Goal: Transaction & Acquisition: Purchase product/service

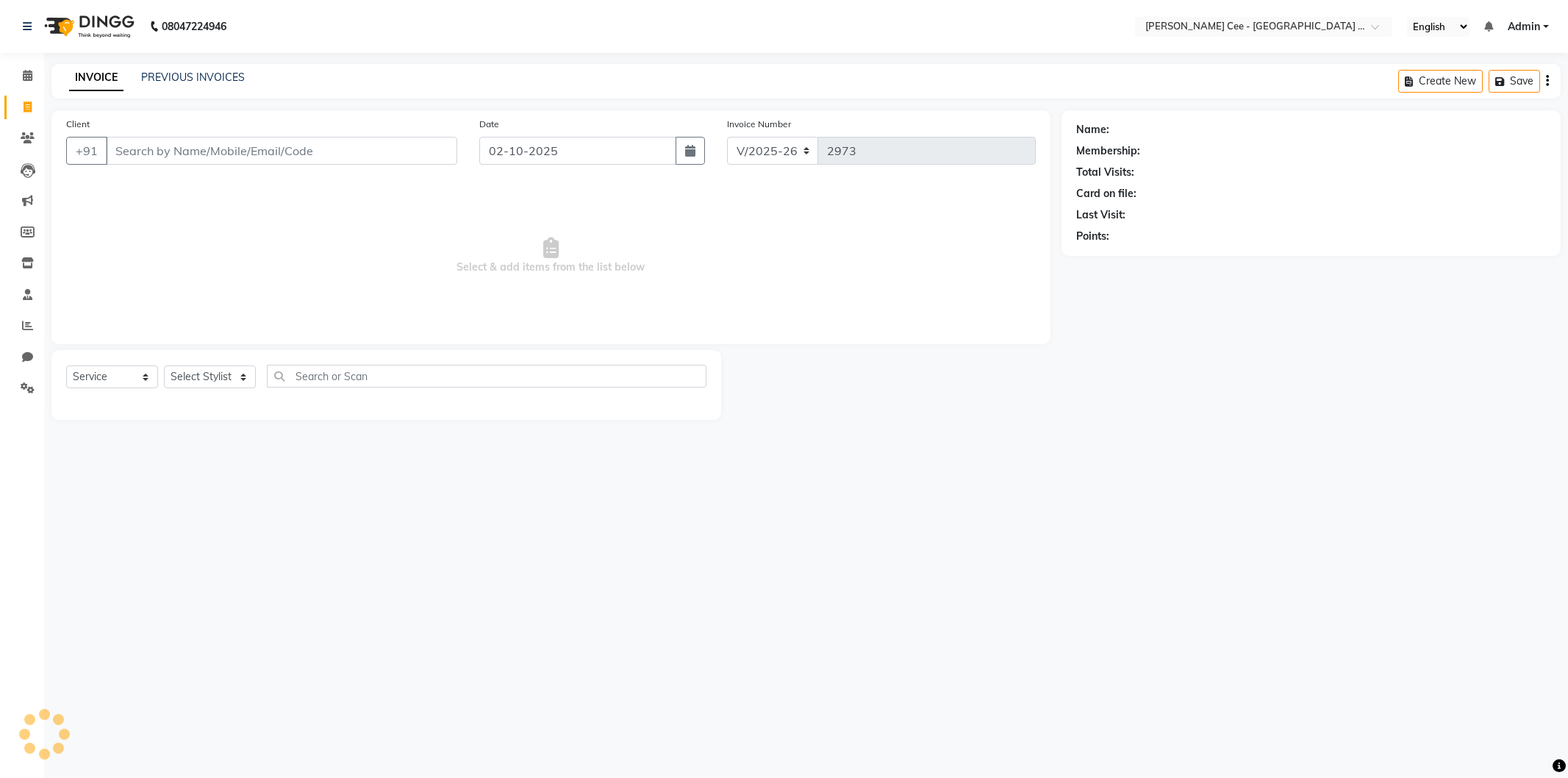
select select "8239"
select select "service"
type input "asb"
select select "product"
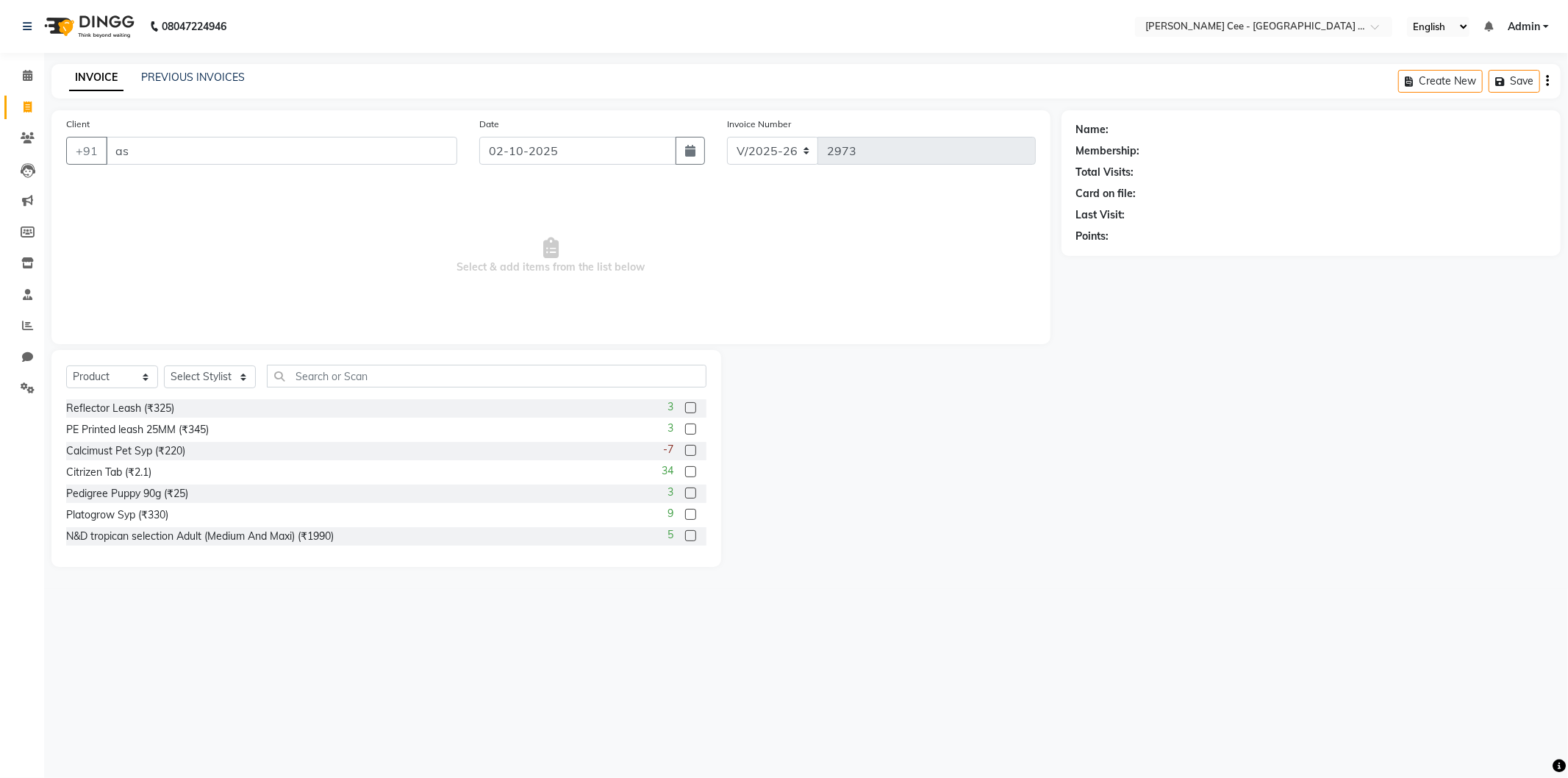
type input "a"
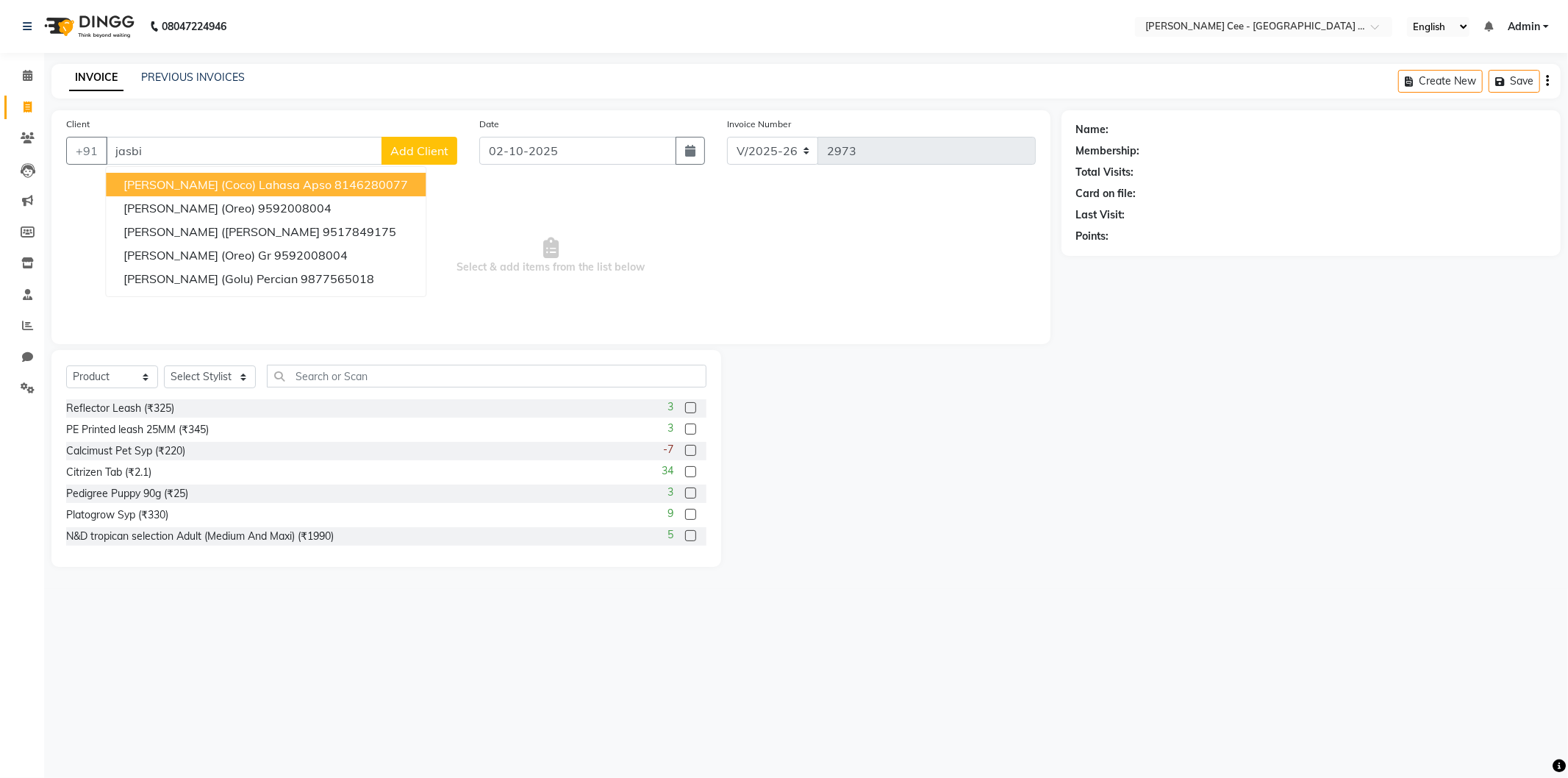
type input "jasbir"
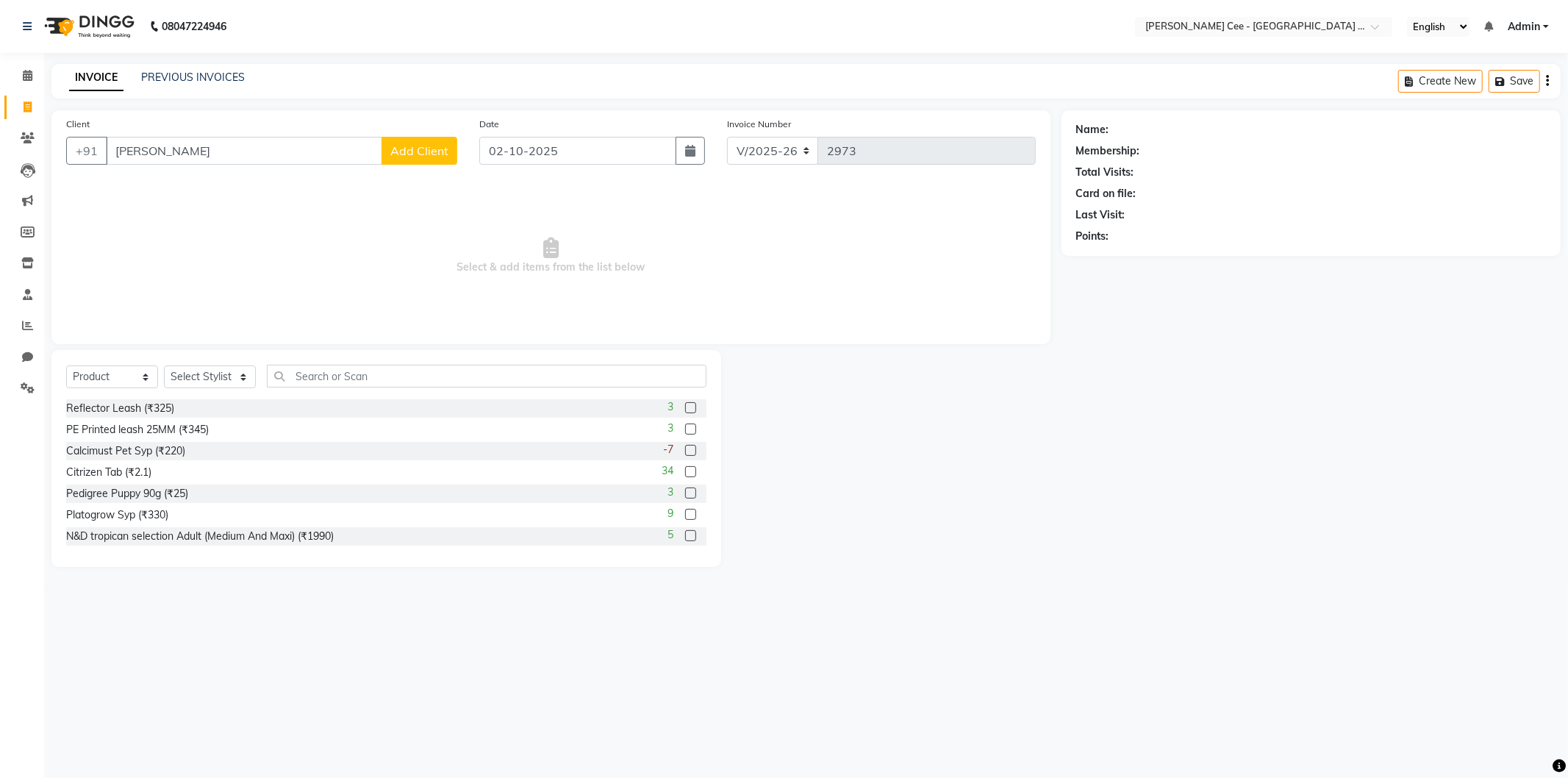
click at [195, 153] on input "jasbir" at bounding box center [244, 150] width 276 height 28
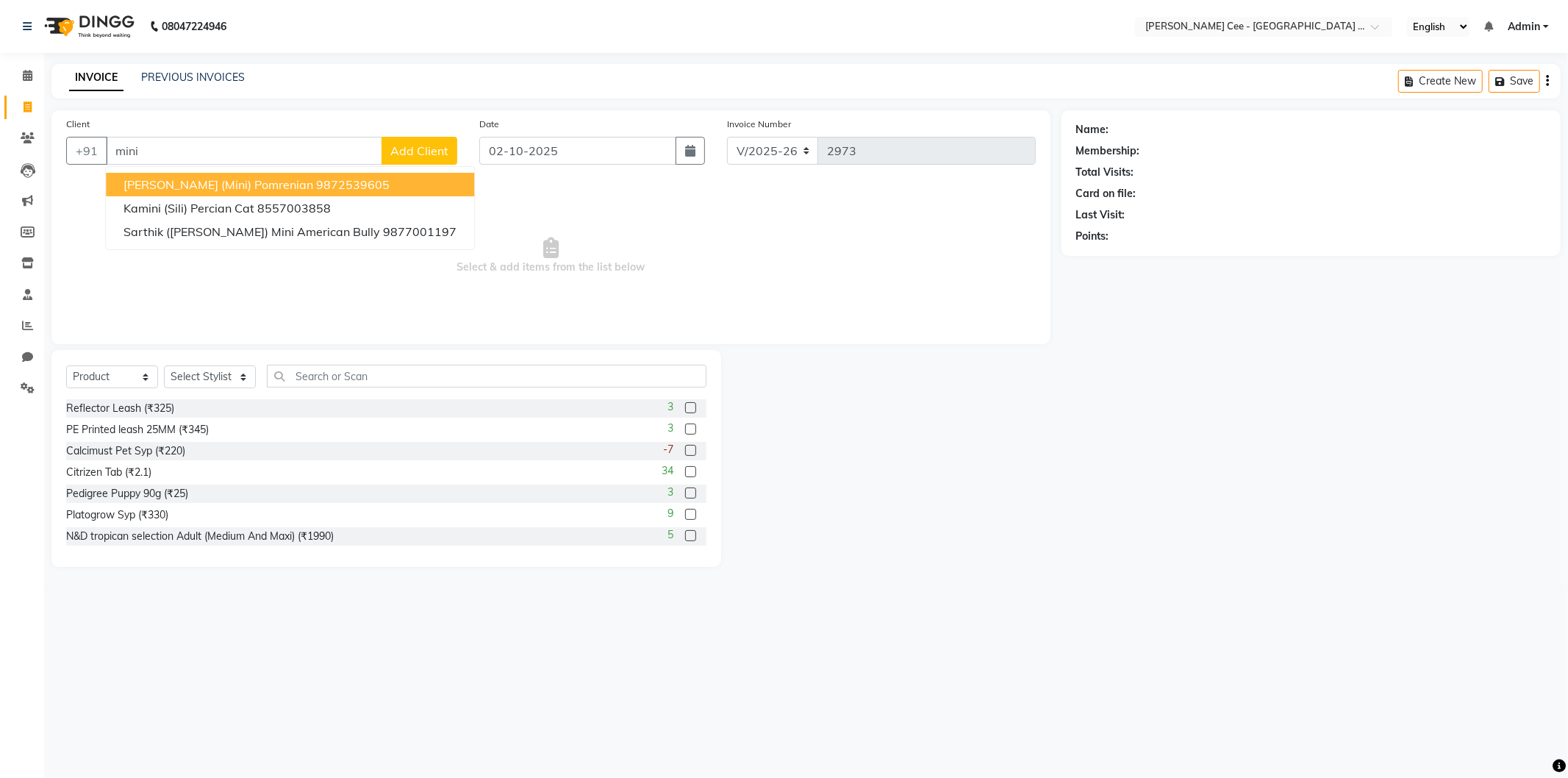
click at [212, 184] on span "[PERSON_NAME] (mini) Pomrenian" at bounding box center [218, 185] width 190 height 14
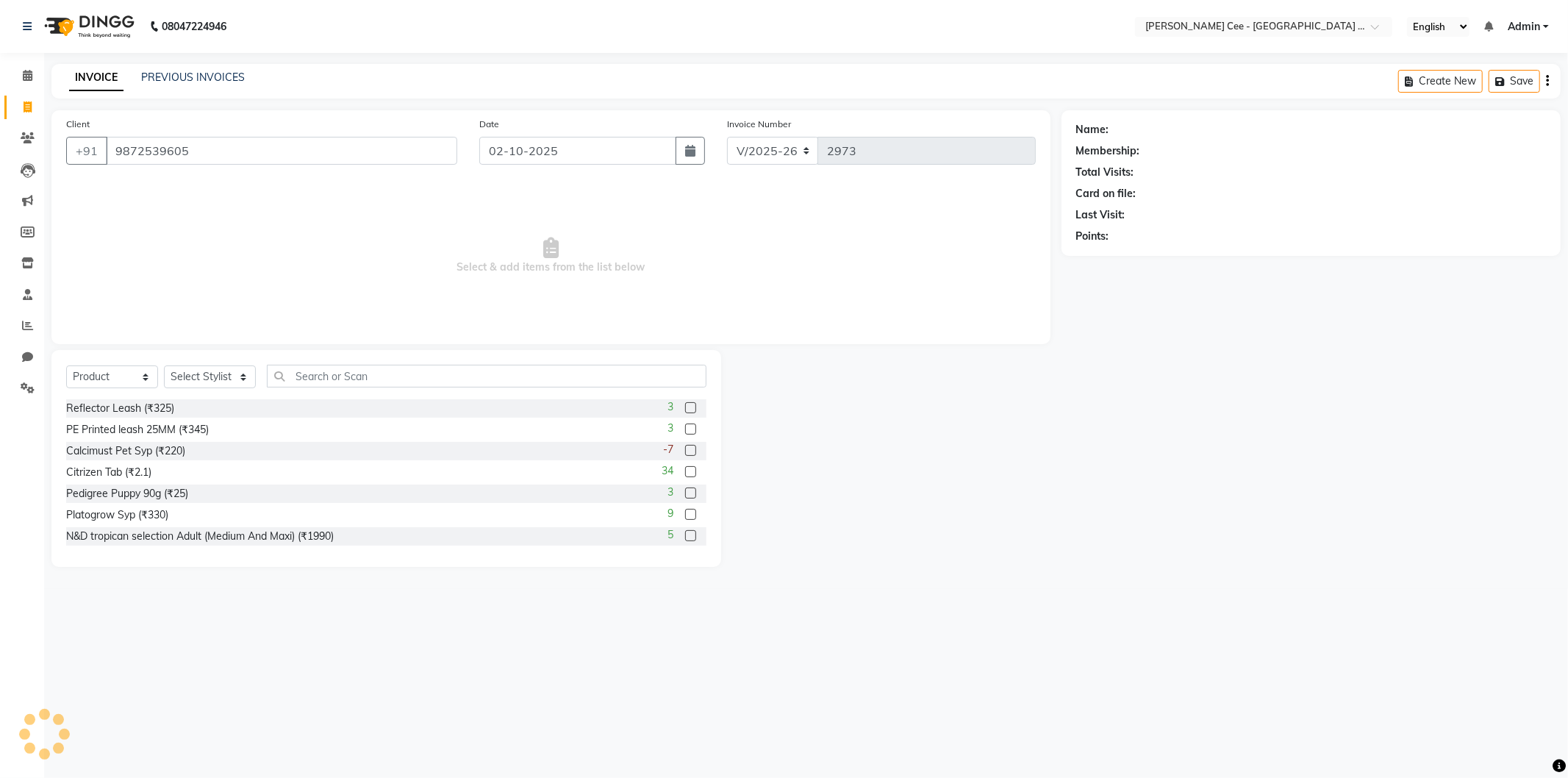
type input "9872539605"
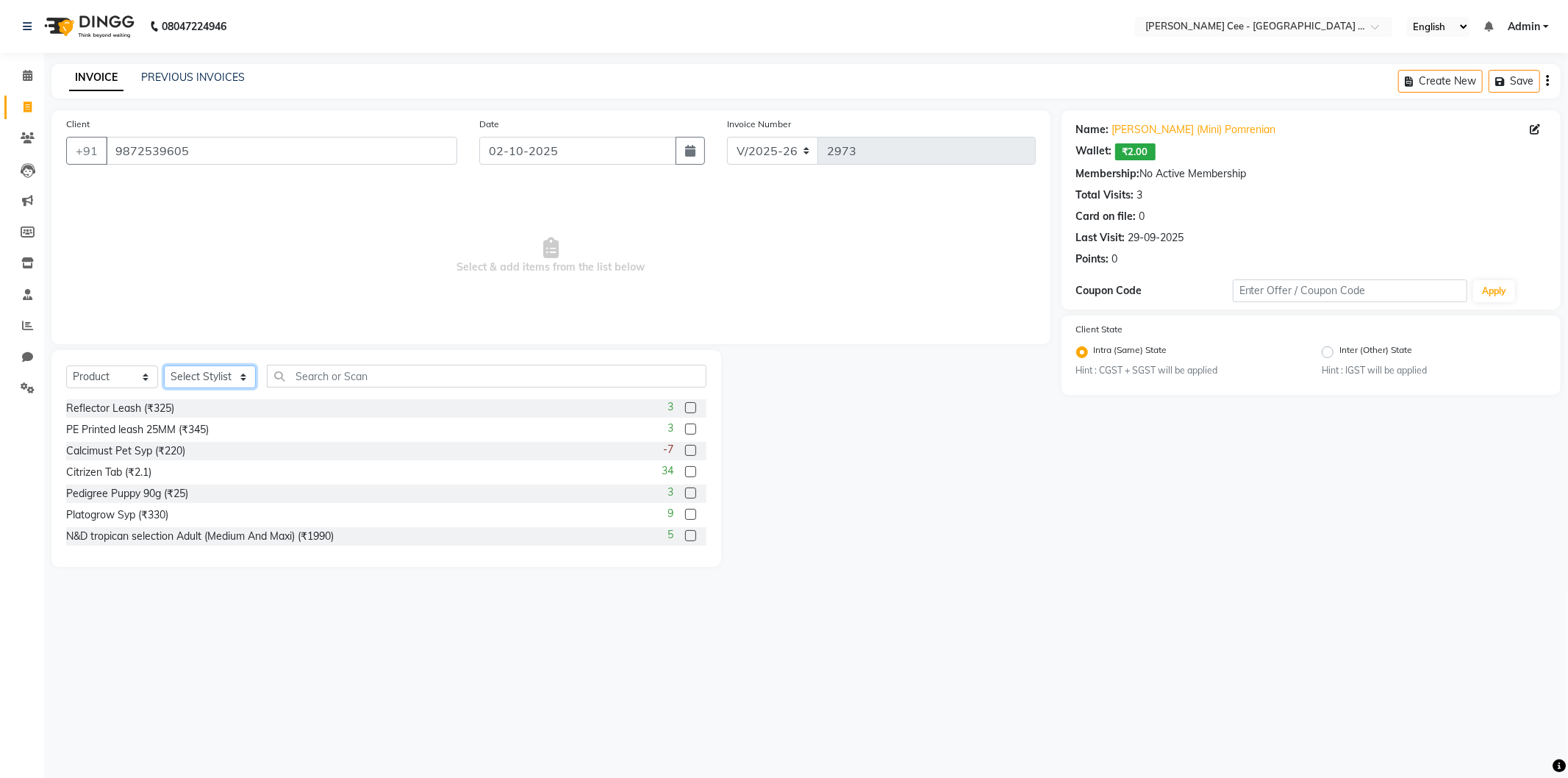
drag, startPoint x: 216, startPoint y: 377, endPoint x: 216, endPoint y: 386, distance: 9.0
click at [216, 377] on select "Select Stylist Arsh (Helper) Avinash Dr Kamalpreet Kaur Dr.Simran Guri Jashanpr…" at bounding box center [210, 377] width 92 height 23
select select "80155"
click at [164, 366] on select "Select Stylist Arsh (Helper) Avinash Dr Kamalpreet Kaur Dr.Simran Guri Jashanpr…" at bounding box center [210, 377] width 92 height 23
drag, startPoint x: 112, startPoint y: 377, endPoint x: 108, endPoint y: 387, distance: 10.8
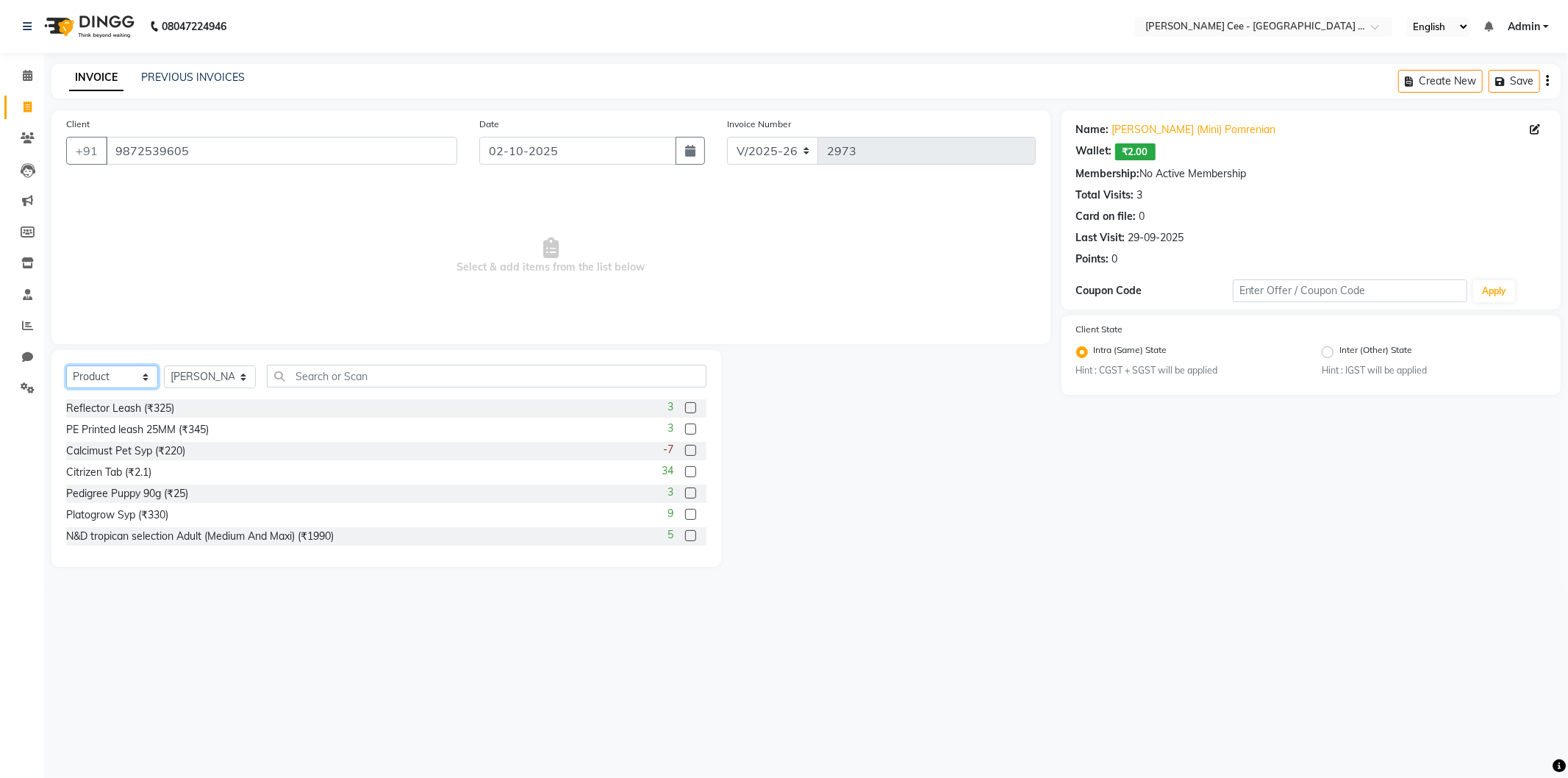
click at [112, 377] on select "Select Service Product Membership Package Voucher Prepaid Gift Card" at bounding box center [112, 377] width 92 height 23
select select "service"
click at [66, 366] on select "Select Service Product Membership Package Voucher Prepaid Gift Card" at bounding box center [112, 377] width 92 height 23
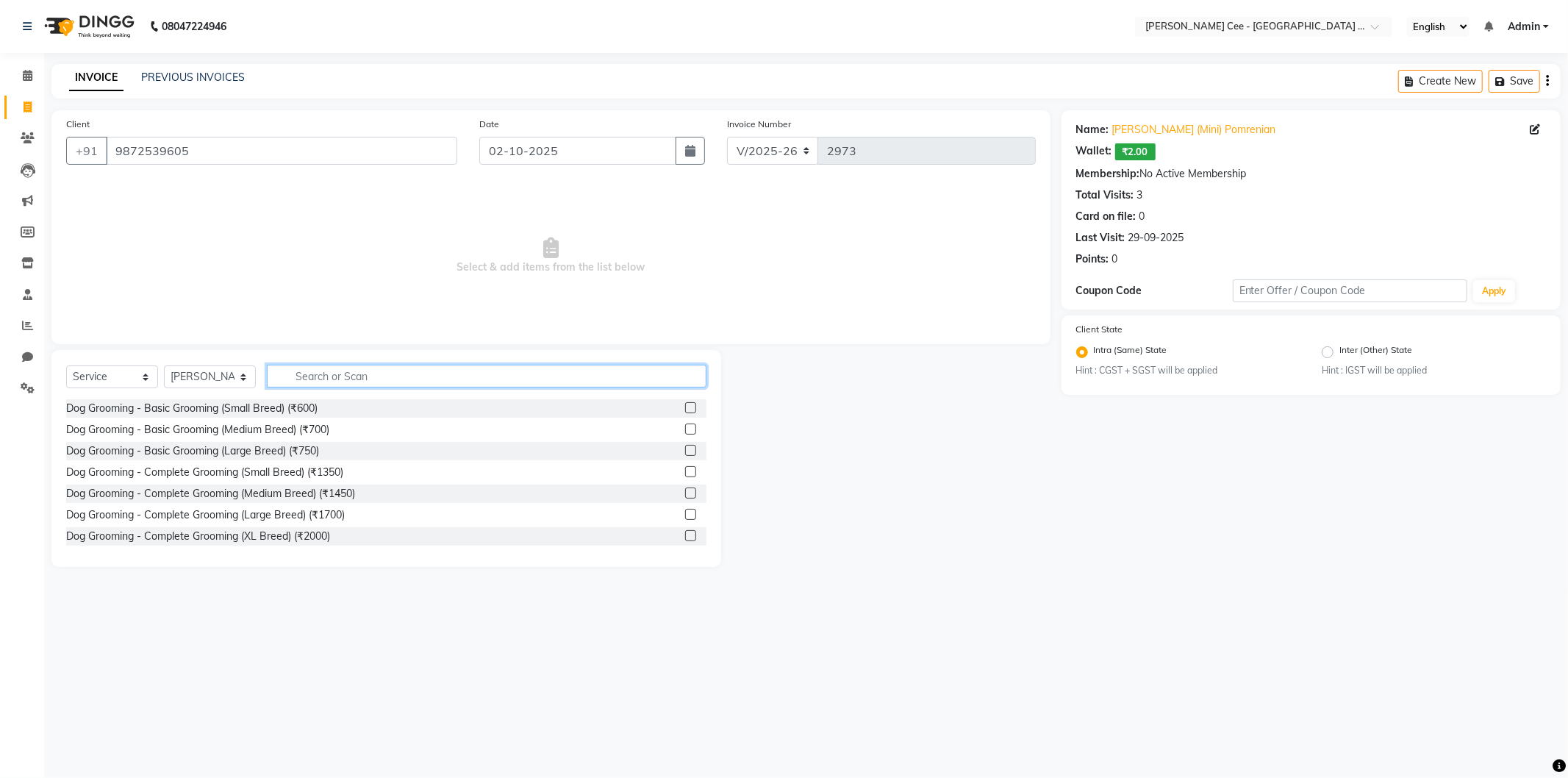
click at [325, 368] on input "text" at bounding box center [486, 376] width 439 height 23
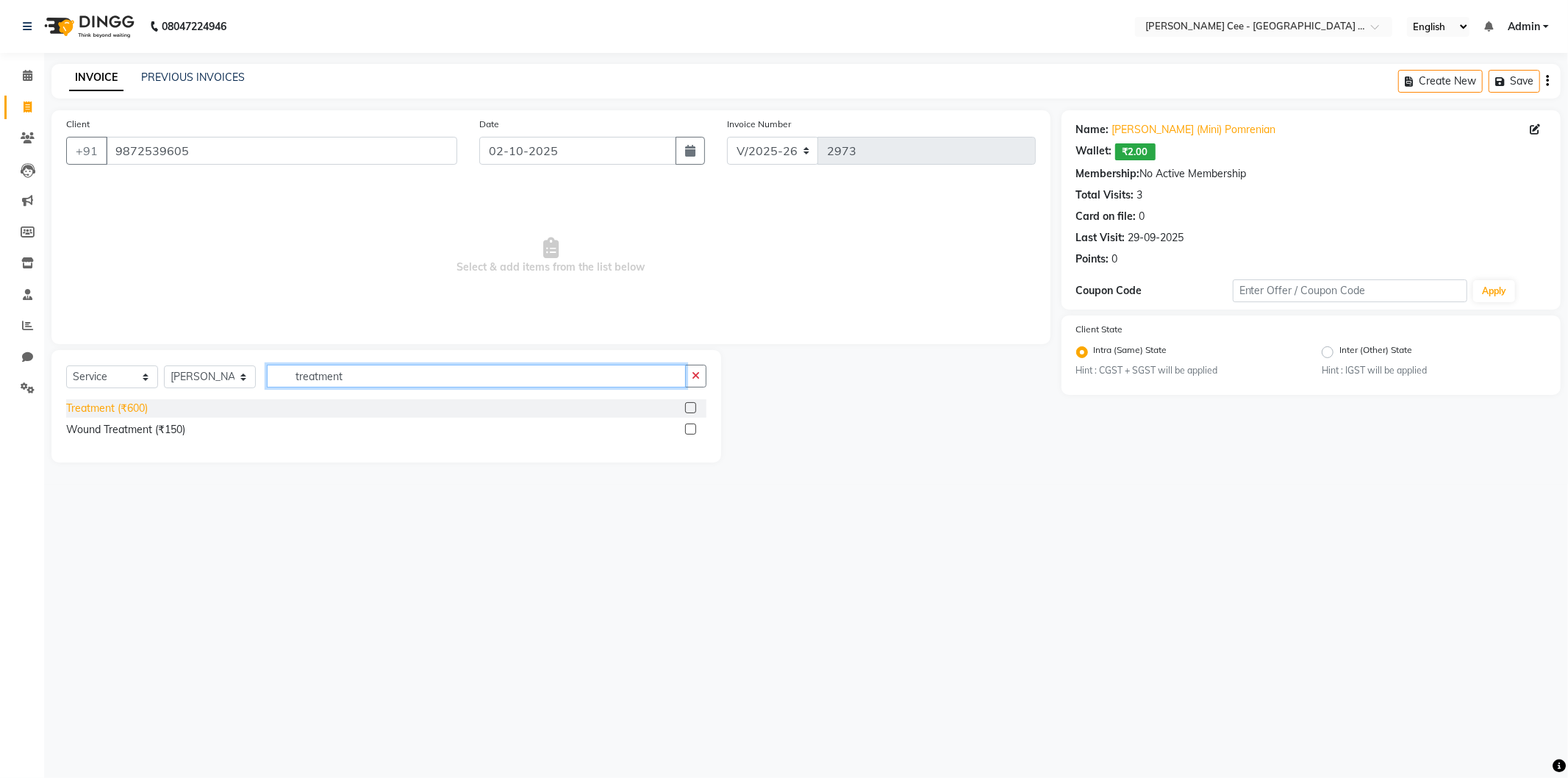
type input "treatment"
drag, startPoint x: 101, startPoint y: 406, endPoint x: 238, endPoint y: 358, distance: 145.2
click at [111, 403] on div "Treatment (₹600)" at bounding box center [107, 408] width 82 height 15
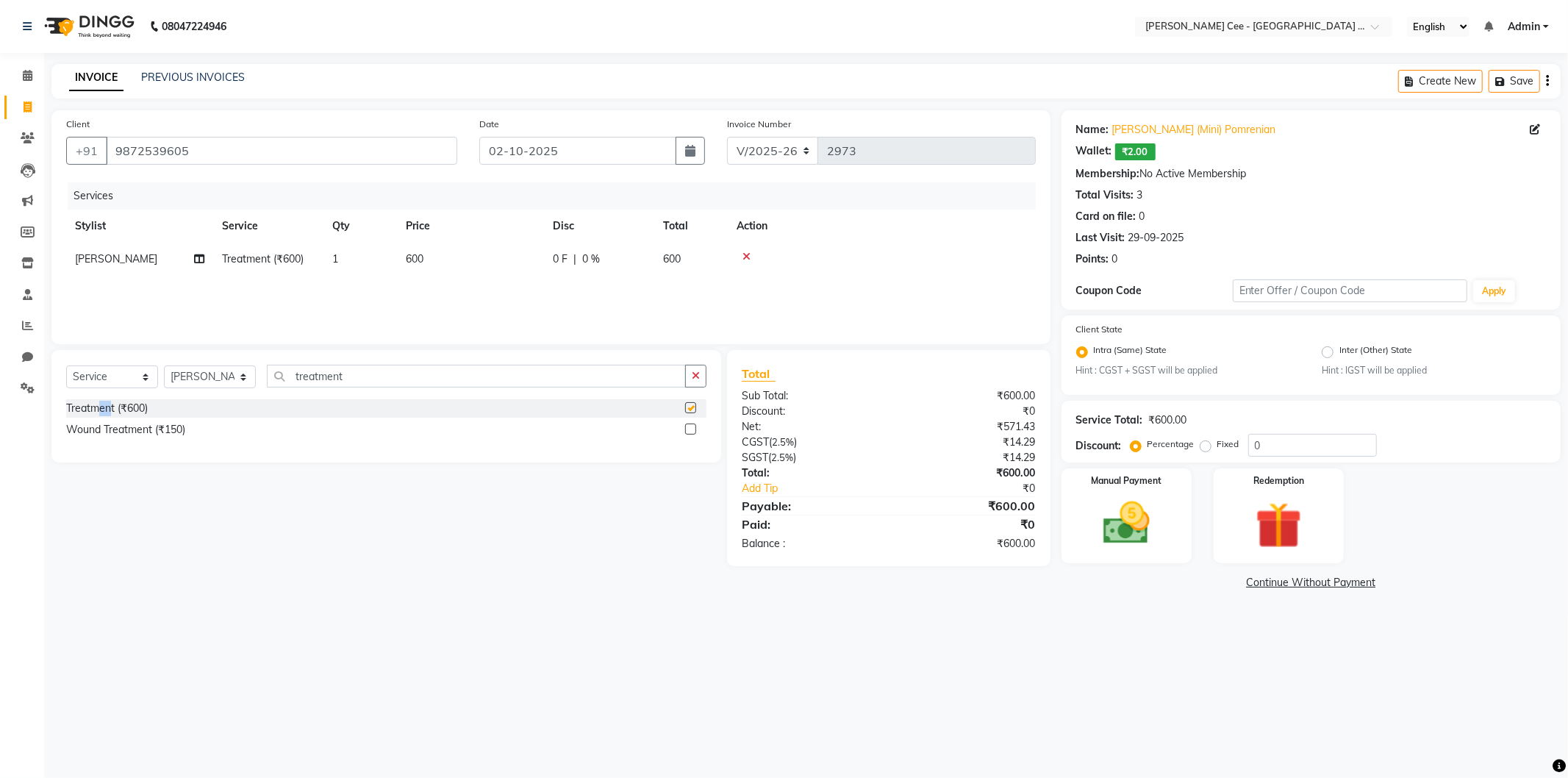
checkbox input "false"
click at [421, 256] on span "600" at bounding box center [414, 259] width 18 height 13
select select "80155"
click at [421, 256] on input "1" at bounding box center [430, 263] width 56 height 23
click at [494, 257] on td "600" at bounding box center [470, 259] width 147 height 33
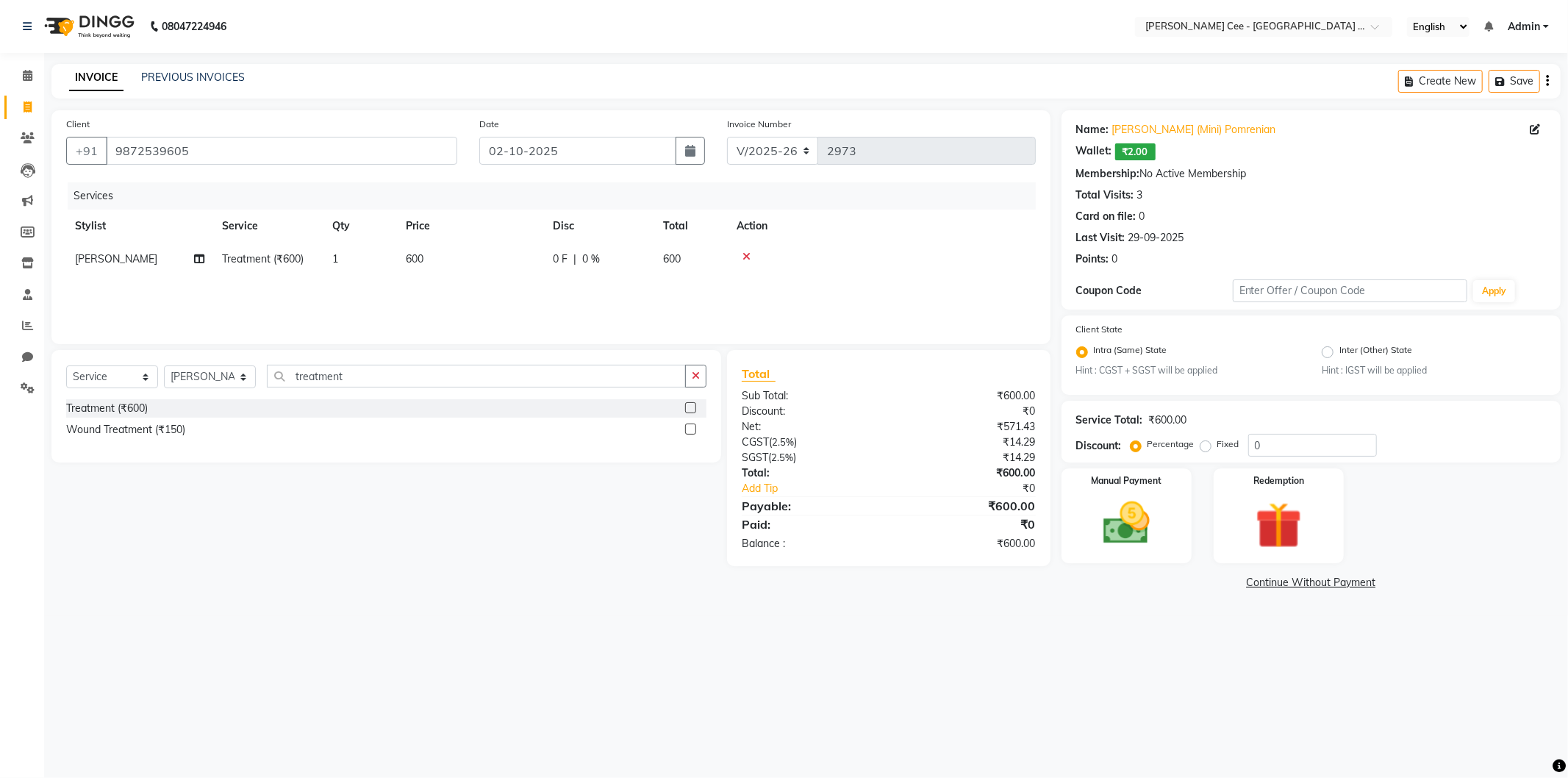
select select "80155"
click at [494, 257] on input "600" at bounding box center [539, 263] width 129 height 23
type input "150"
click at [914, 268] on td at bounding box center [882, 259] width 308 height 33
click at [700, 380] on button "button" at bounding box center [696, 376] width 22 height 23
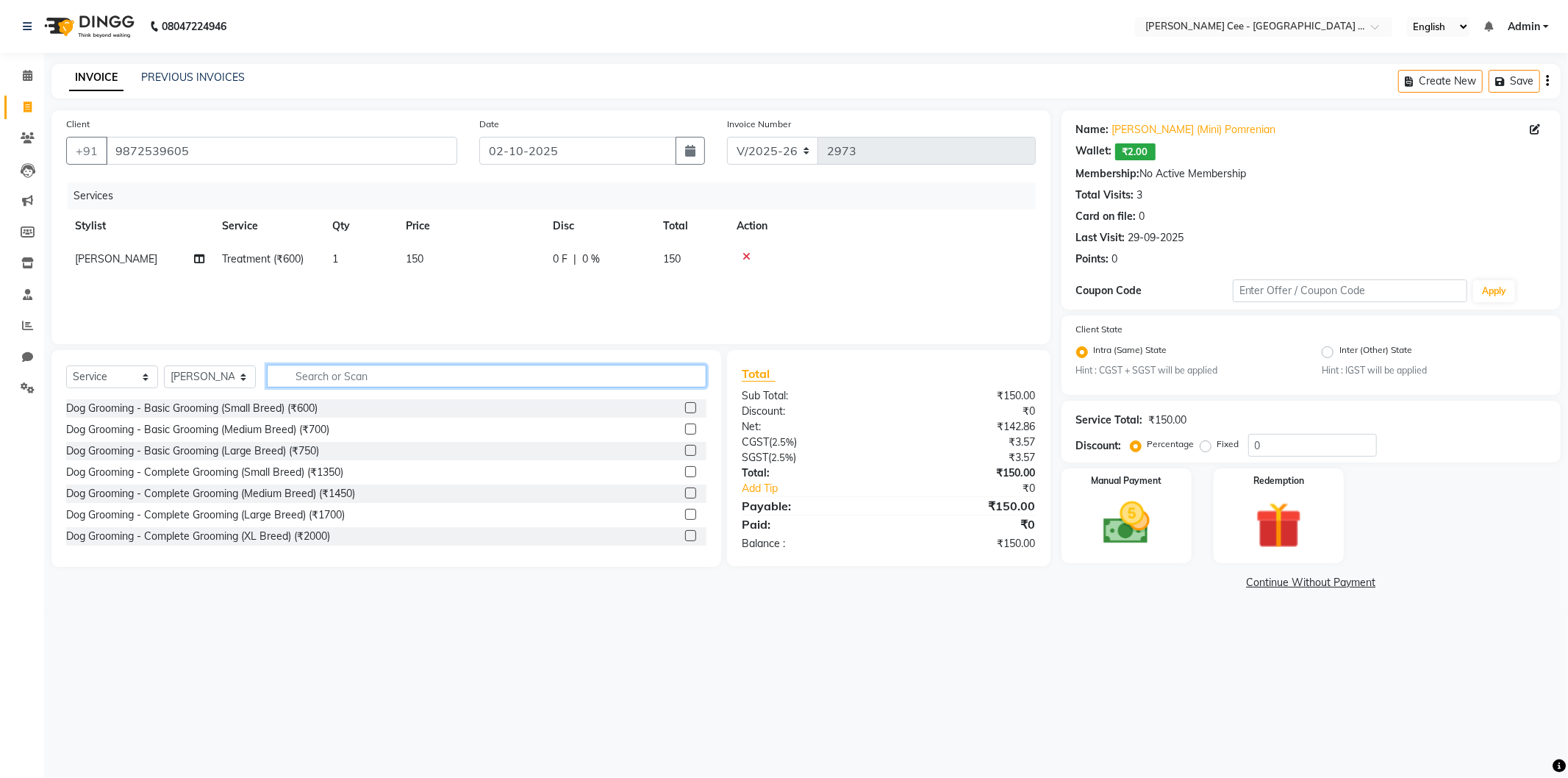
click at [634, 378] on input "text" at bounding box center [486, 376] width 439 height 23
type input "od"
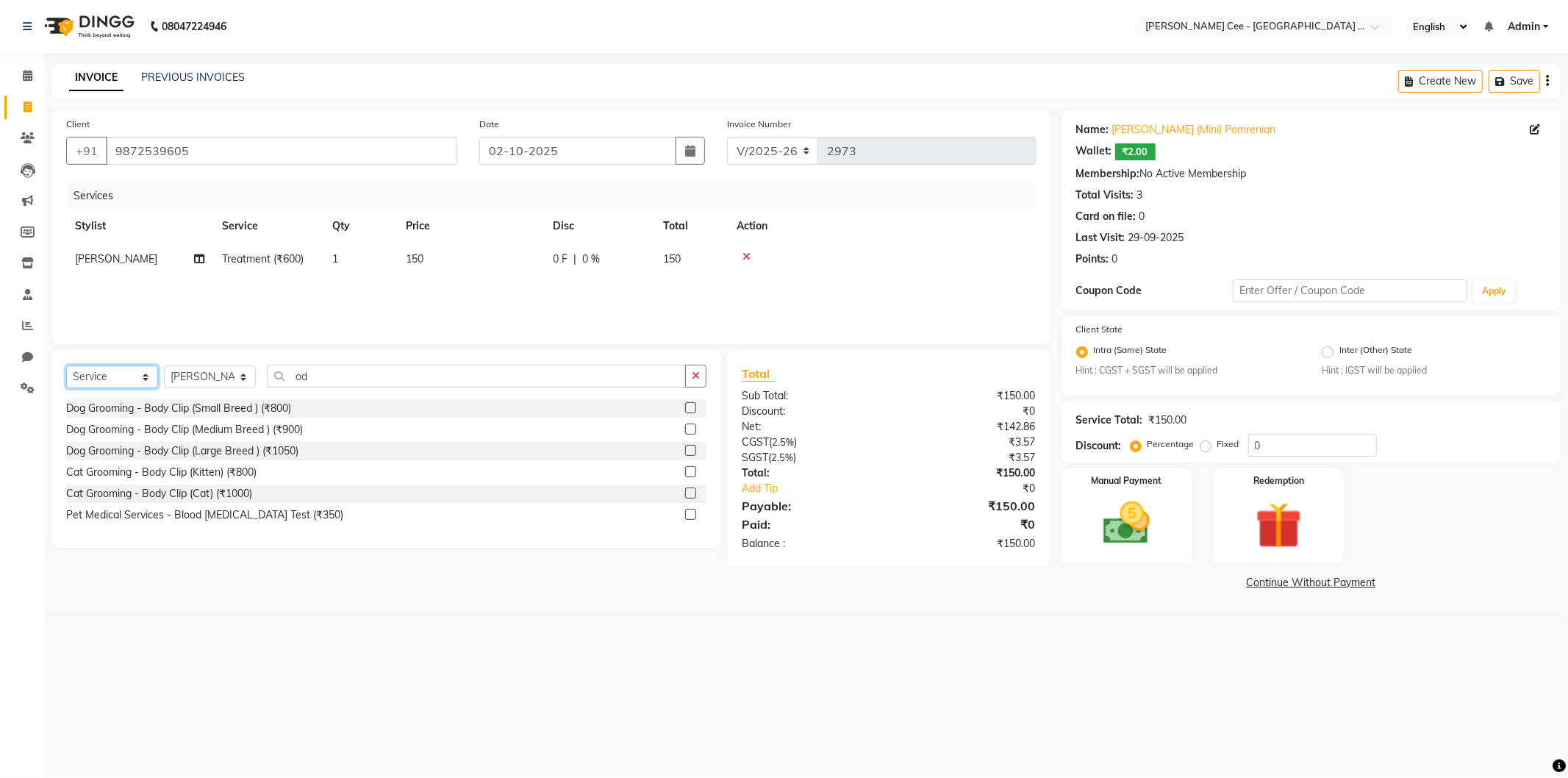
click at [115, 380] on select "Select Service Product Membership Package Voucher Prepaid Gift Card" at bounding box center [112, 377] width 92 height 23
select select "product"
click at [66, 366] on select "Select Service Product Membership Package Voucher Prepaid Gift Card" at bounding box center [112, 377] width 92 height 23
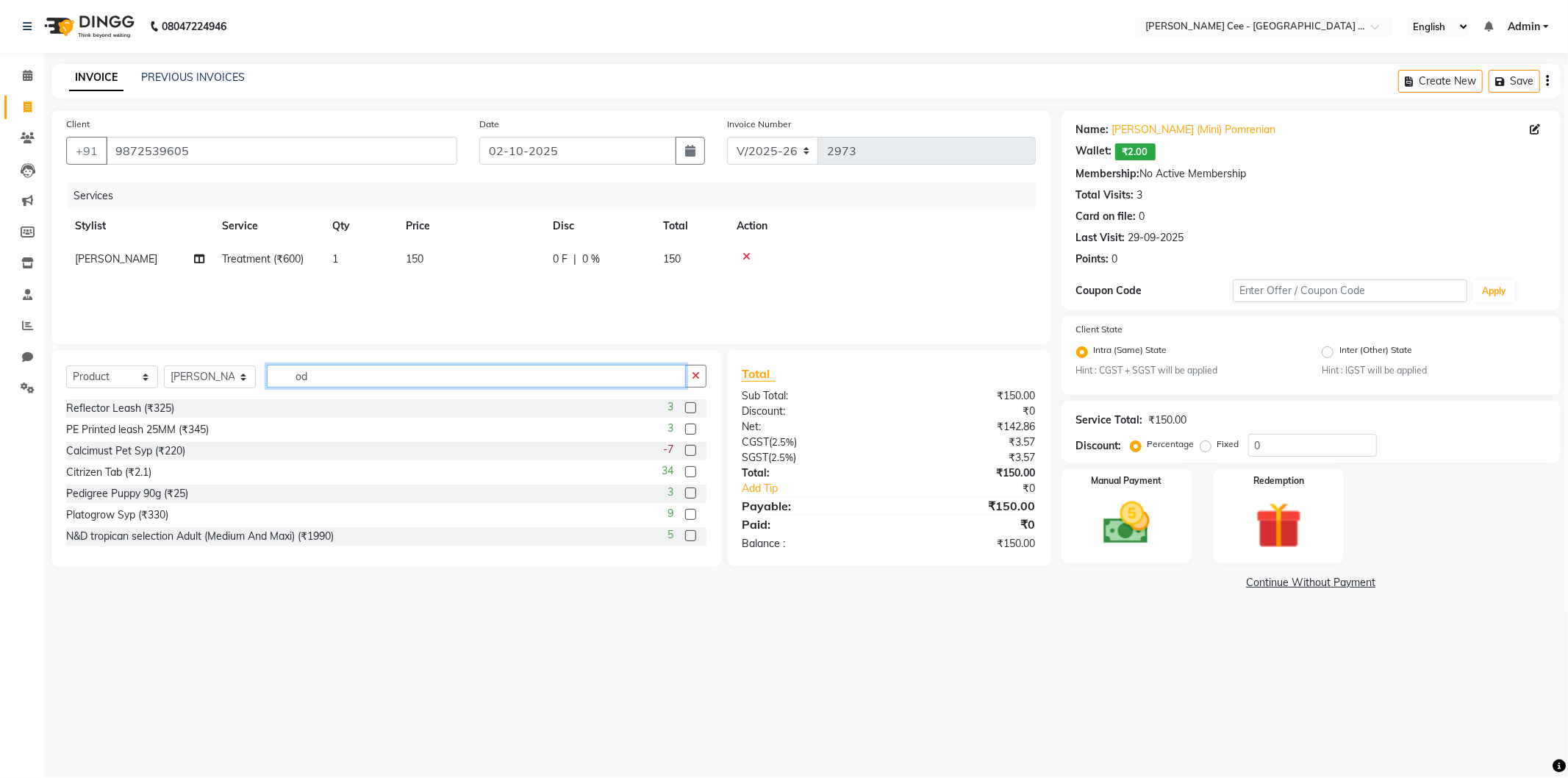
click at [325, 376] on input "od" at bounding box center [476, 376] width 419 height 23
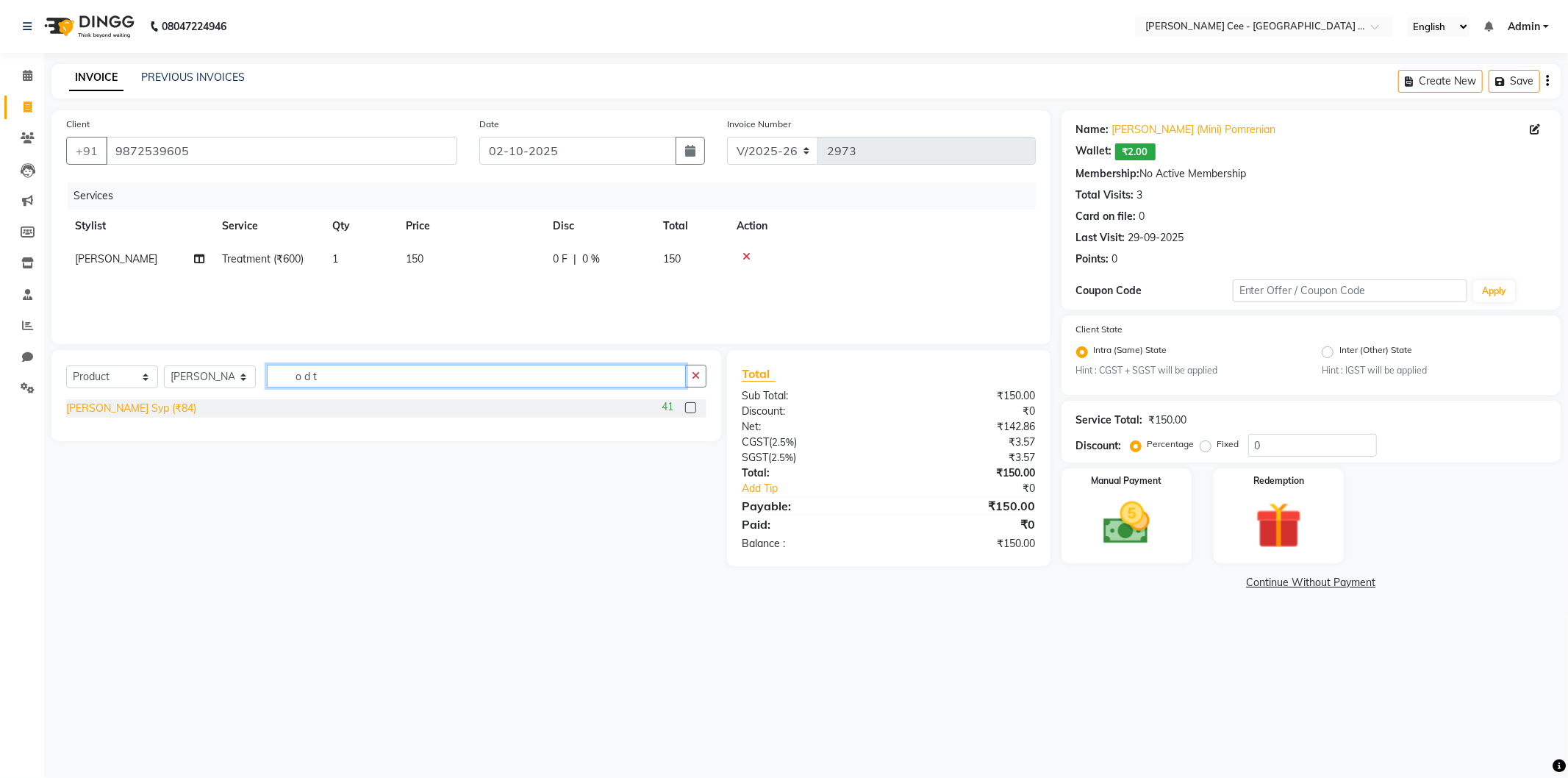
type input "o d t"
click at [108, 409] on div "O.D Teron Syp (₹84)" at bounding box center [131, 408] width 130 height 15
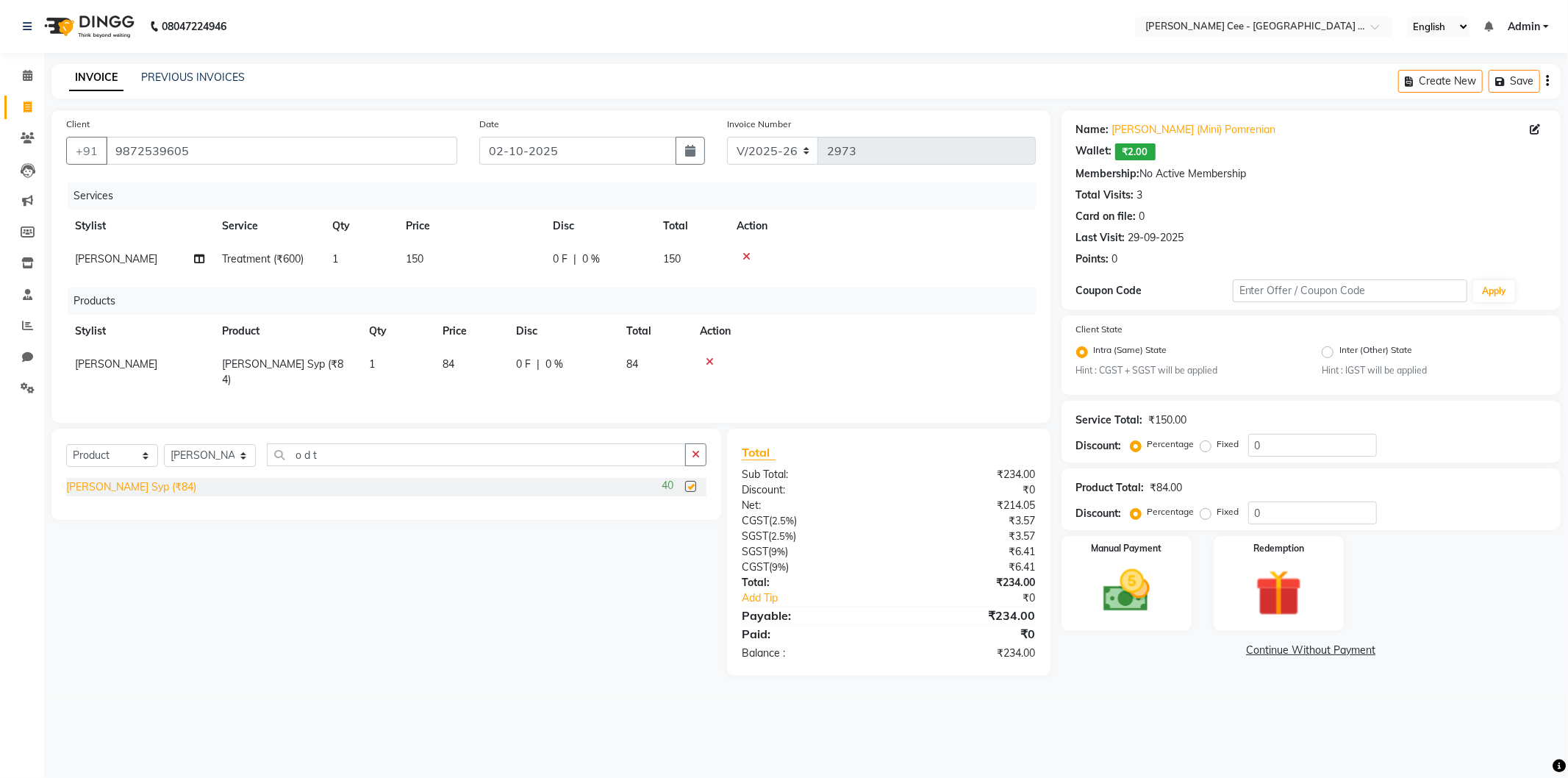
checkbox input "false"
click at [1252, 519] on input "0" at bounding box center [1313, 513] width 129 height 23
click at [1218, 514] on label "Fixed" at bounding box center [1228, 512] width 22 height 13
click at [1203, 514] on input "Fixed" at bounding box center [1208, 512] width 10 height 10
radio input "true"
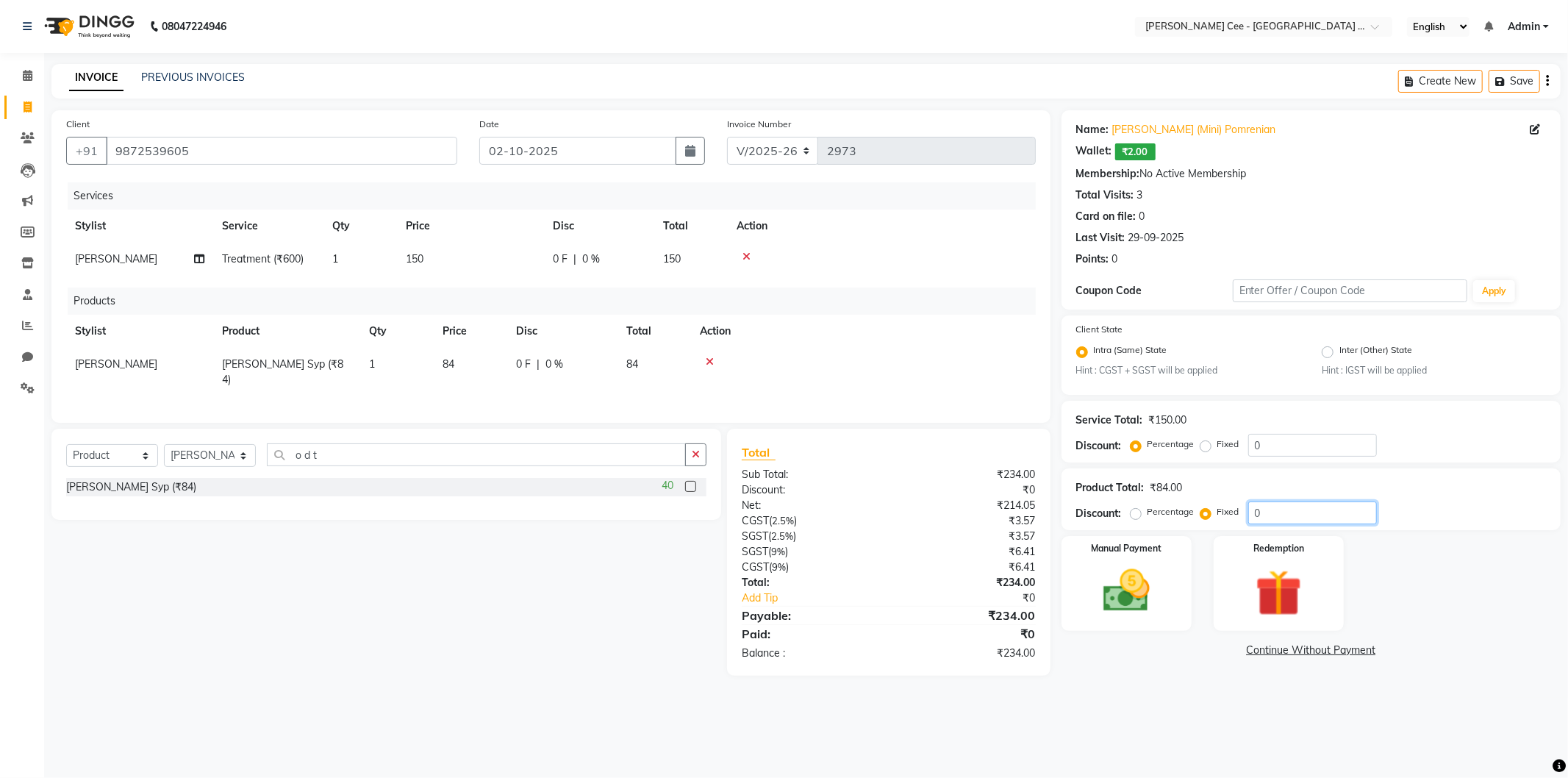
click at [1264, 517] on input "0" at bounding box center [1313, 513] width 129 height 23
type input "4"
click at [1158, 608] on img at bounding box center [1127, 592] width 79 height 56
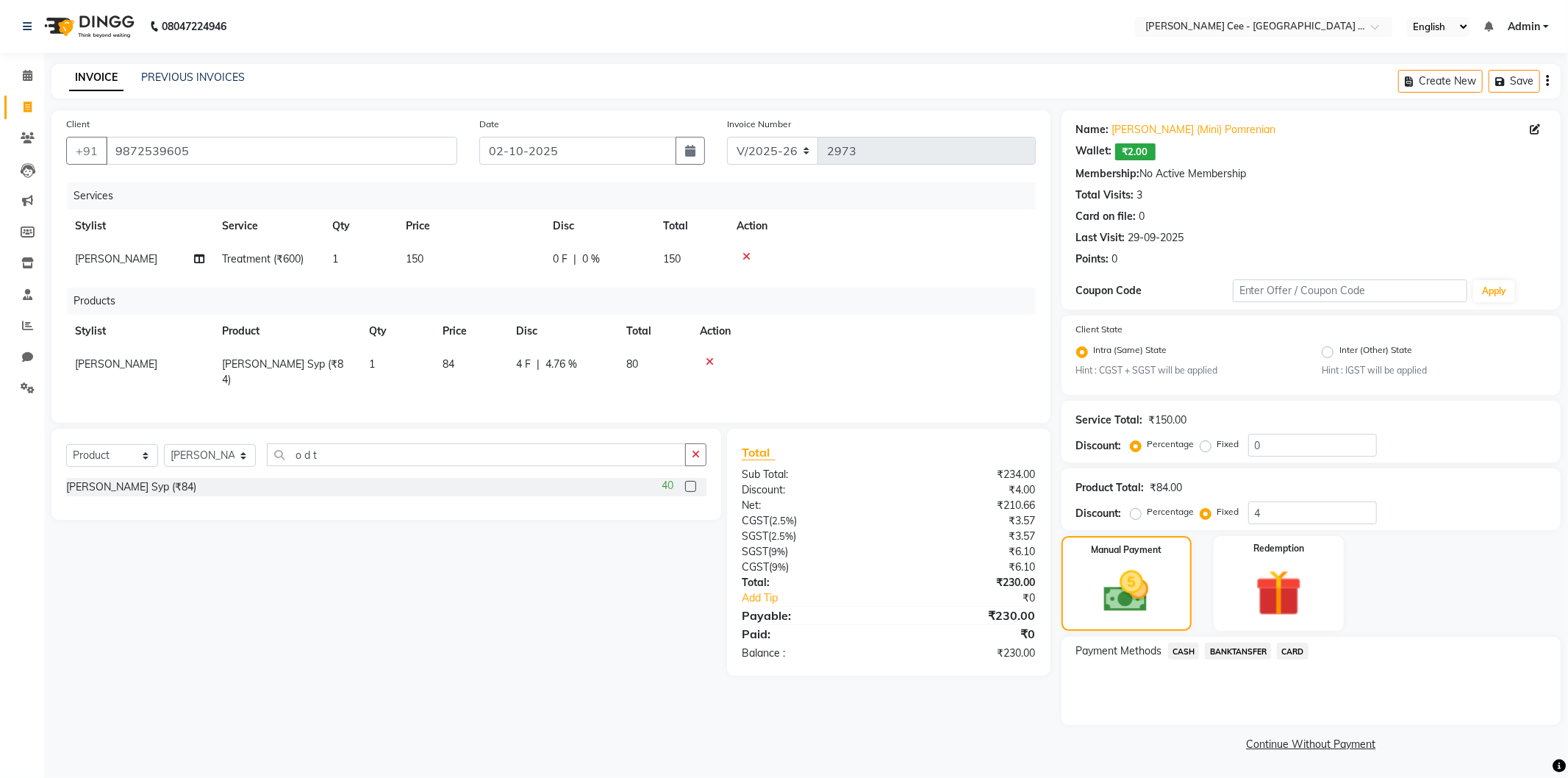
click at [1187, 648] on span "CASH" at bounding box center [1183, 651] width 31 height 17
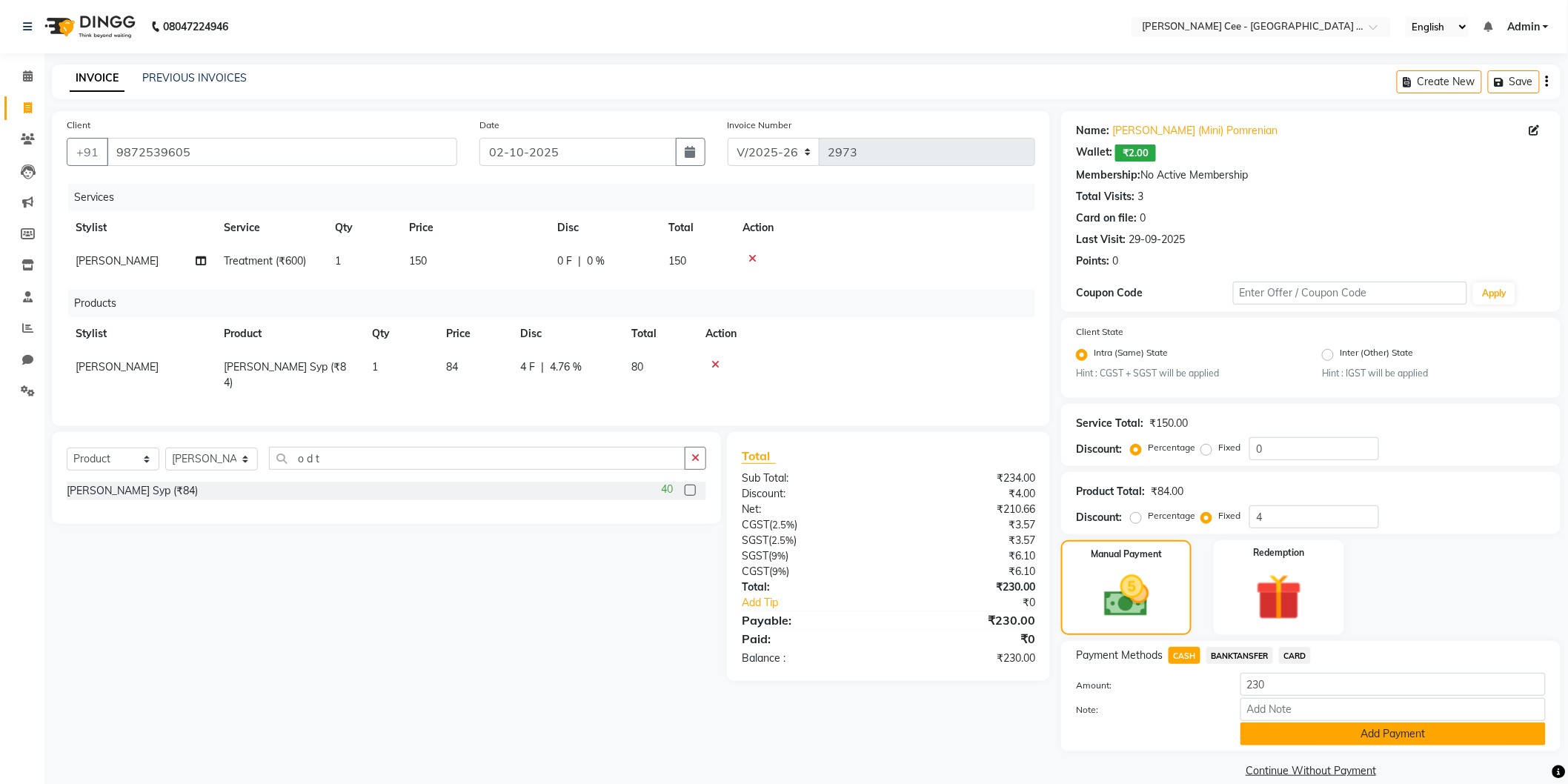
click at [1283, 739] on button "Add Payment" at bounding box center [1392, 734] width 305 height 23
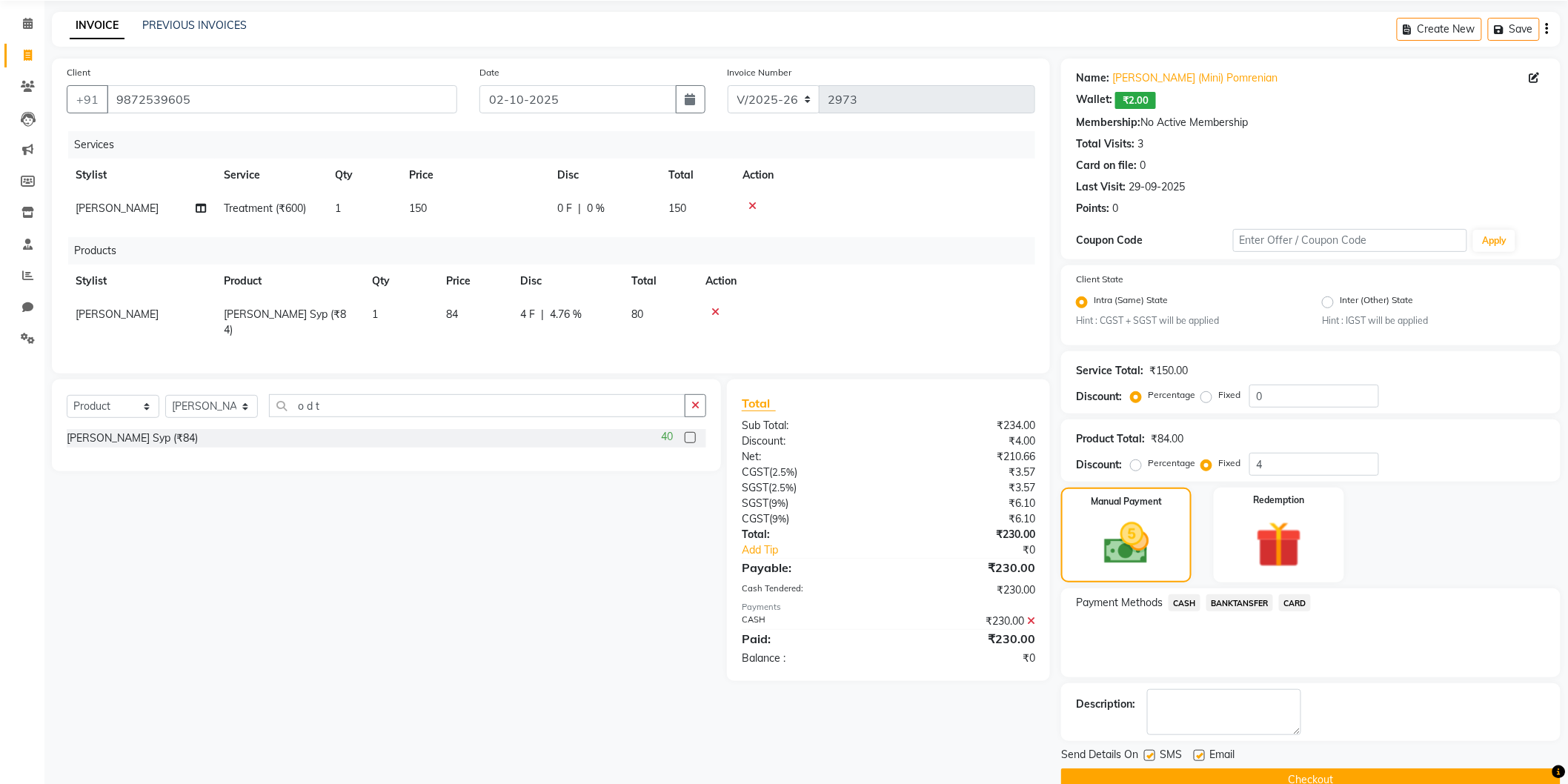
scroll to position [83, 0]
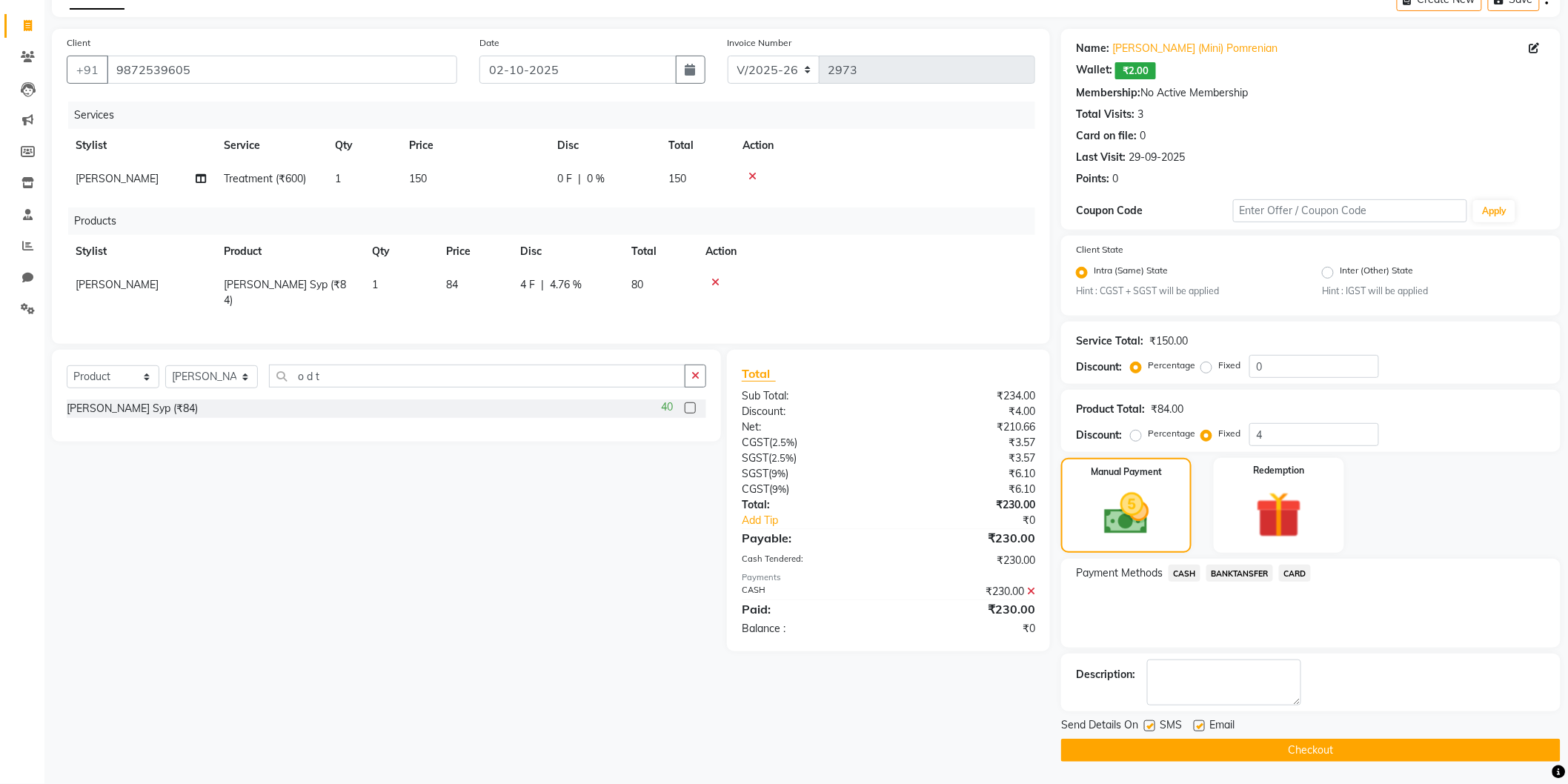
click at [1168, 759] on button "Checkout" at bounding box center [1311, 751] width 499 height 23
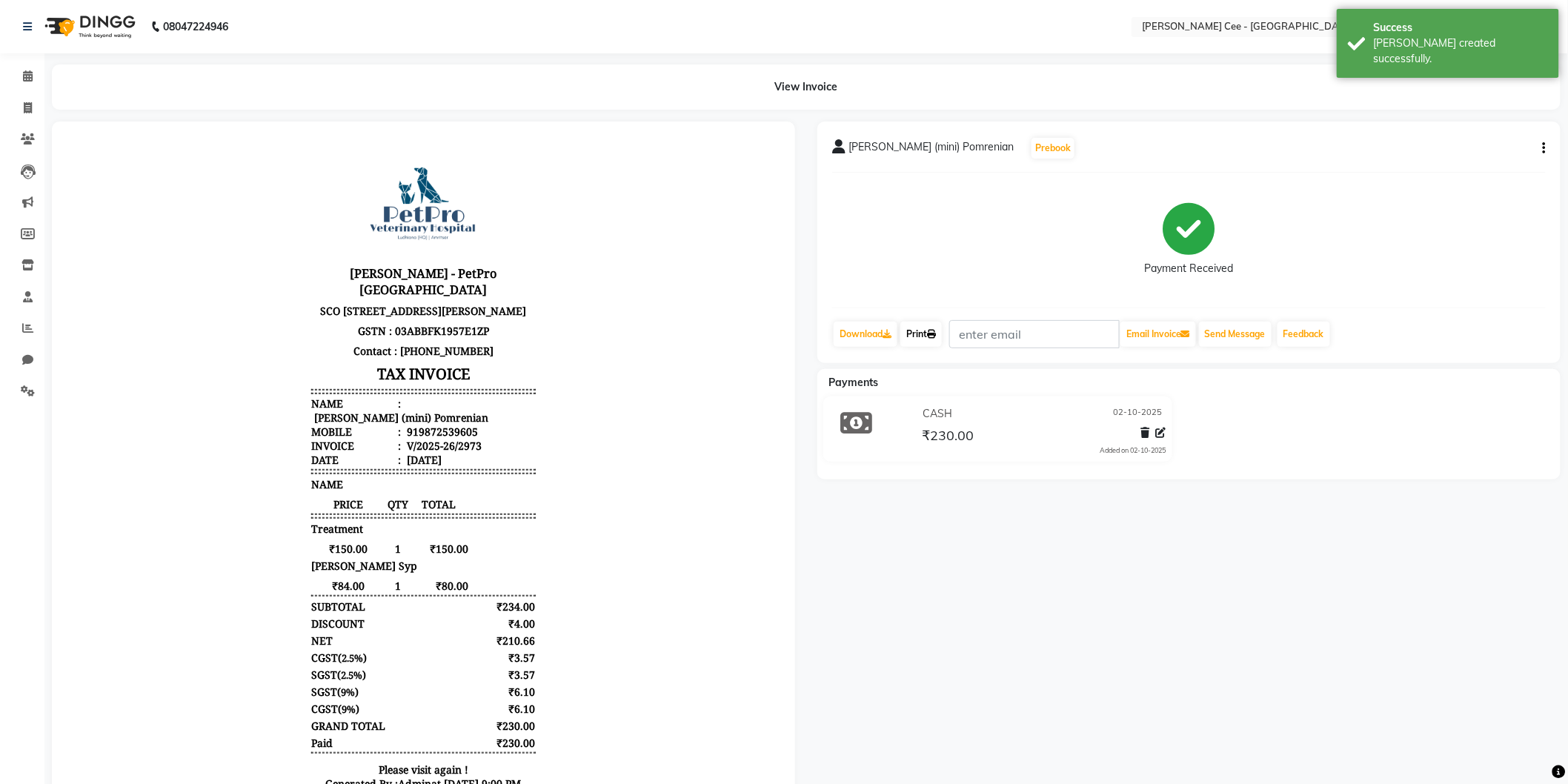
click at [917, 335] on link "Print" at bounding box center [920, 334] width 41 height 25
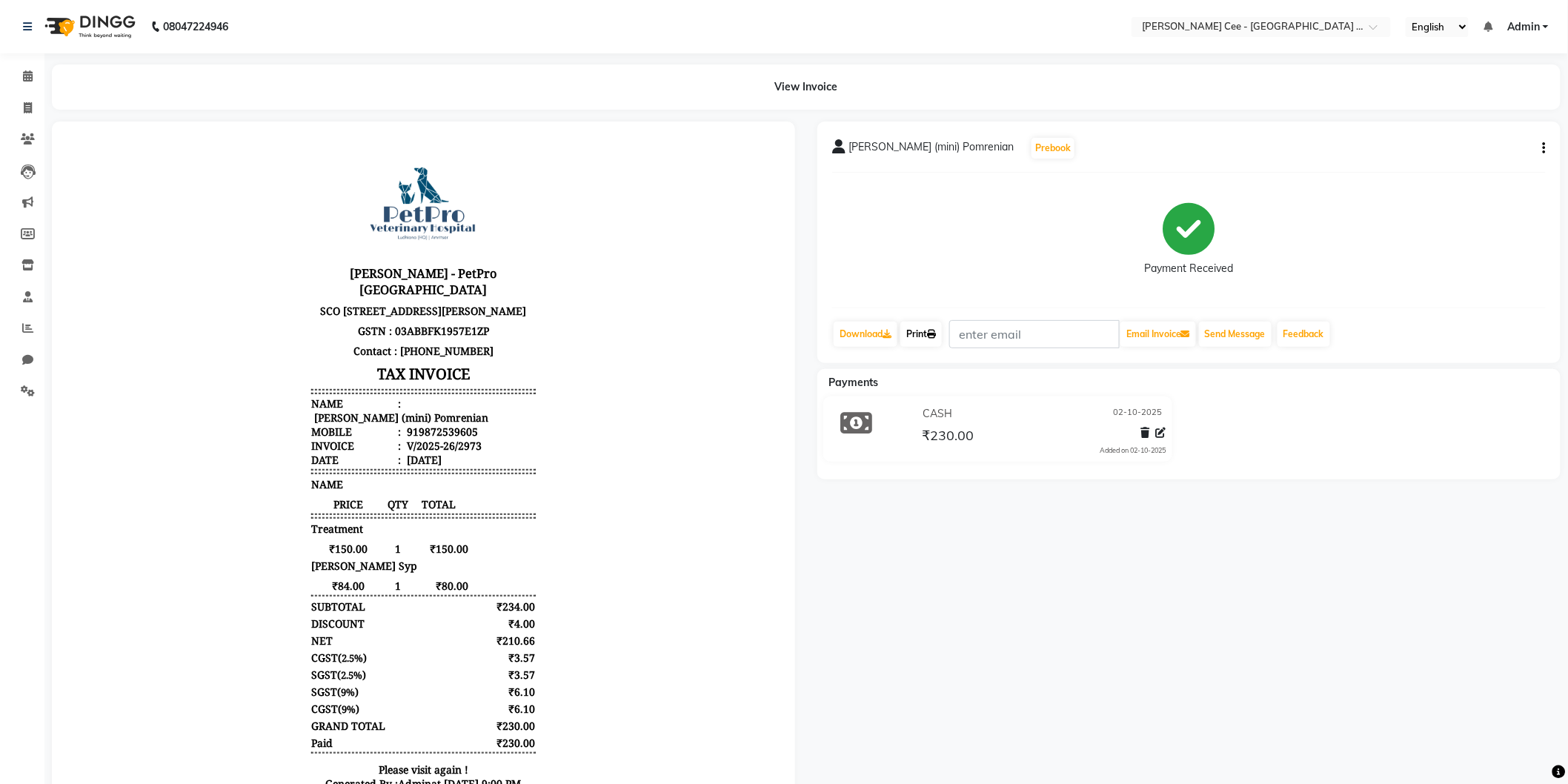
click at [924, 334] on link "Print" at bounding box center [920, 334] width 41 height 25
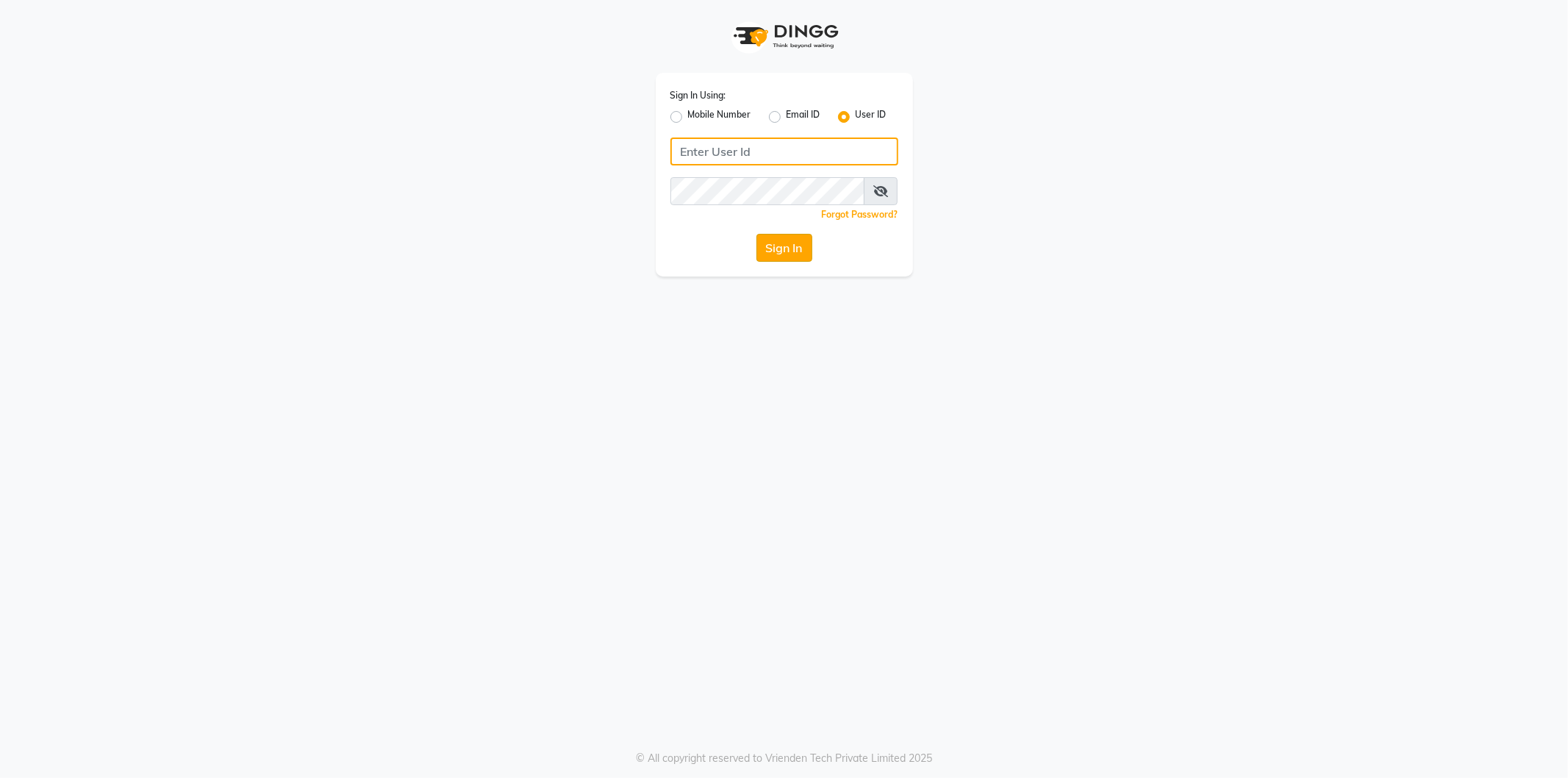
type input "kaycee@123"
click at [779, 258] on button "Sign In" at bounding box center [785, 248] width 56 height 28
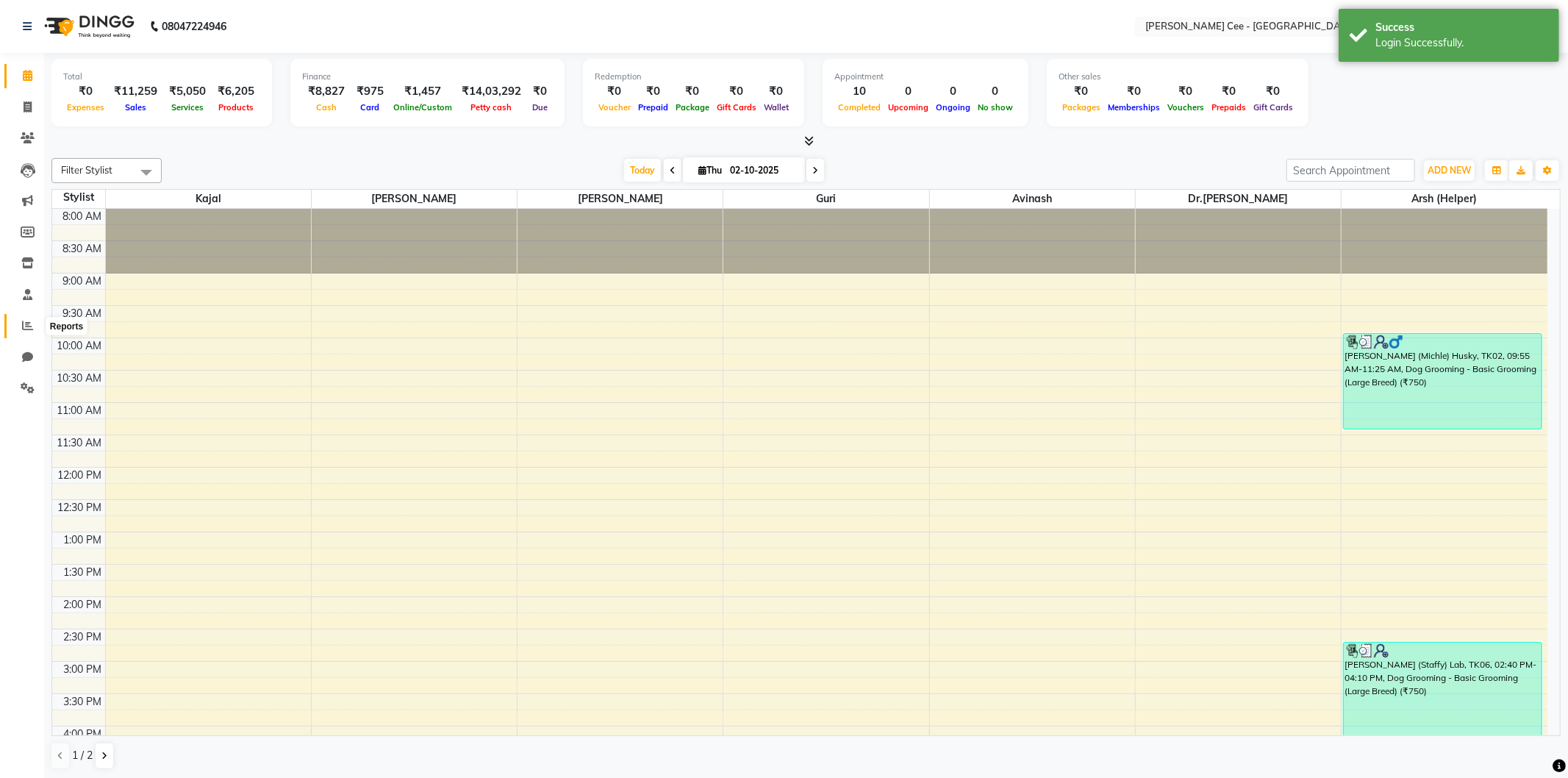
click at [28, 326] on icon at bounding box center [27, 326] width 11 height 11
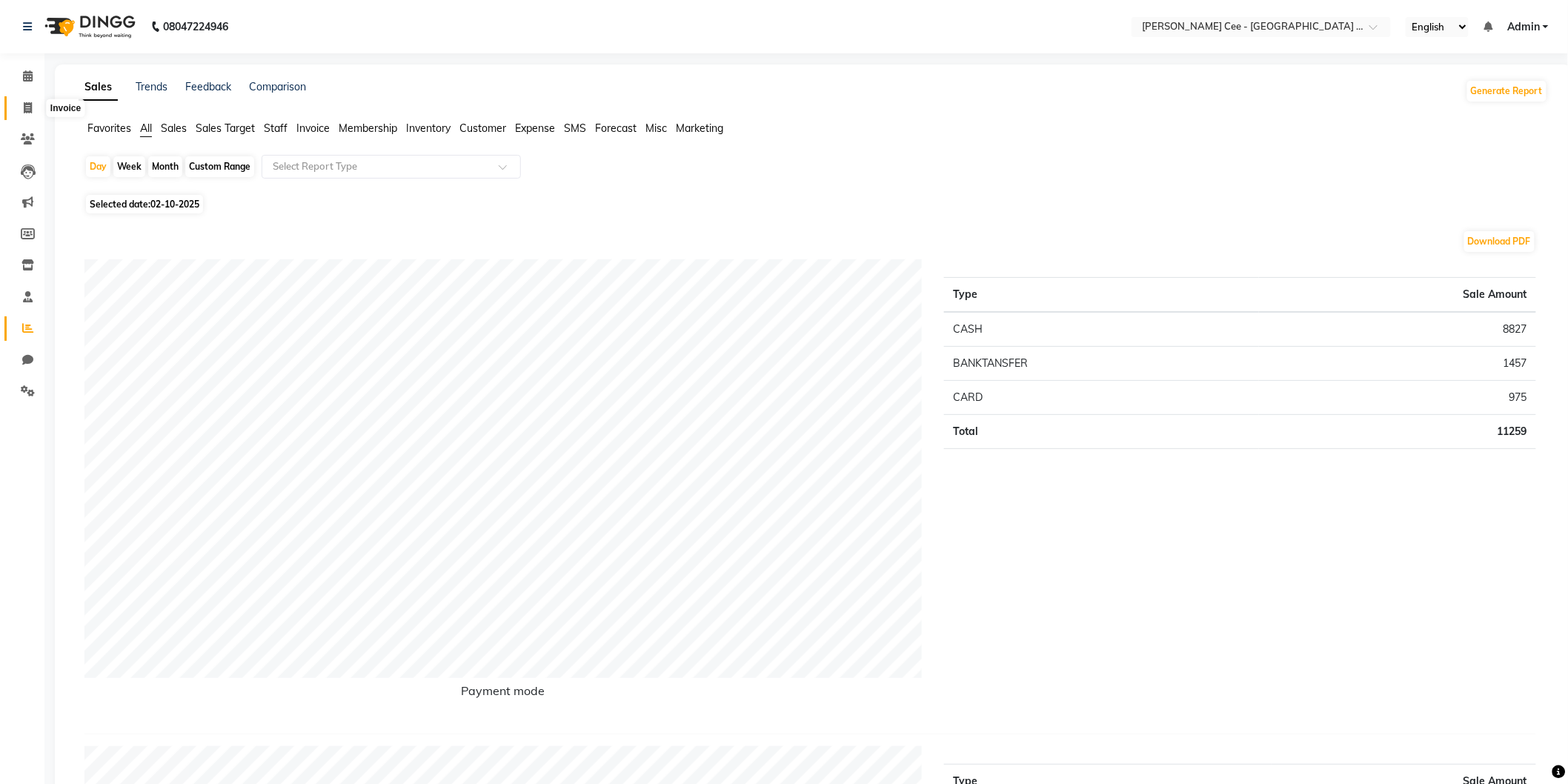
click at [20, 101] on span at bounding box center [28, 109] width 26 height 17
select select "8239"
select select "service"
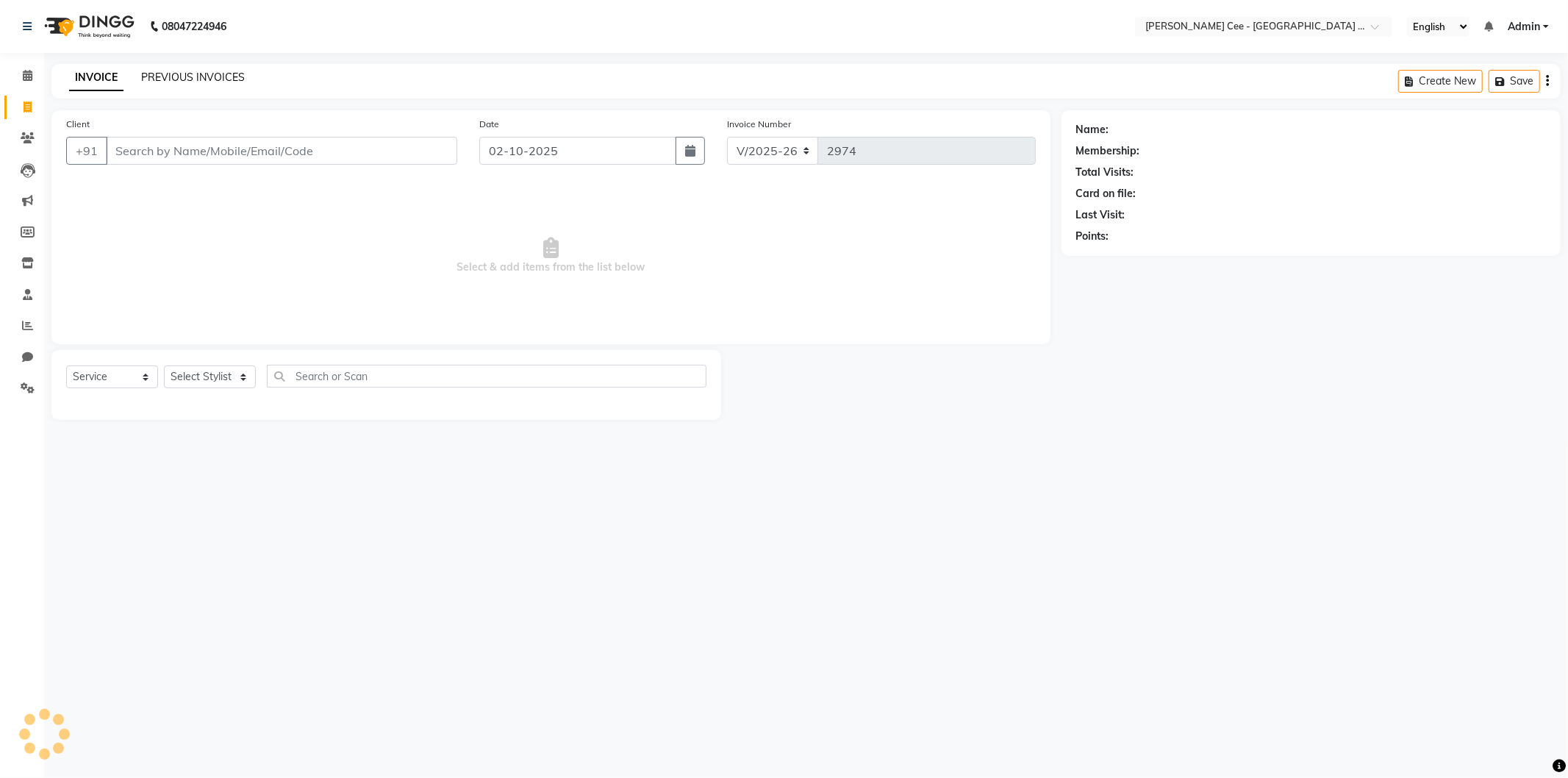
click at [228, 71] on link "PREVIOUS INVOICES" at bounding box center [193, 77] width 104 height 13
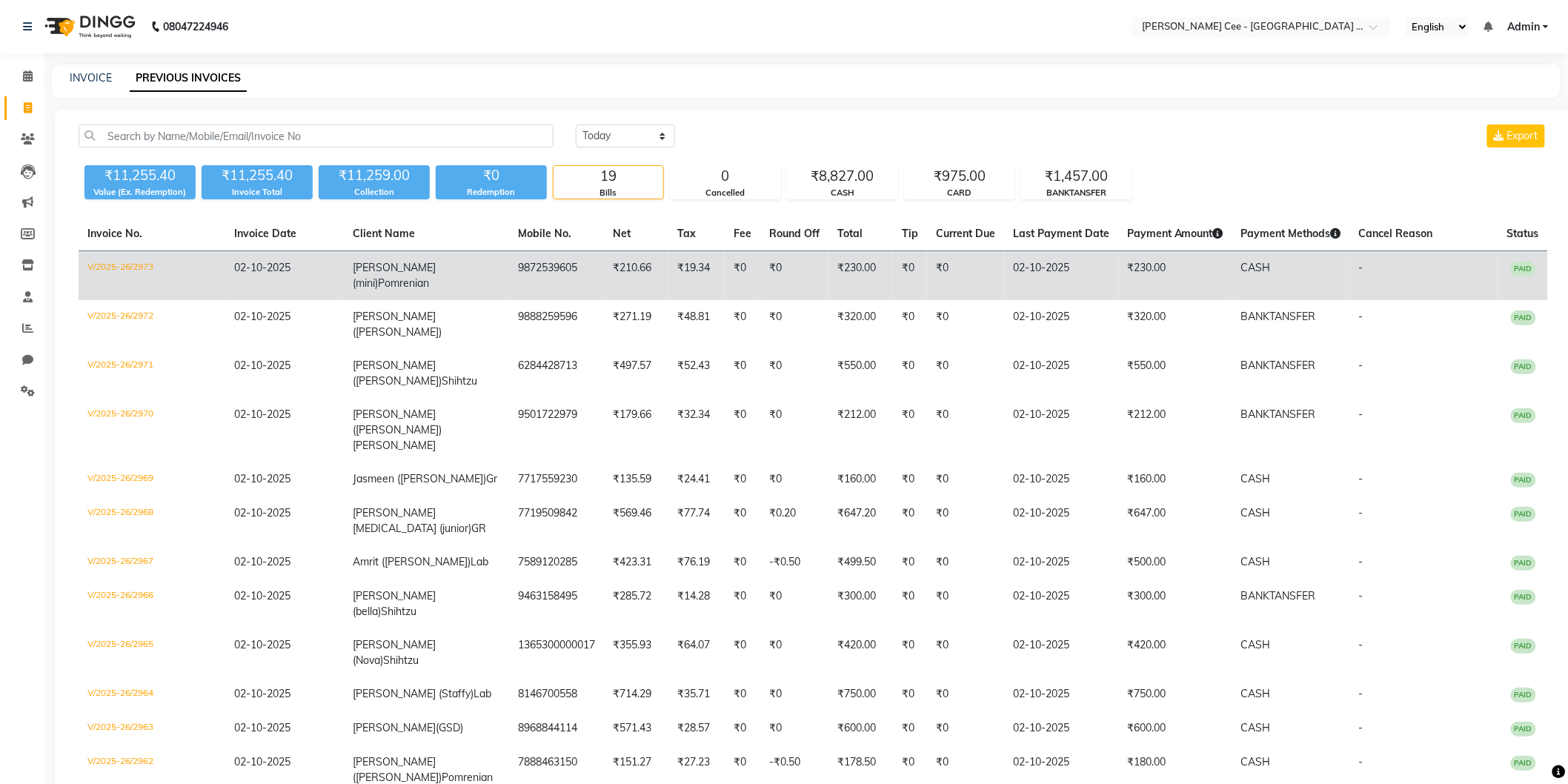
click at [1311, 276] on td "CASH" at bounding box center [1291, 275] width 118 height 49
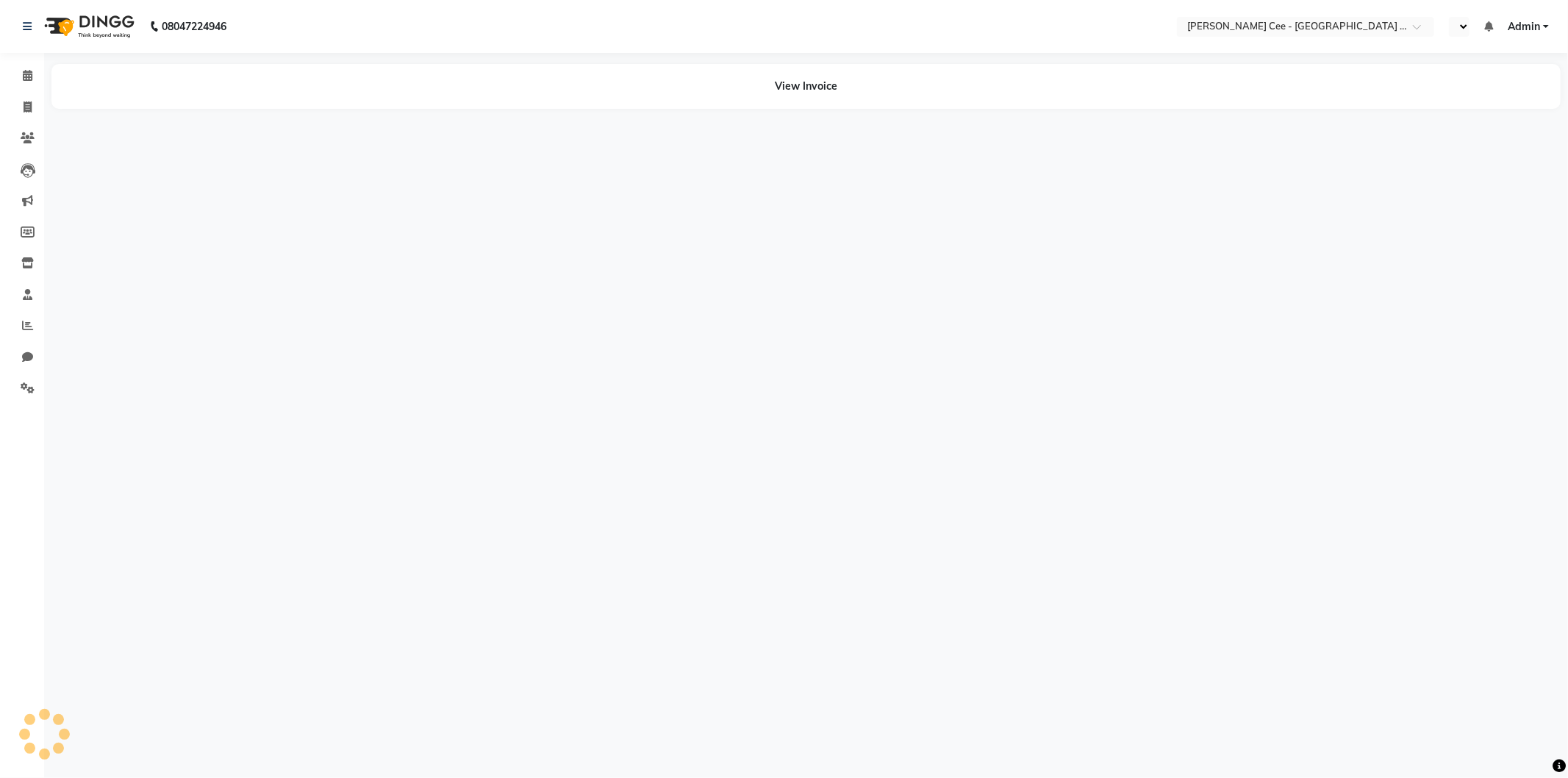
select select "en"
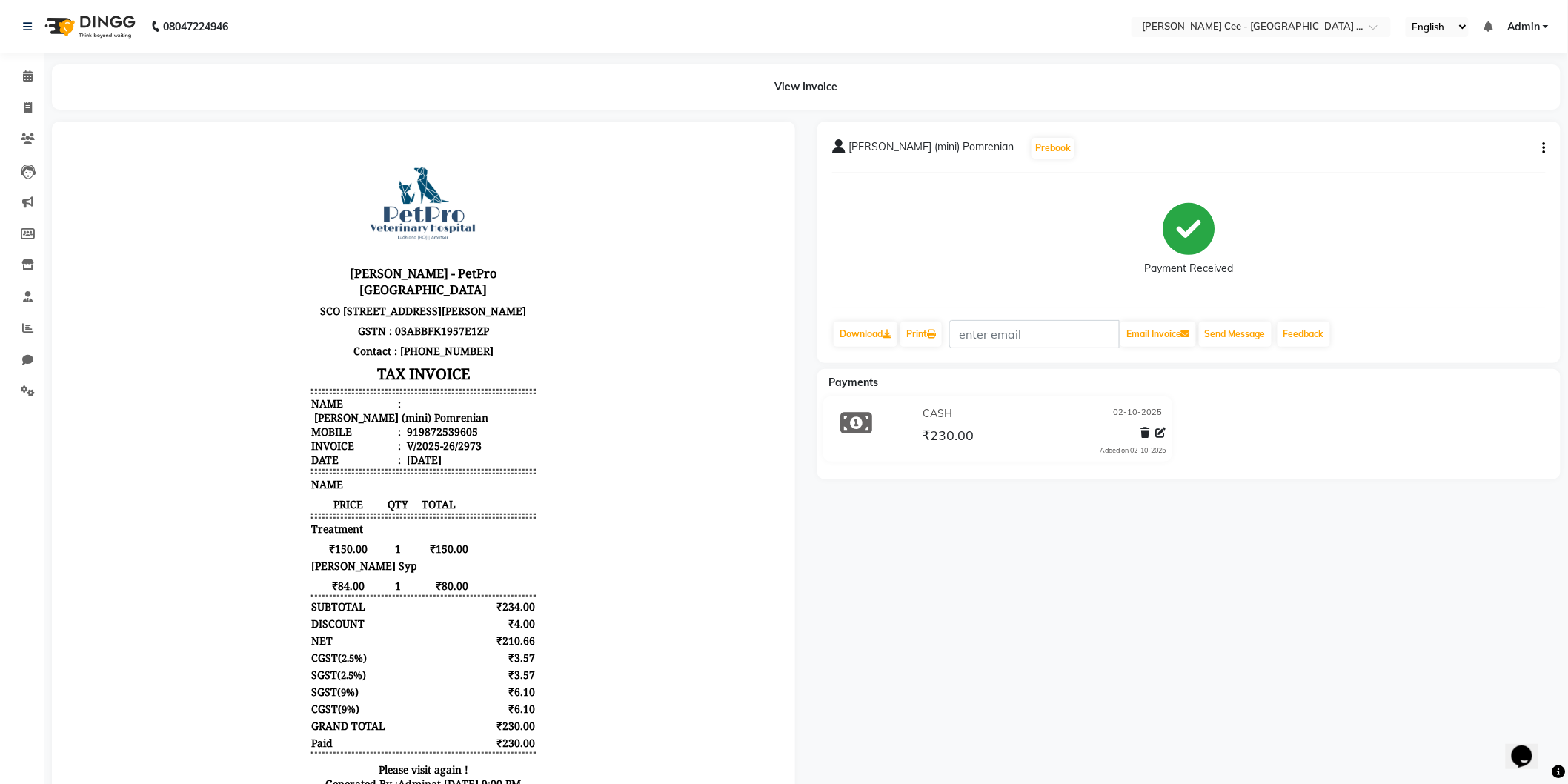
click at [1545, 148] on icon "button" at bounding box center [1545, 148] width 3 height 1
click at [1479, 151] on div "Edit Item Staff" at bounding box center [1446, 148] width 152 height 19
select select
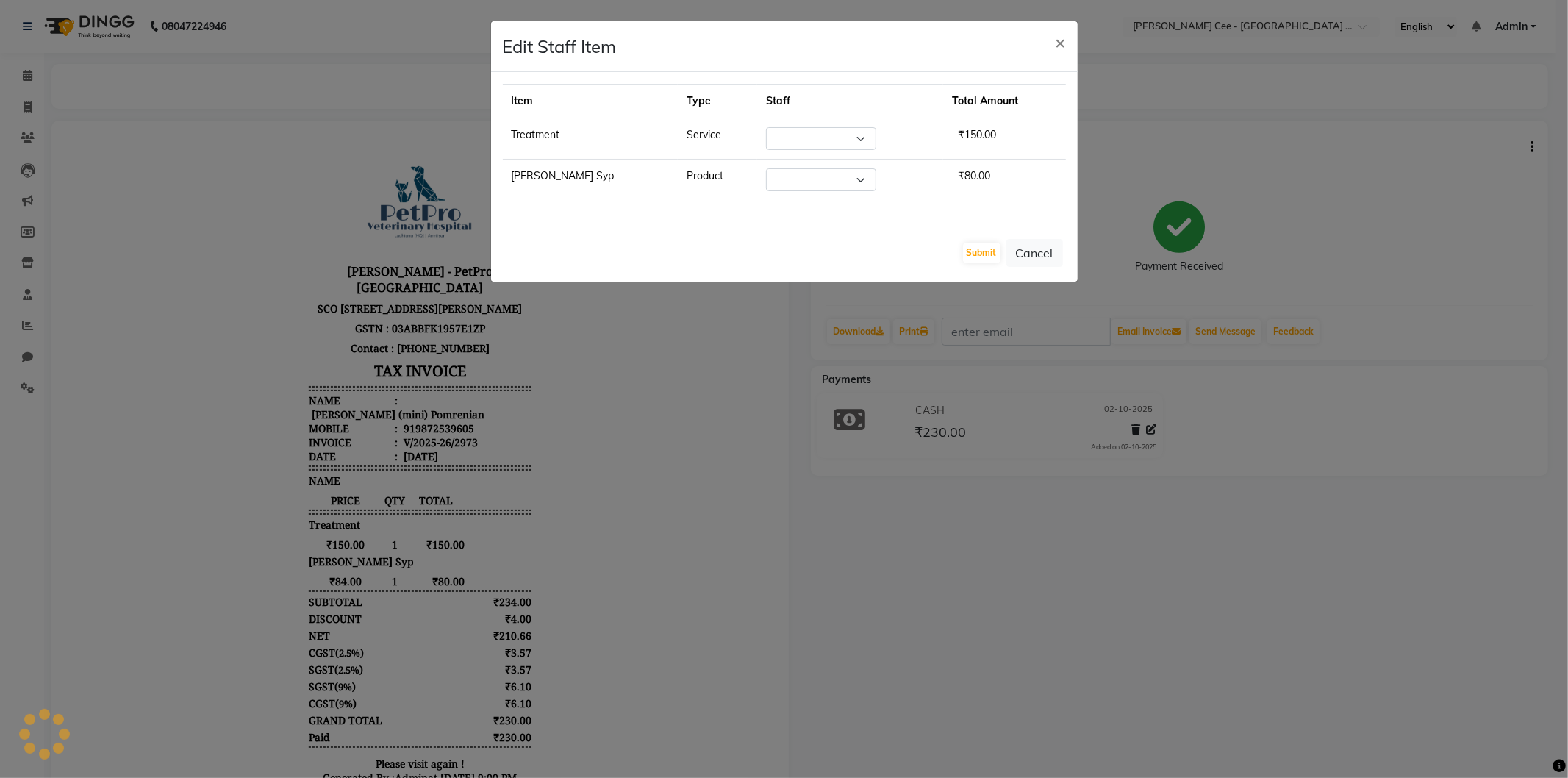
select select "80155"
click at [1063, 39] on span "×" at bounding box center [1060, 41] width 10 height 22
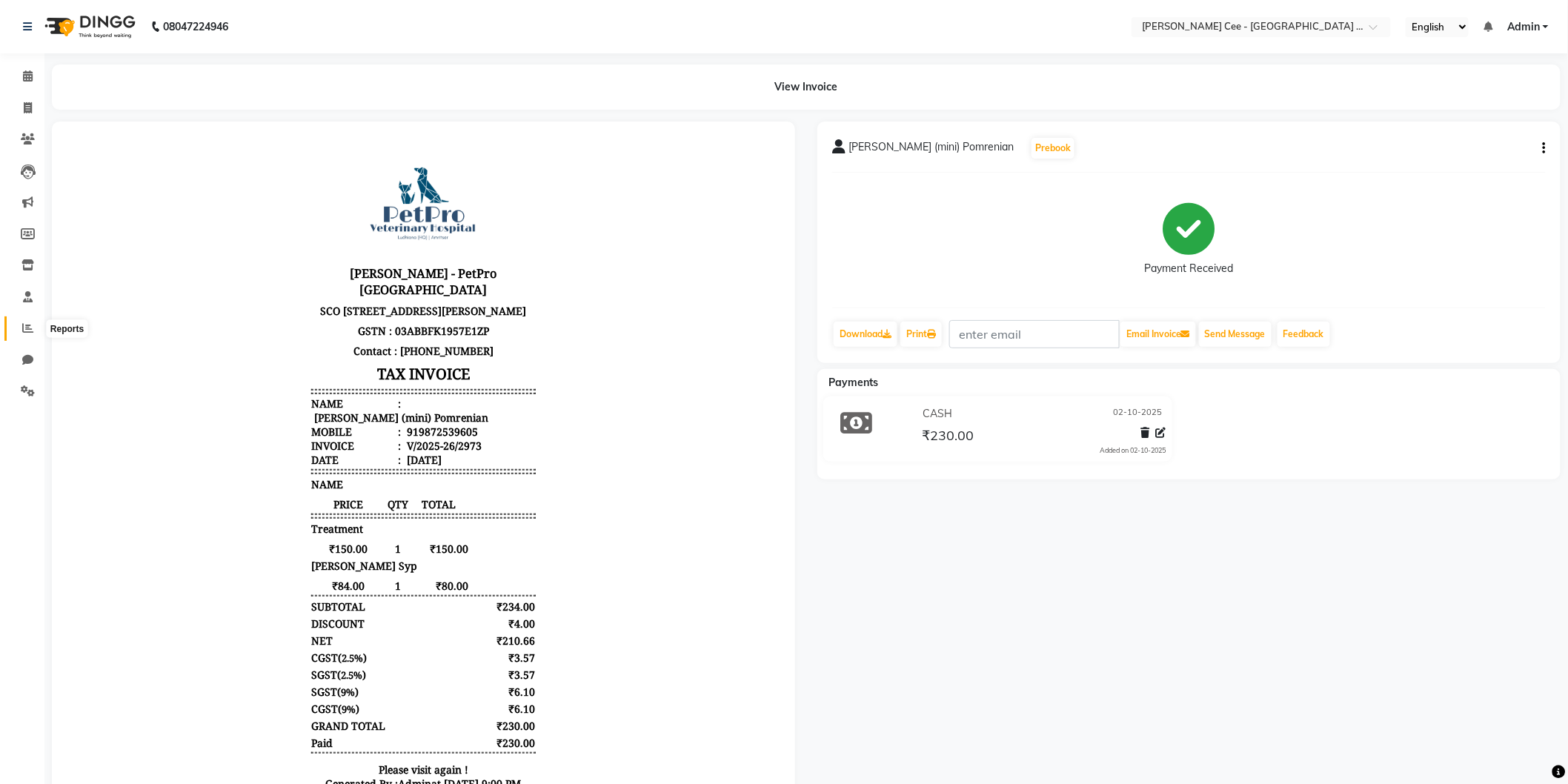
click at [36, 330] on span at bounding box center [28, 328] width 26 height 17
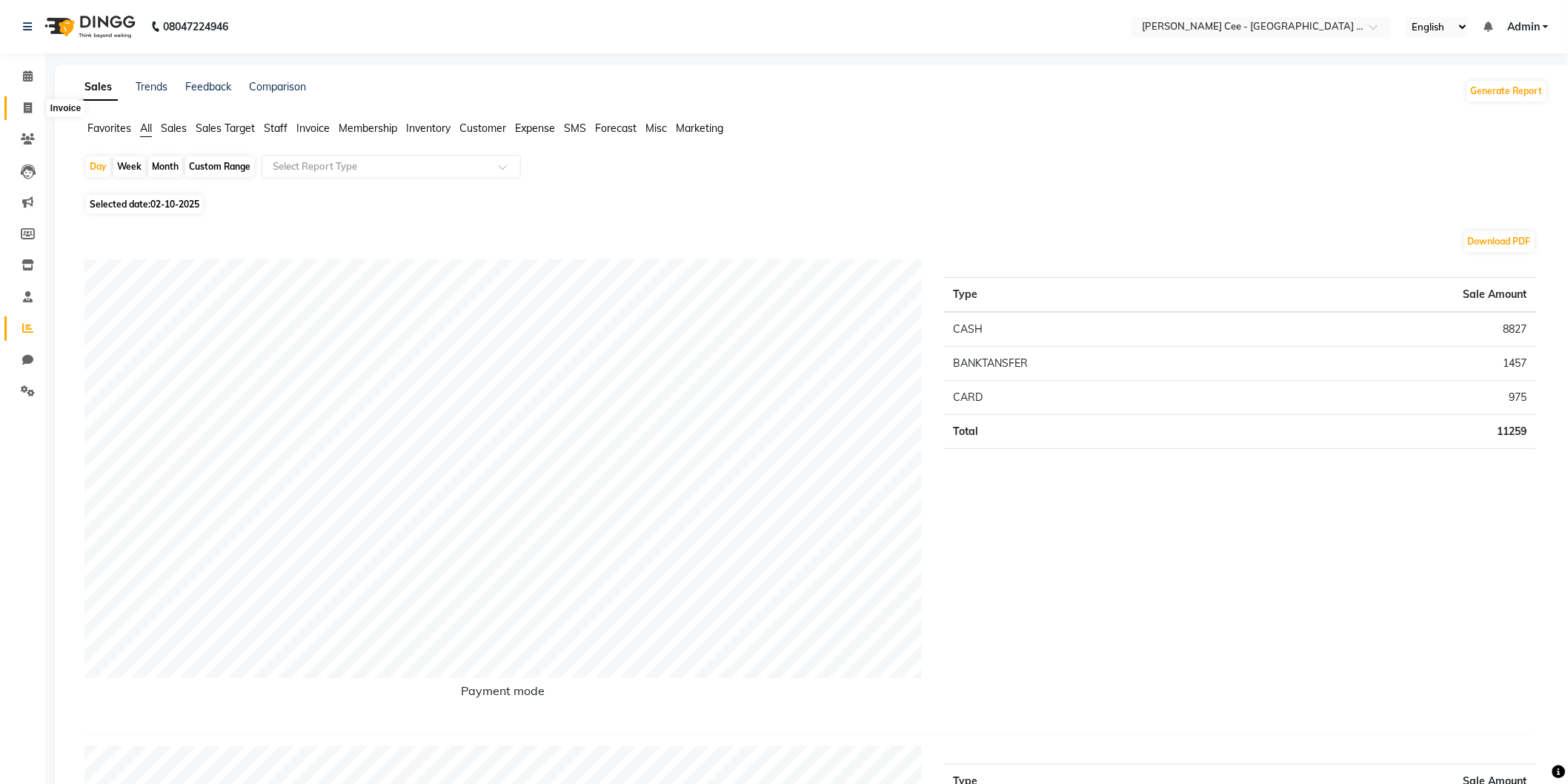
click at [23, 109] on icon at bounding box center [28, 108] width 8 height 11
select select "service"
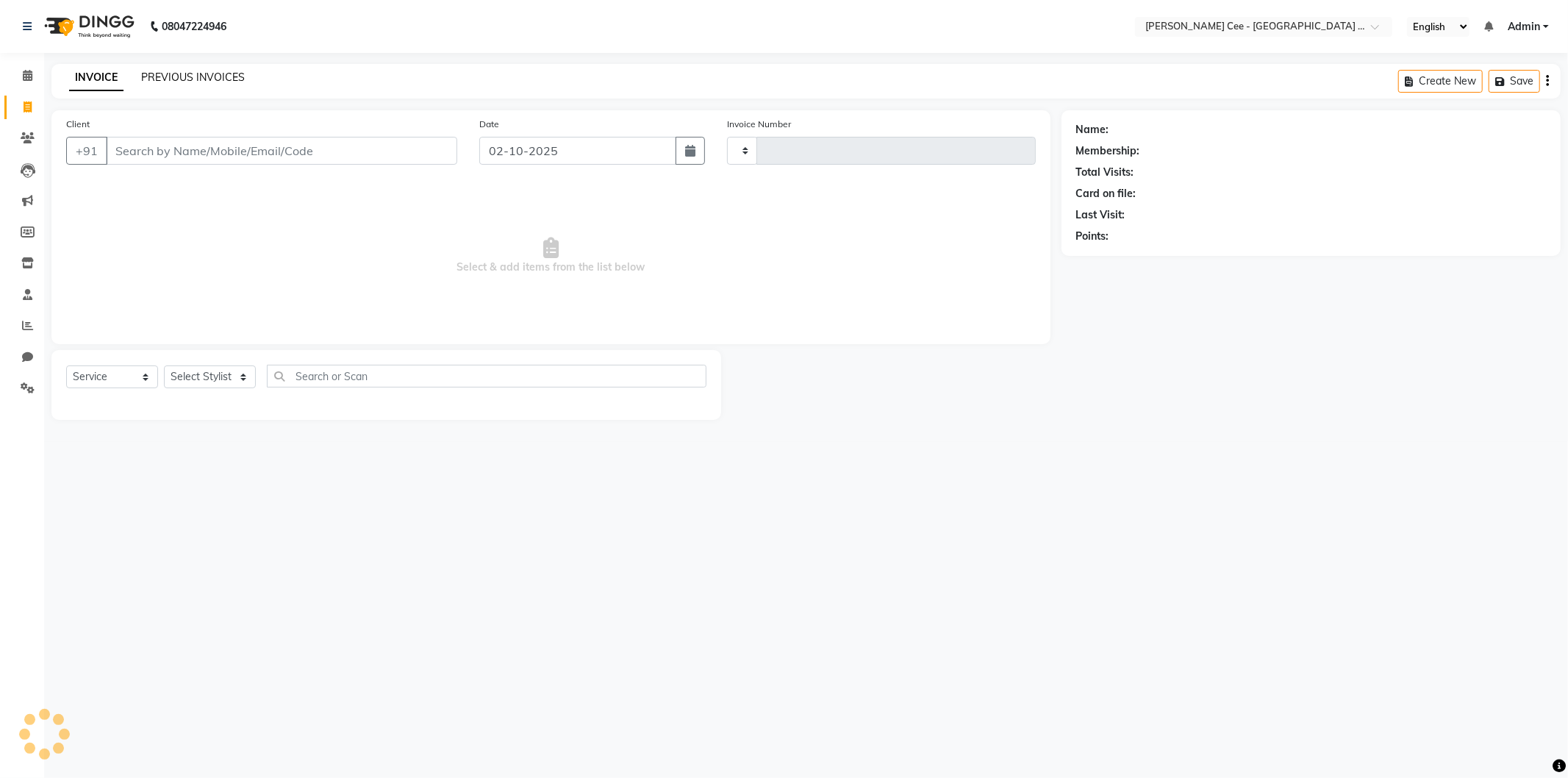
type input "2974"
select select "8239"
click at [206, 80] on link "PREVIOUS INVOICES" at bounding box center [193, 77] width 104 height 13
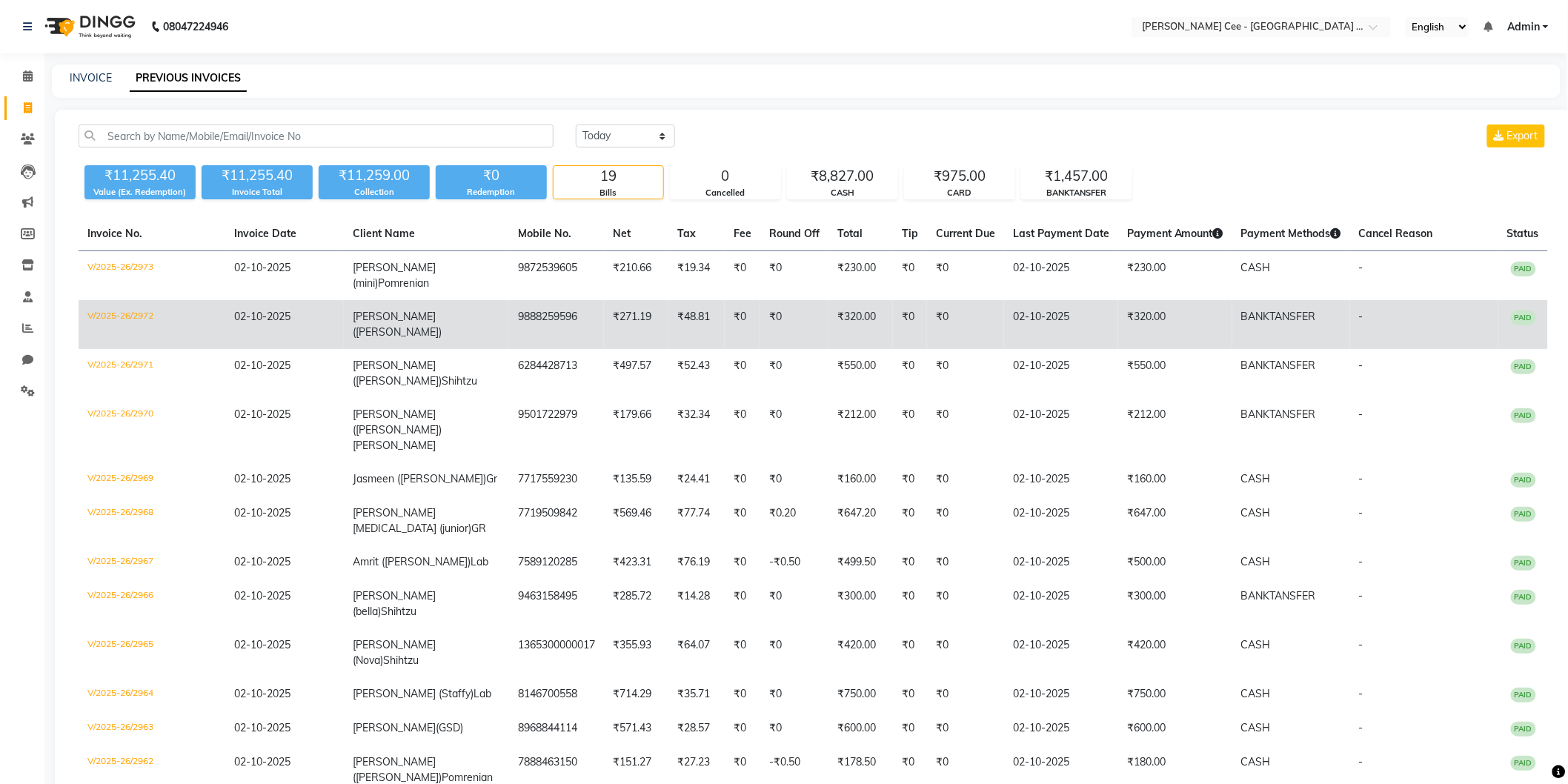
click at [742, 309] on td "₹0" at bounding box center [742, 325] width 36 height 49
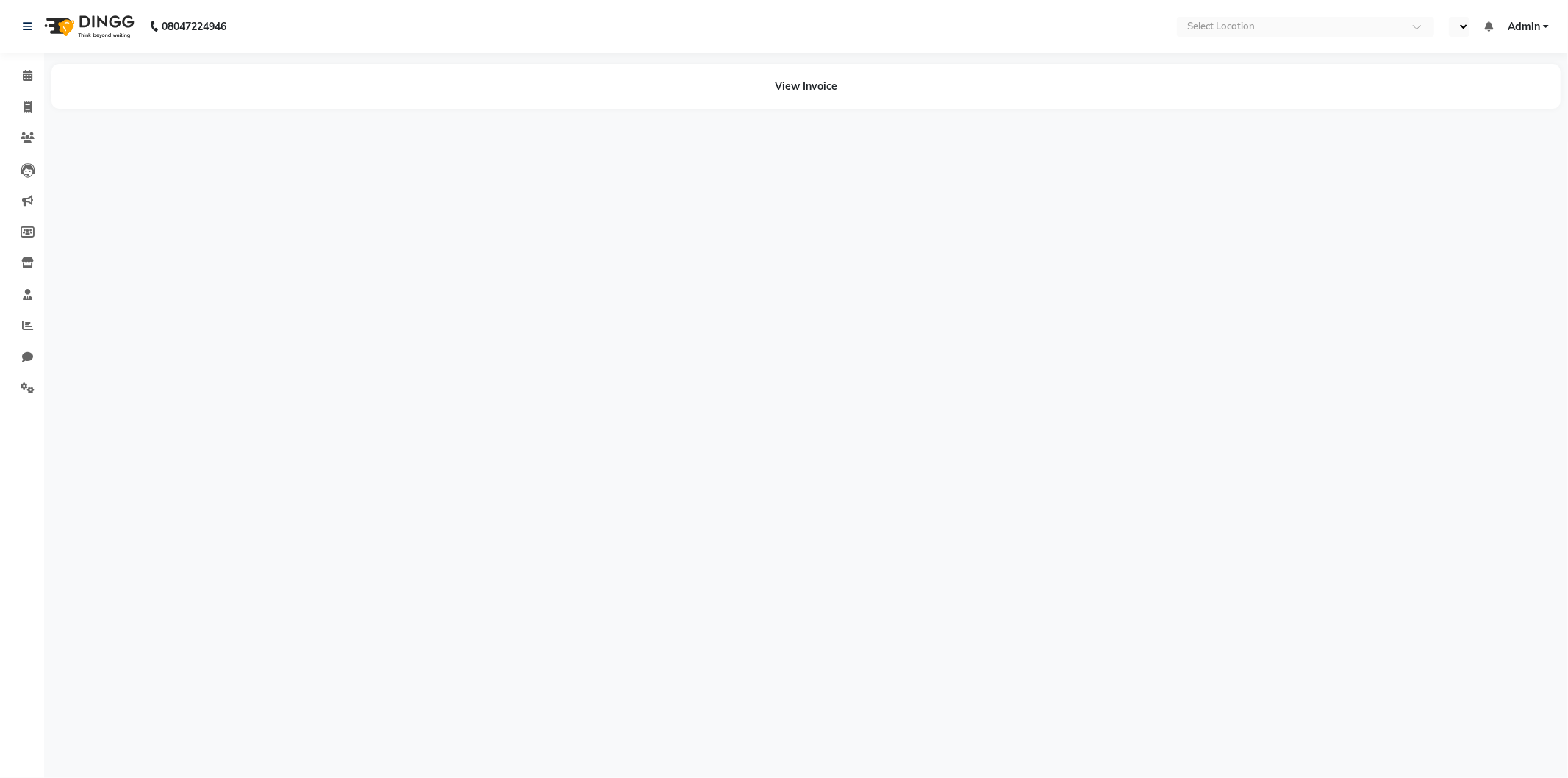
select select "en"
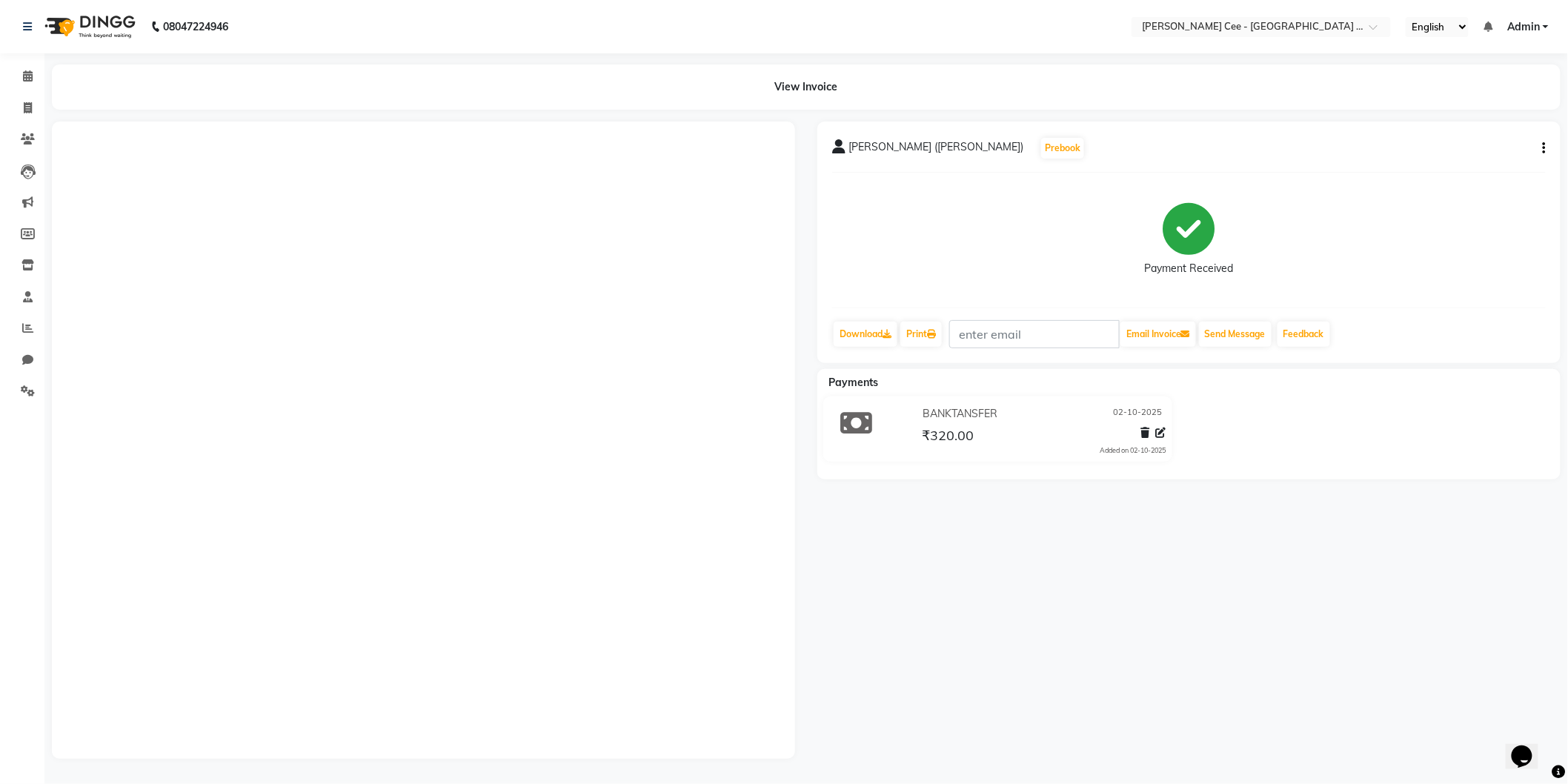
click at [1561, 152] on div "[PERSON_NAME] ([PERSON_NAME]) Prebook Payment Received Download Print Email Inv…" at bounding box center [1189, 440] width 766 height 637
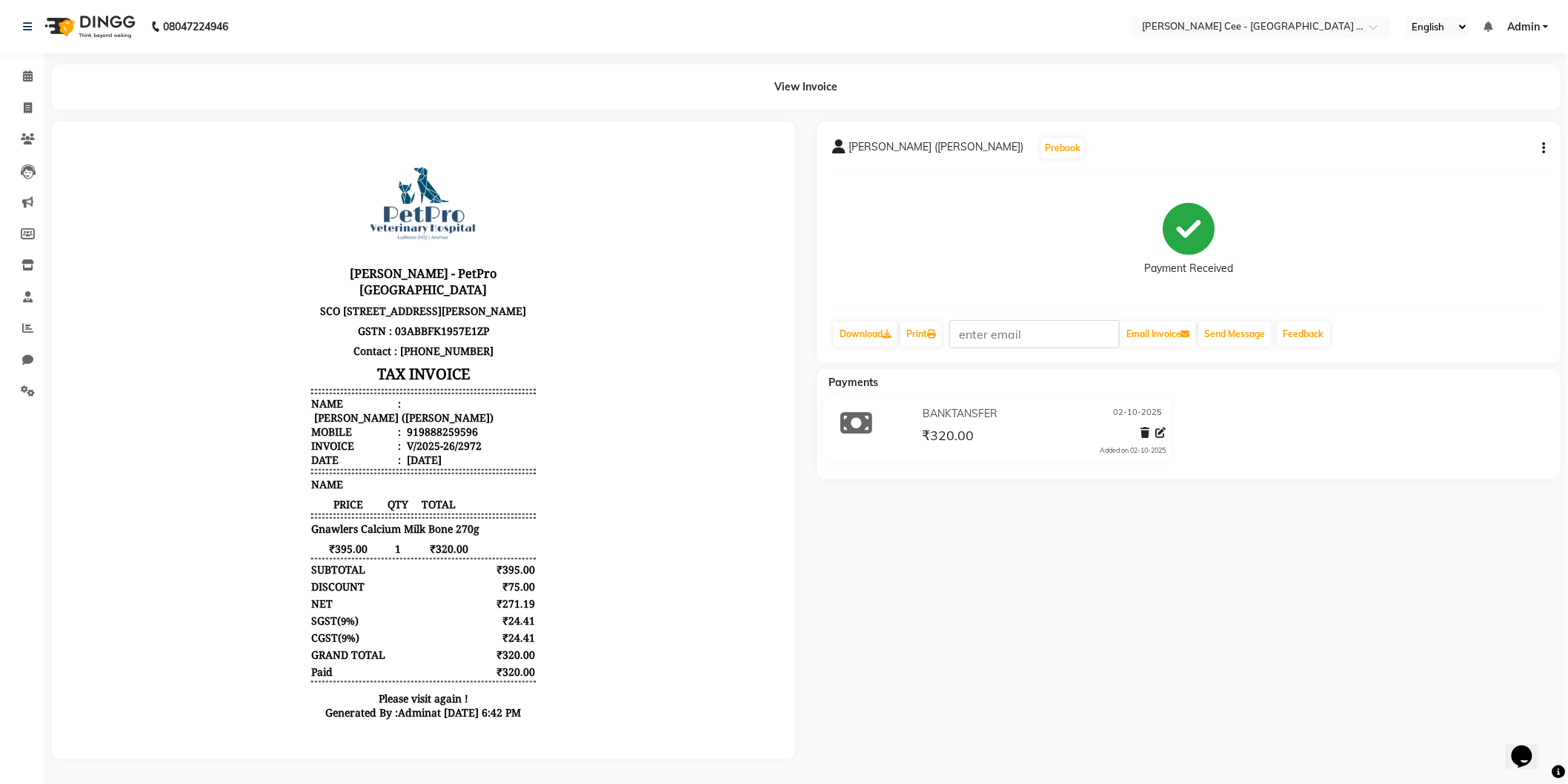
click at [1544, 148] on icon "button" at bounding box center [1545, 148] width 3 height 1
click at [1478, 131] on div "Edit Item Staff" at bounding box center [1446, 138] width 152 height 19
select select "80154"
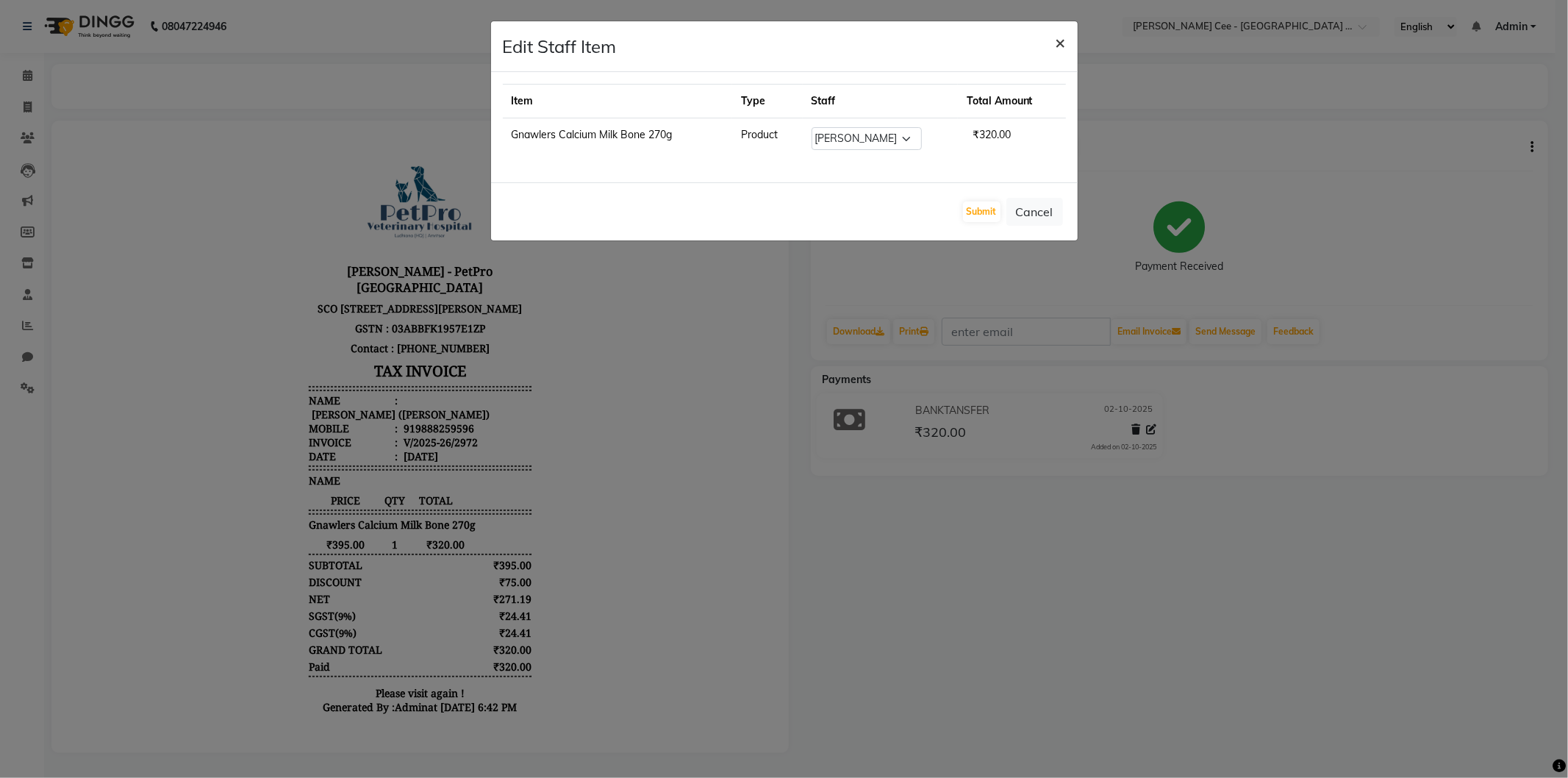
click at [1059, 44] on span "×" at bounding box center [1060, 41] width 10 height 22
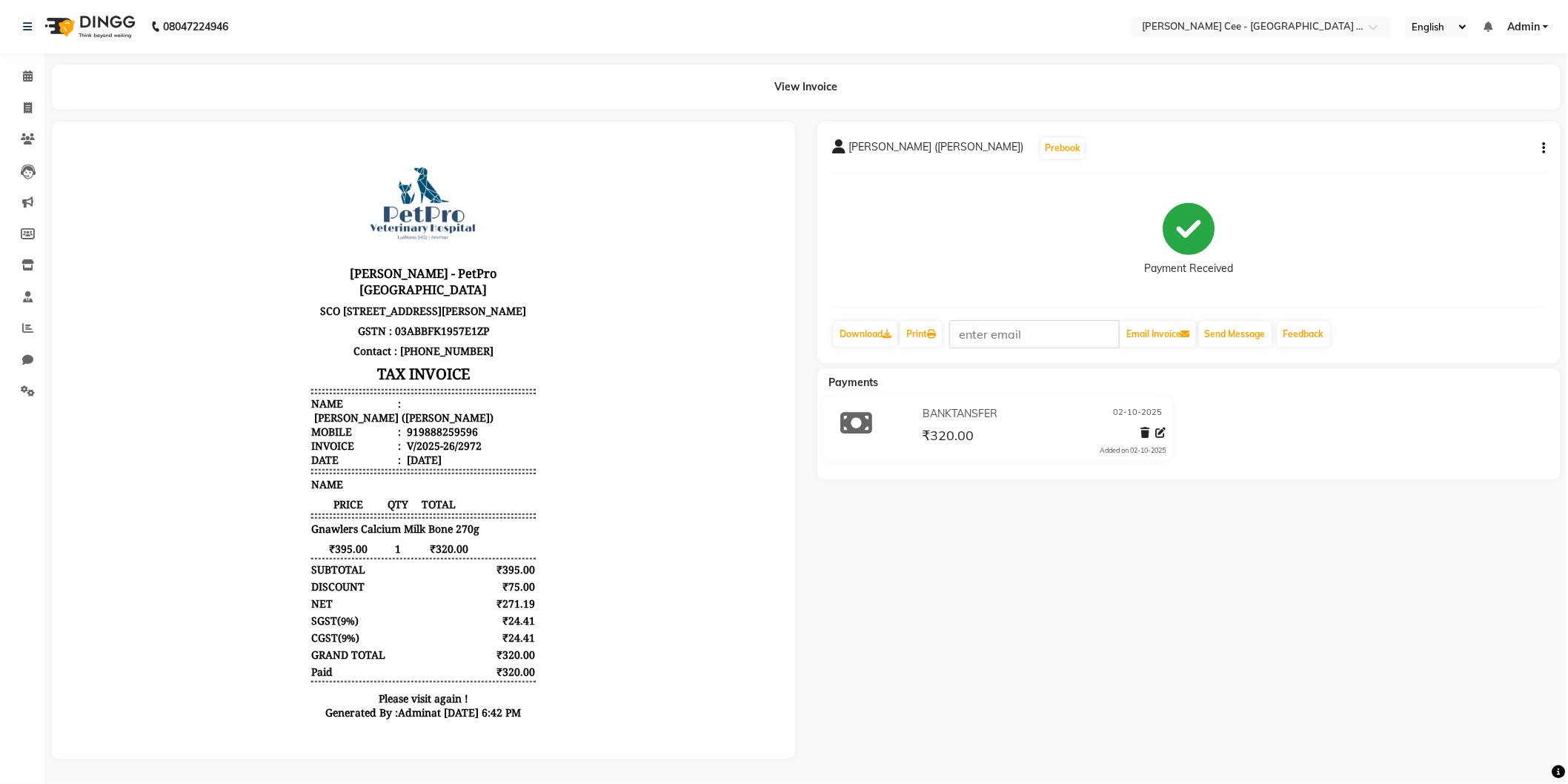
scroll to position [11, 0]
click at [28, 332] on icon at bounding box center [28, 328] width 11 height 11
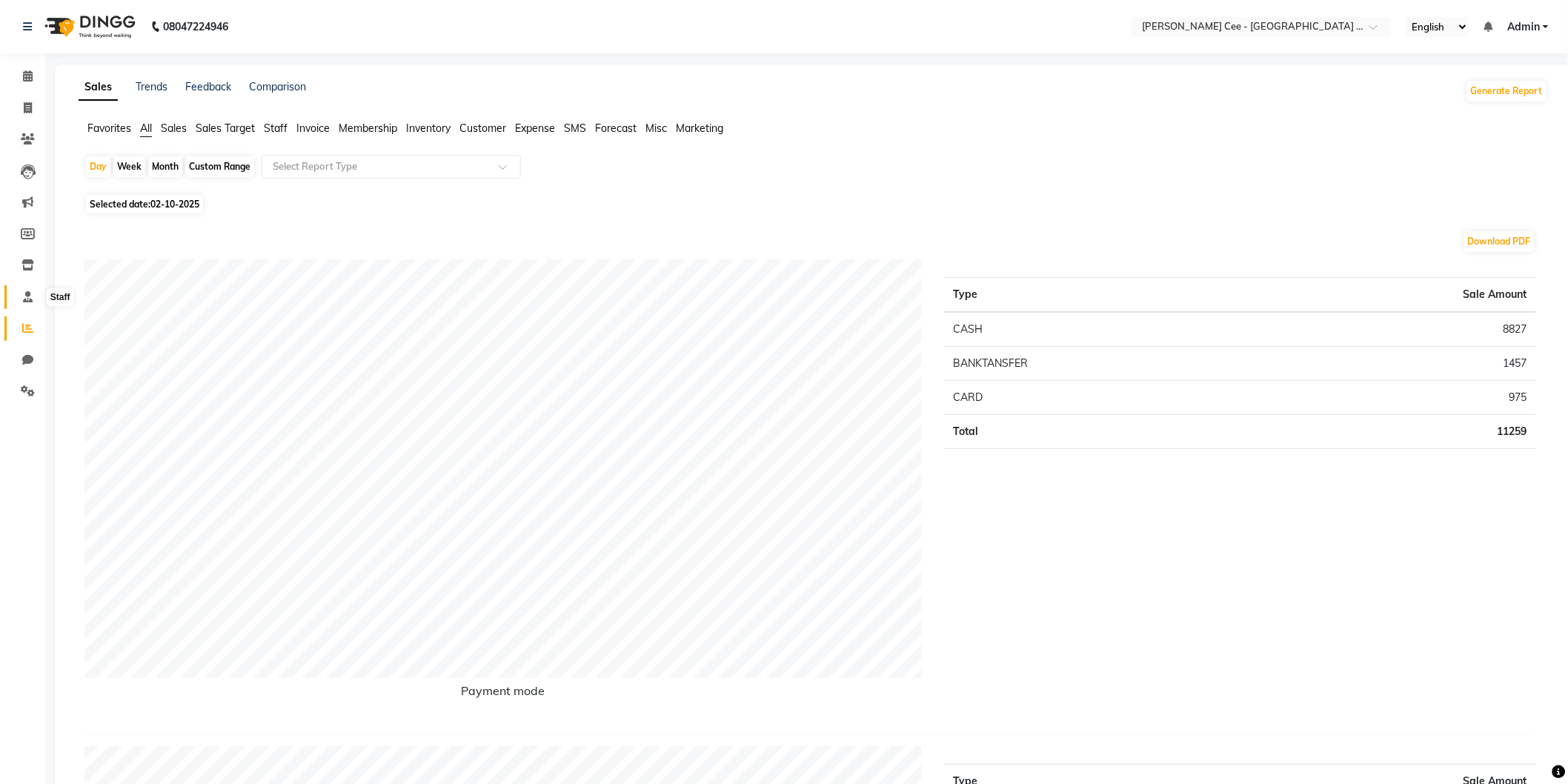
click at [15, 294] on span at bounding box center [28, 297] width 26 height 17
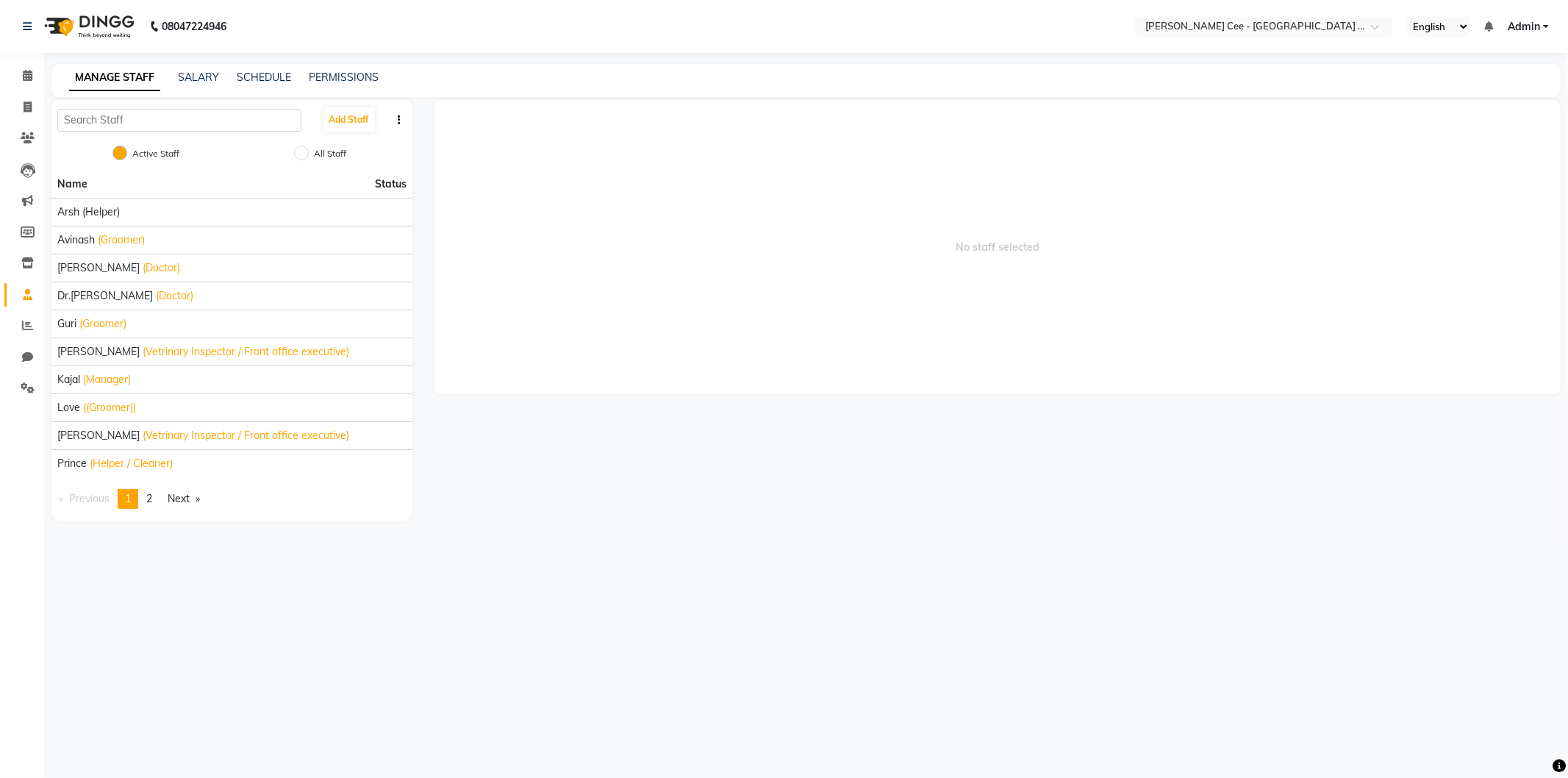
click at [88, 50] on nav "08047224946 Select Location × Kay Cee - Petpro Amritsar, Amritsar English ENGLI…" at bounding box center [784, 27] width 1568 height 53
click at [14, 106] on span at bounding box center [27, 108] width 26 height 17
select select "service"
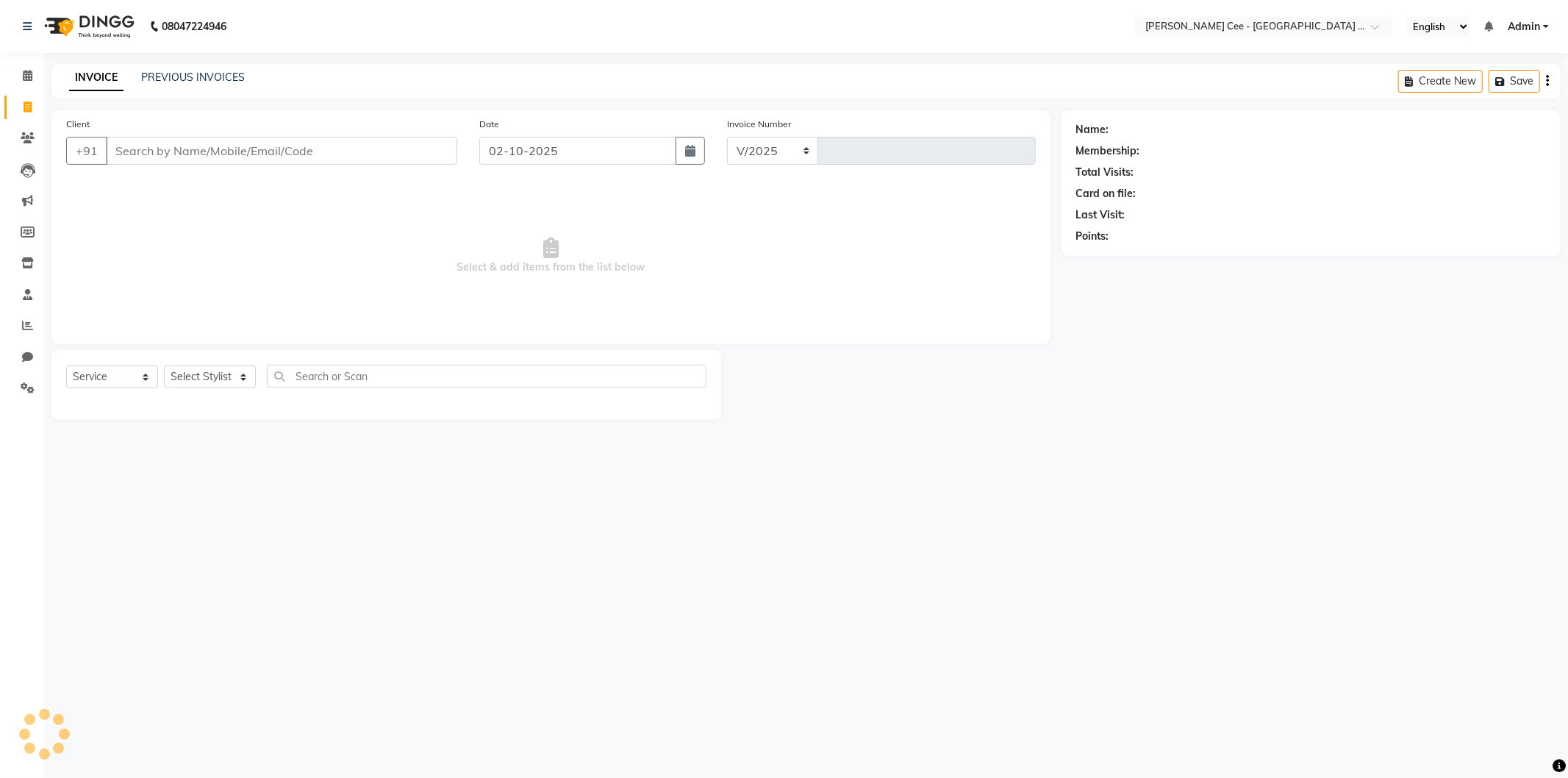
select select "8239"
type input "2974"
click at [174, 72] on link "PREVIOUS INVOICES" at bounding box center [193, 77] width 104 height 13
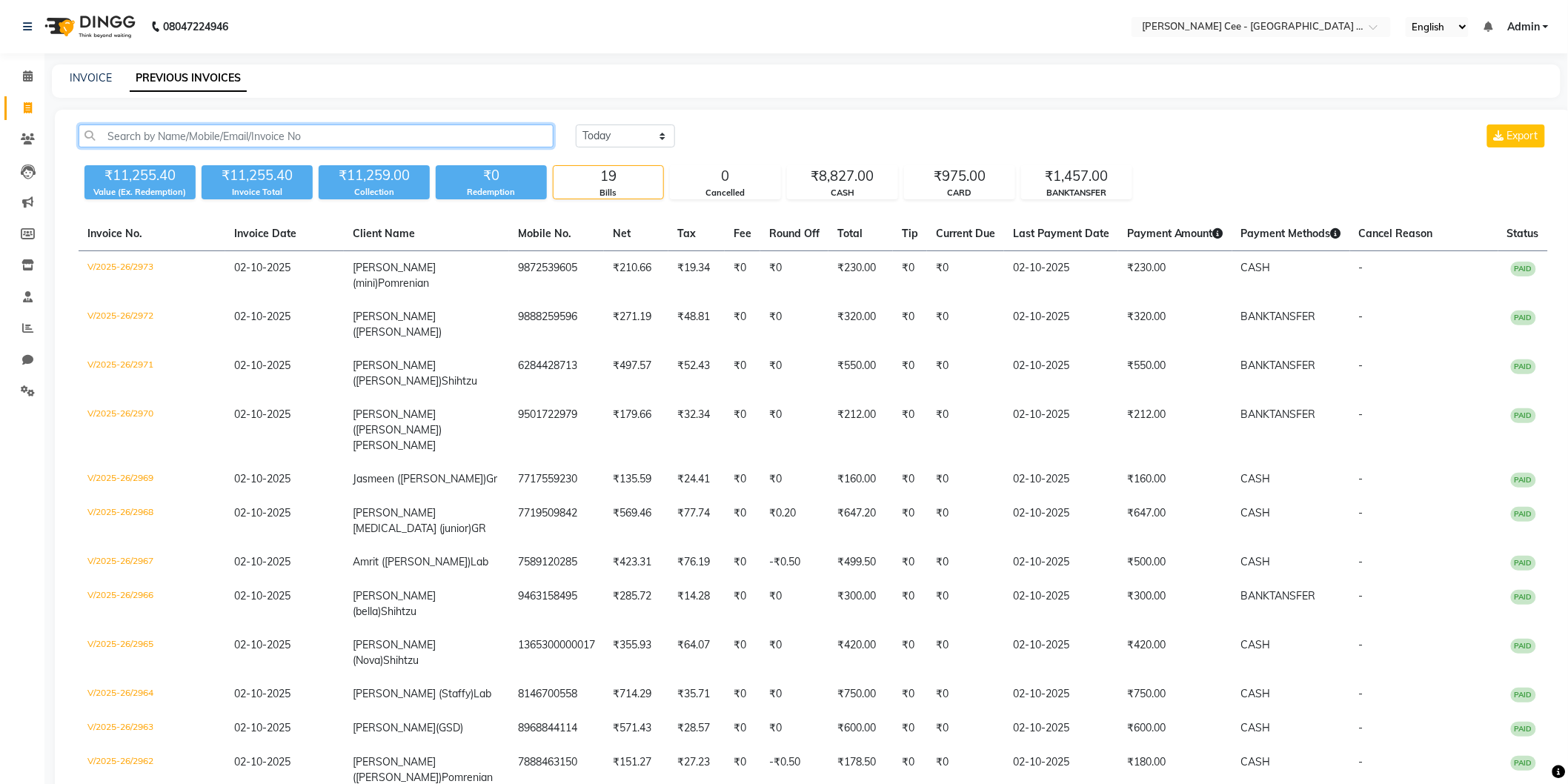
click at [249, 137] on input "text" at bounding box center [316, 136] width 475 height 23
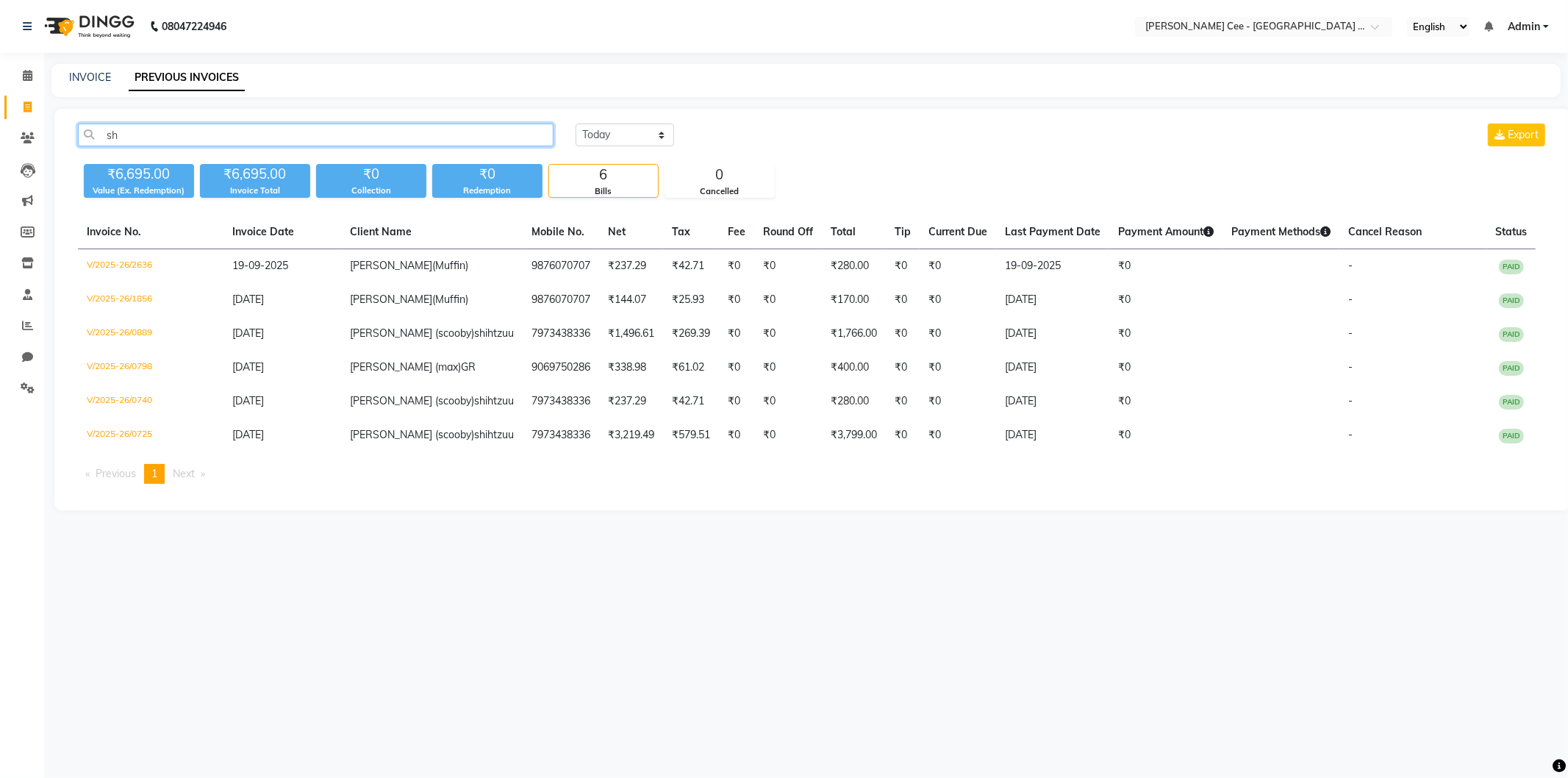
type input "s"
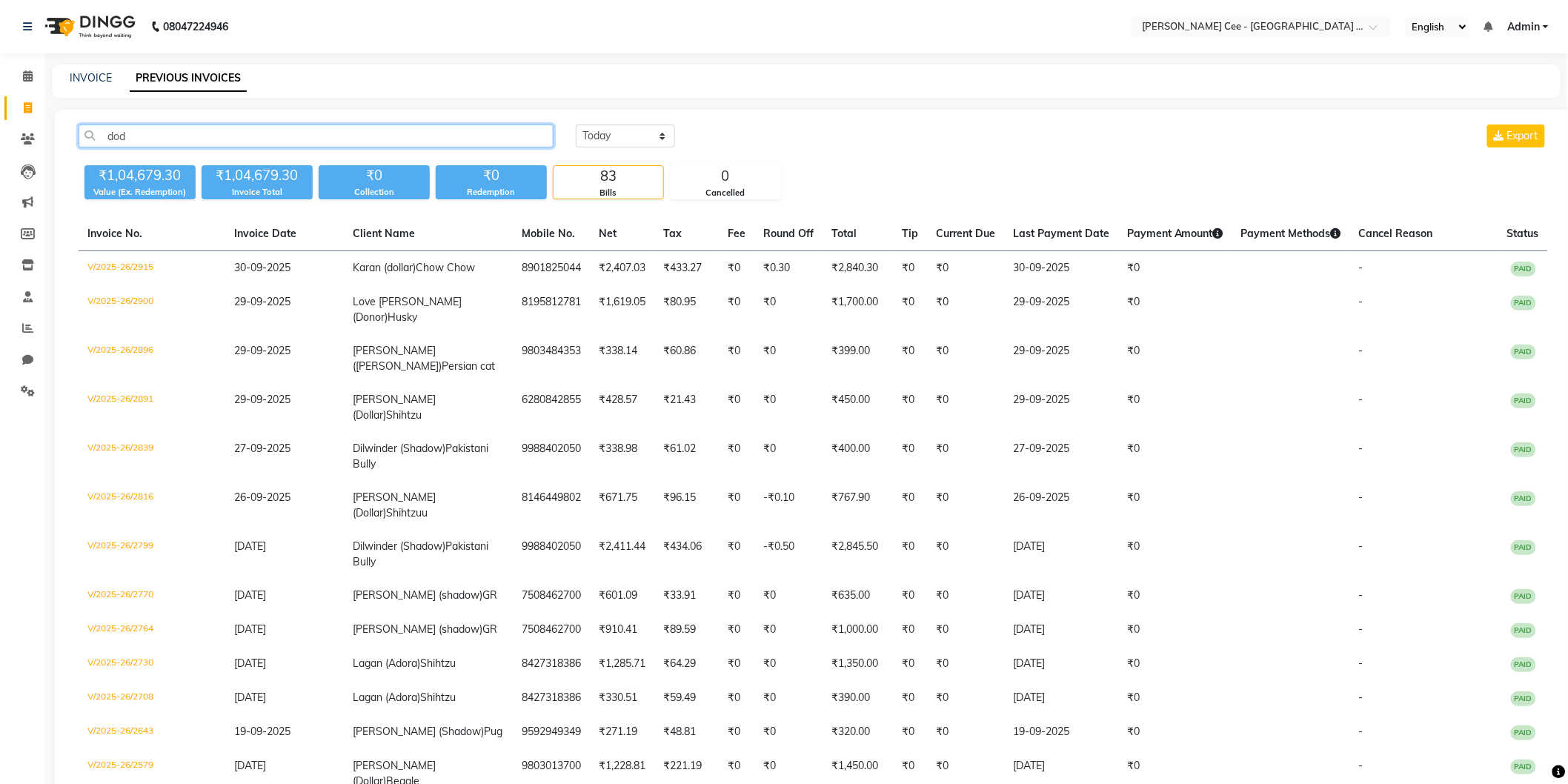
type input "dodo"
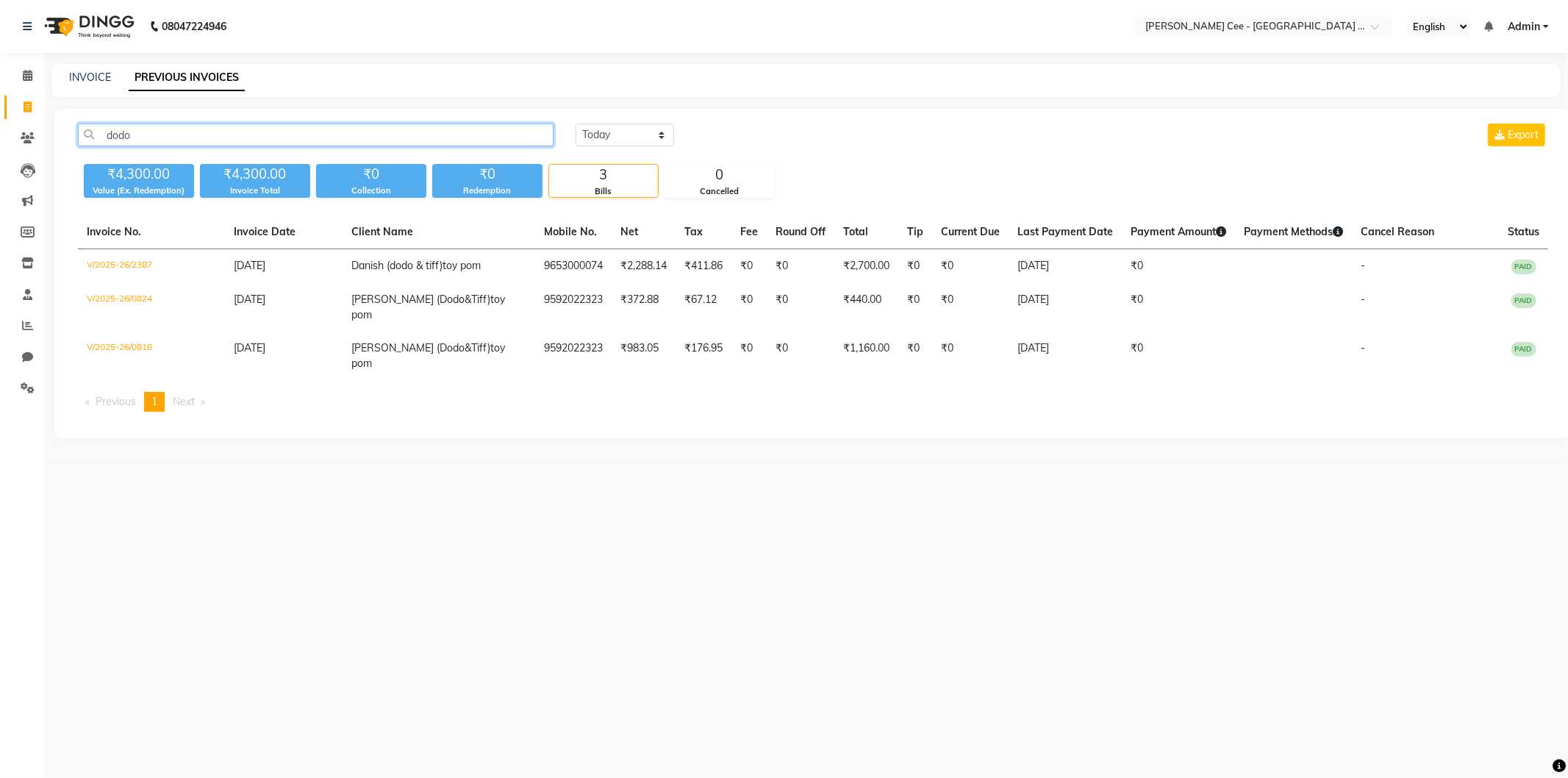
click at [259, 135] on input "dodo" at bounding box center [316, 135] width 476 height 23
click at [259, 137] on input "dodo" at bounding box center [316, 135] width 476 height 23
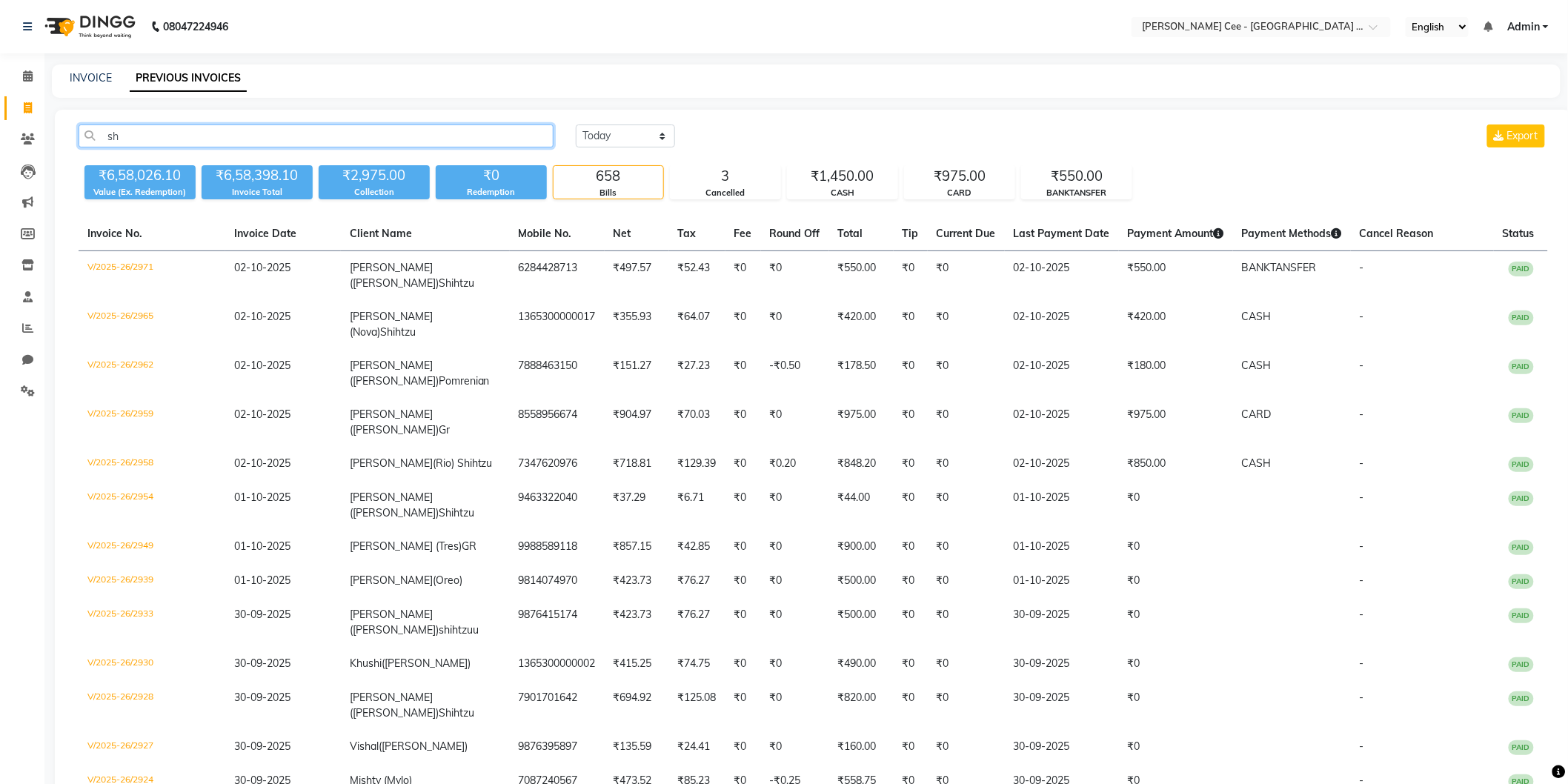
type input "s"
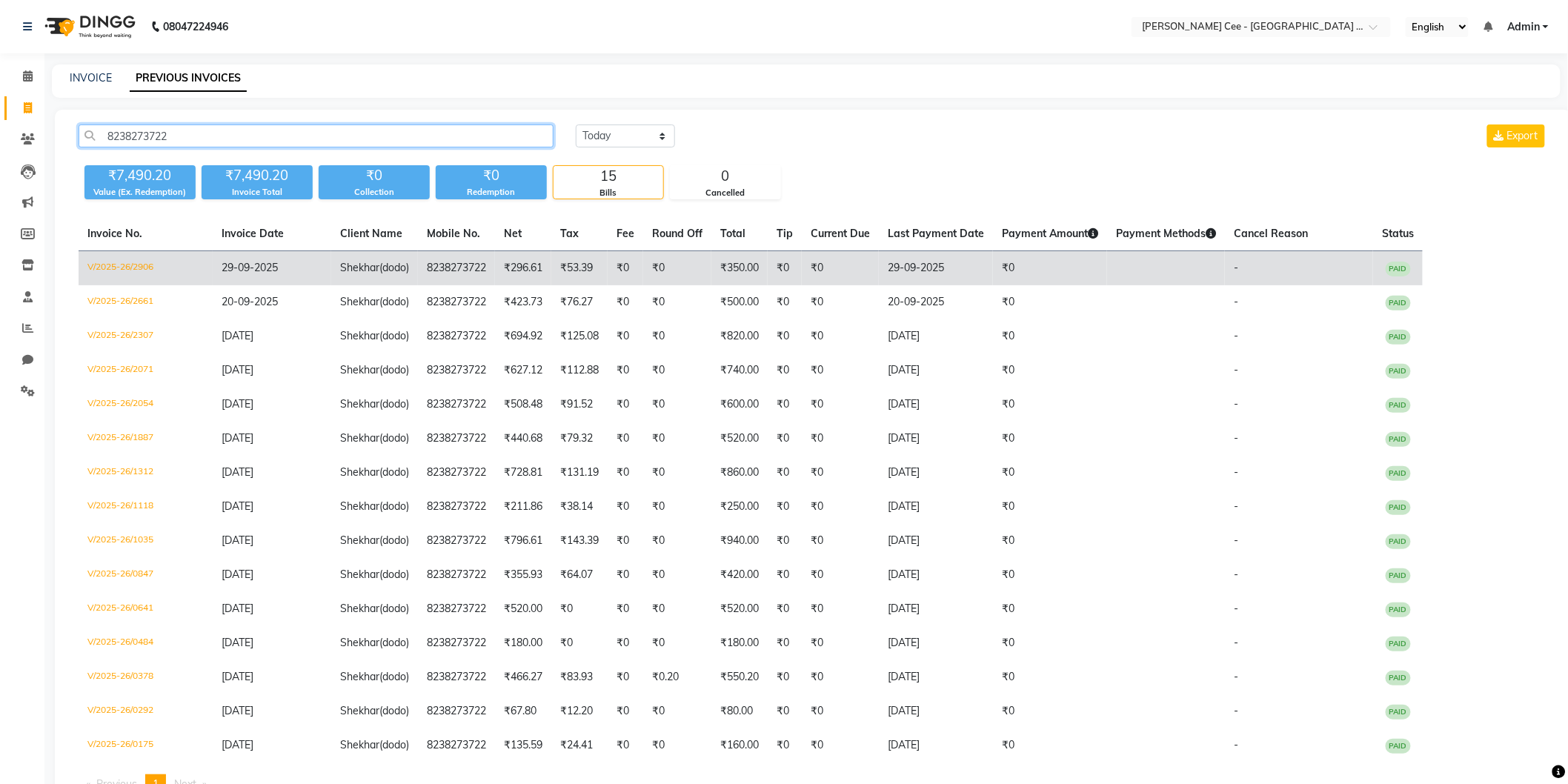
type input "8238273722"
click at [537, 269] on td "₹296.61" at bounding box center [523, 268] width 57 height 35
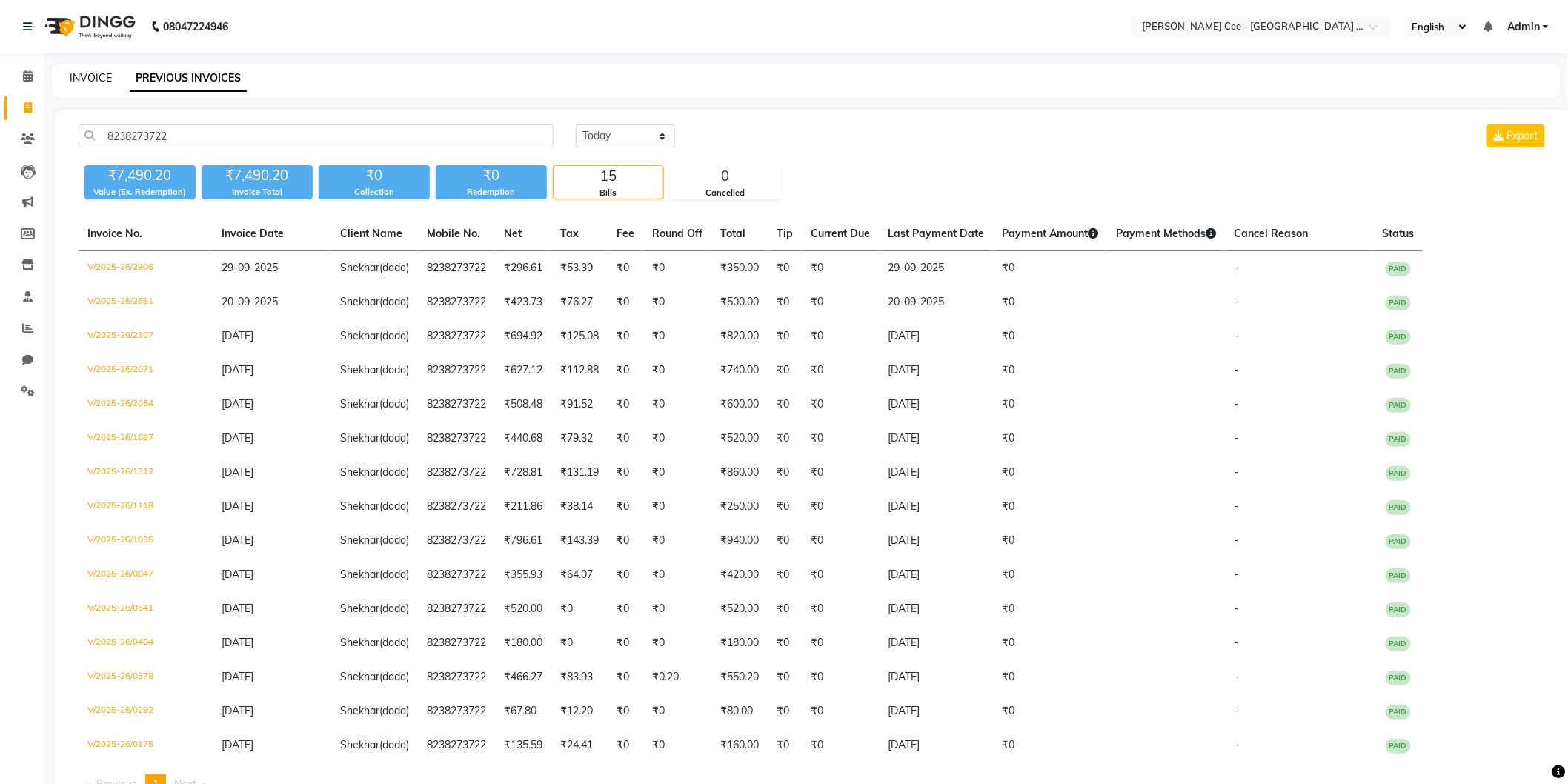
click at [77, 79] on link "INVOICE" at bounding box center [91, 78] width 42 height 13
select select "service"
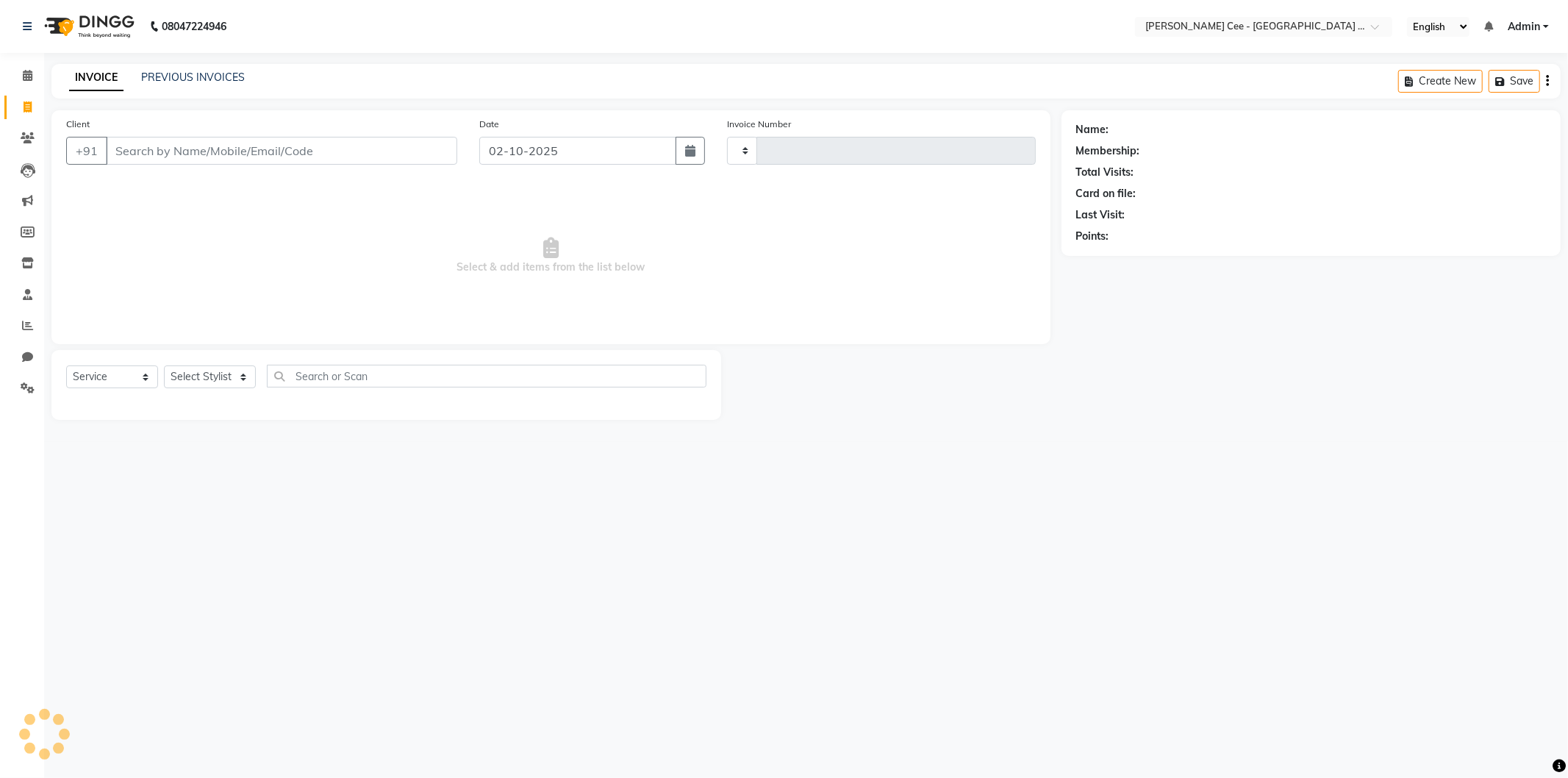
type input "2974"
select select "8239"
click at [145, 149] on input "Client" at bounding box center [282, 150] width 352 height 28
select select "product"
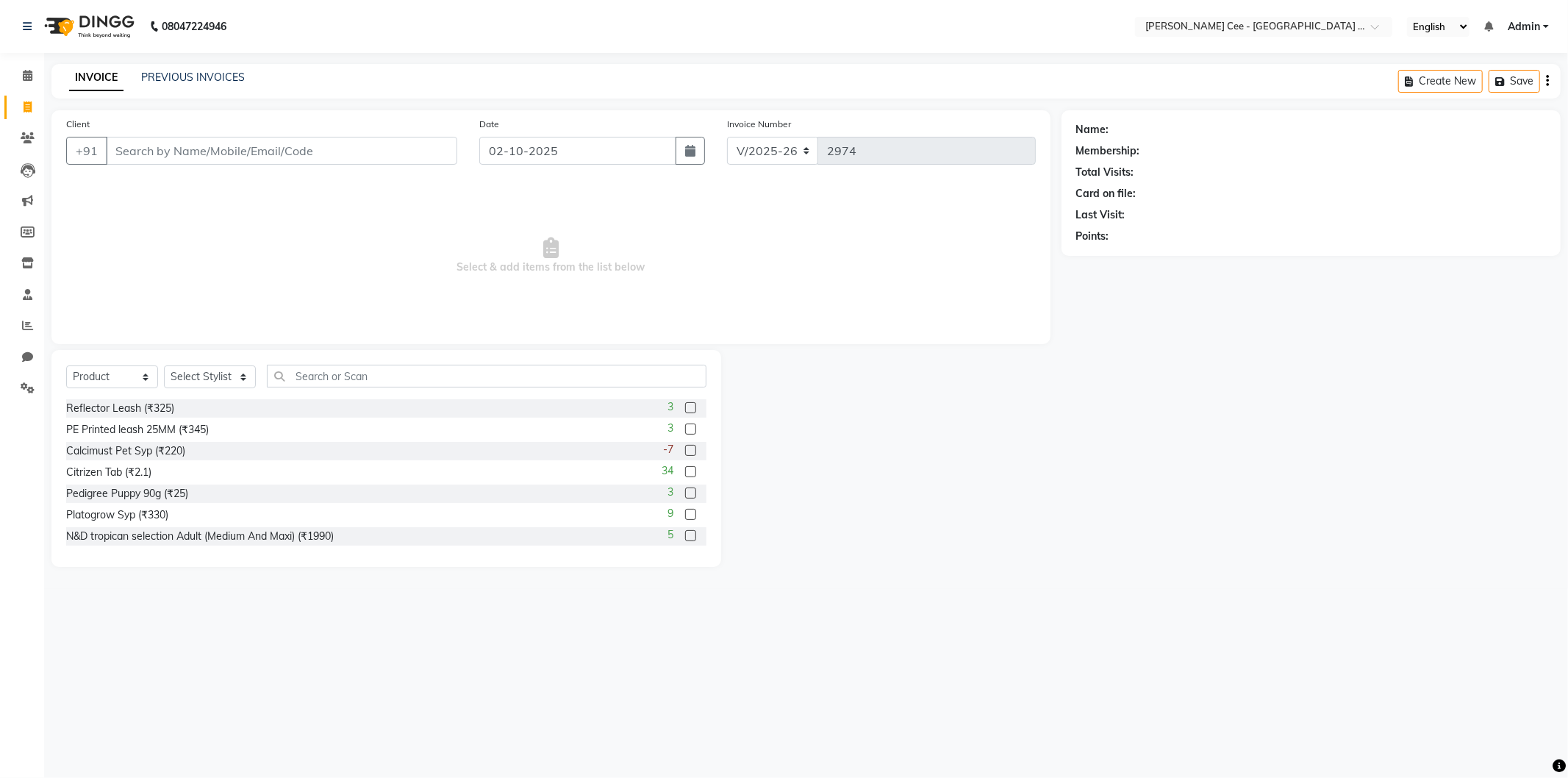
click at [256, 152] on input "Client" at bounding box center [282, 150] width 352 height 28
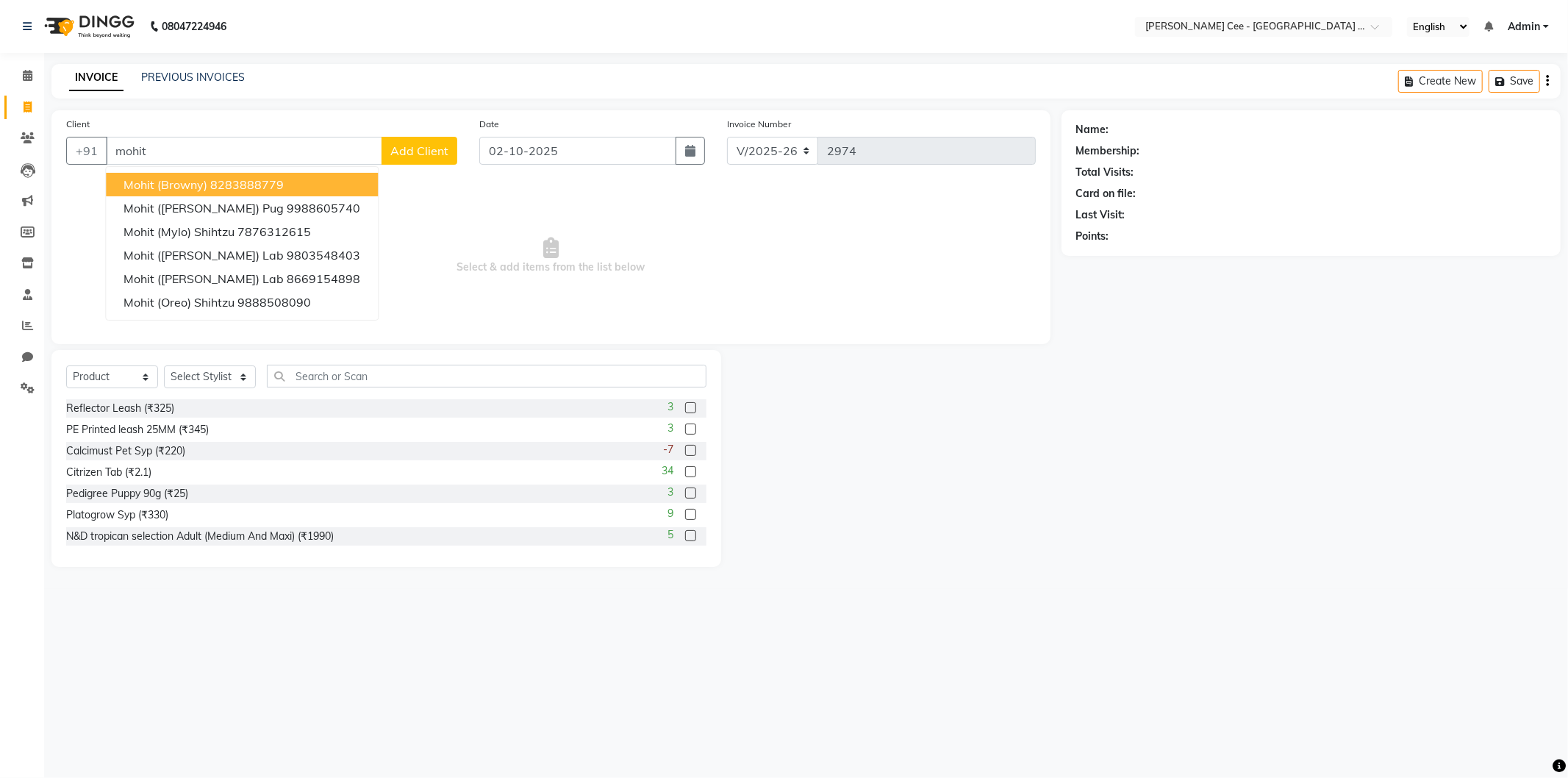
click at [235, 184] on ngb-highlight "8283888779" at bounding box center [247, 185] width 74 height 14
type input "8283888779"
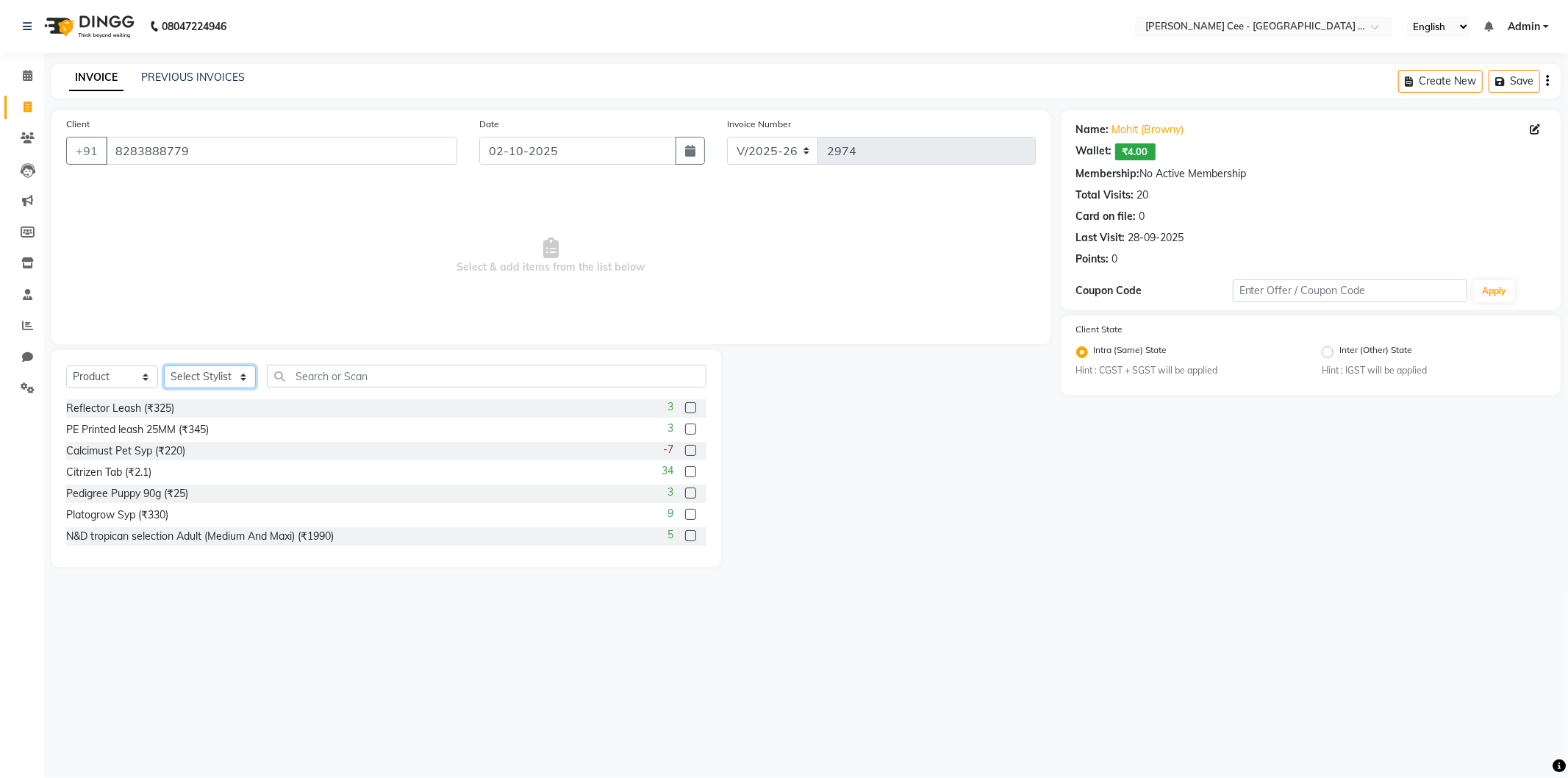
click at [234, 379] on select "Select Stylist Arsh (Helper) Avinash Dr Kamalpreet Kaur Dr.Simran Guri Jashanpr…" at bounding box center [210, 377] width 92 height 23
select select "80155"
click at [164, 366] on select "Select Stylist Arsh (Helper) Avinash Dr Kamalpreet Kaur Dr.Simran Guri Jashanpr…" at bounding box center [210, 377] width 92 height 23
click at [288, 376] on input "text" at bounding box center [486, 376] width 439 height 23
type input "8851759941012"
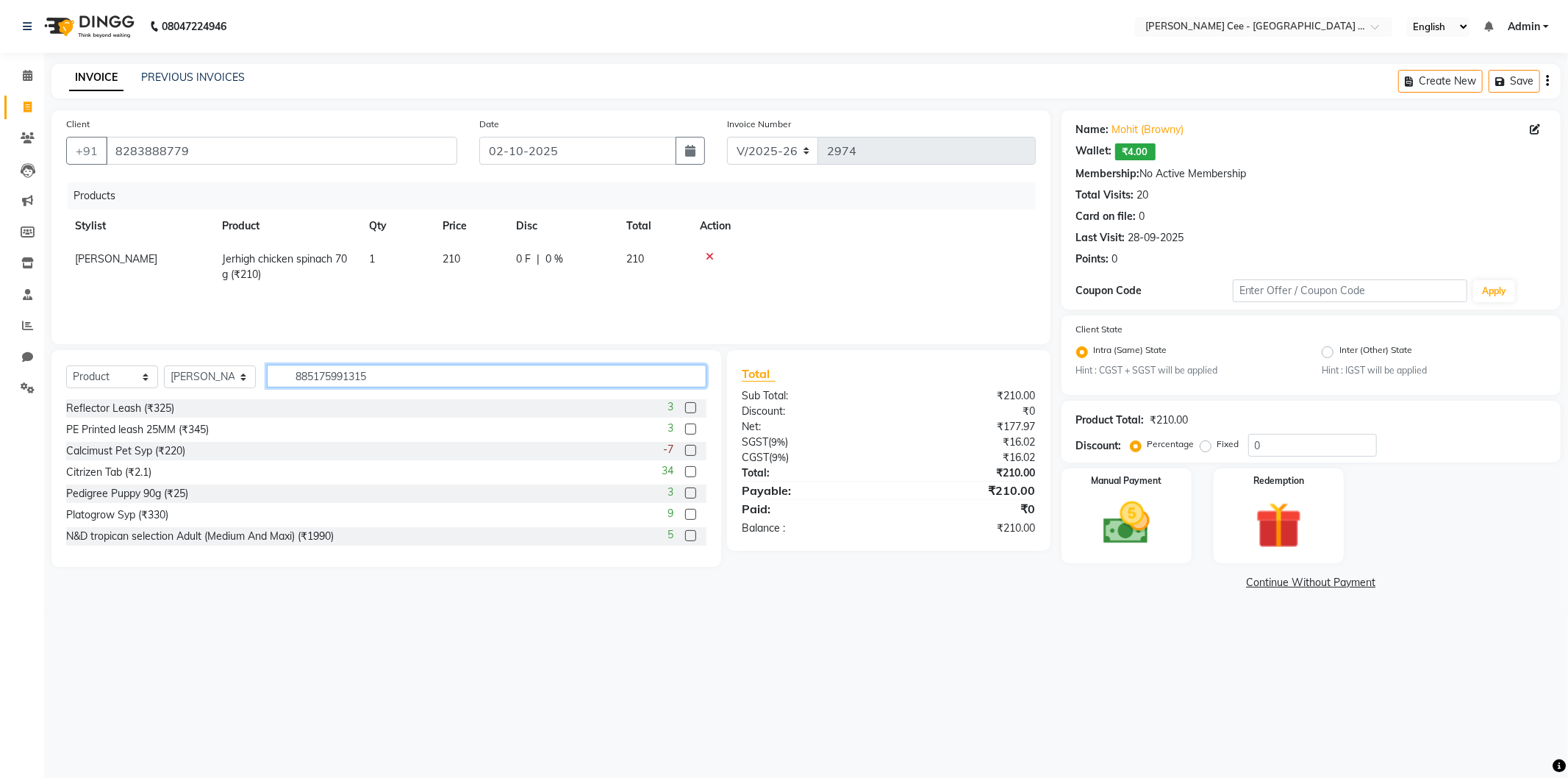
type input "8851759913156"
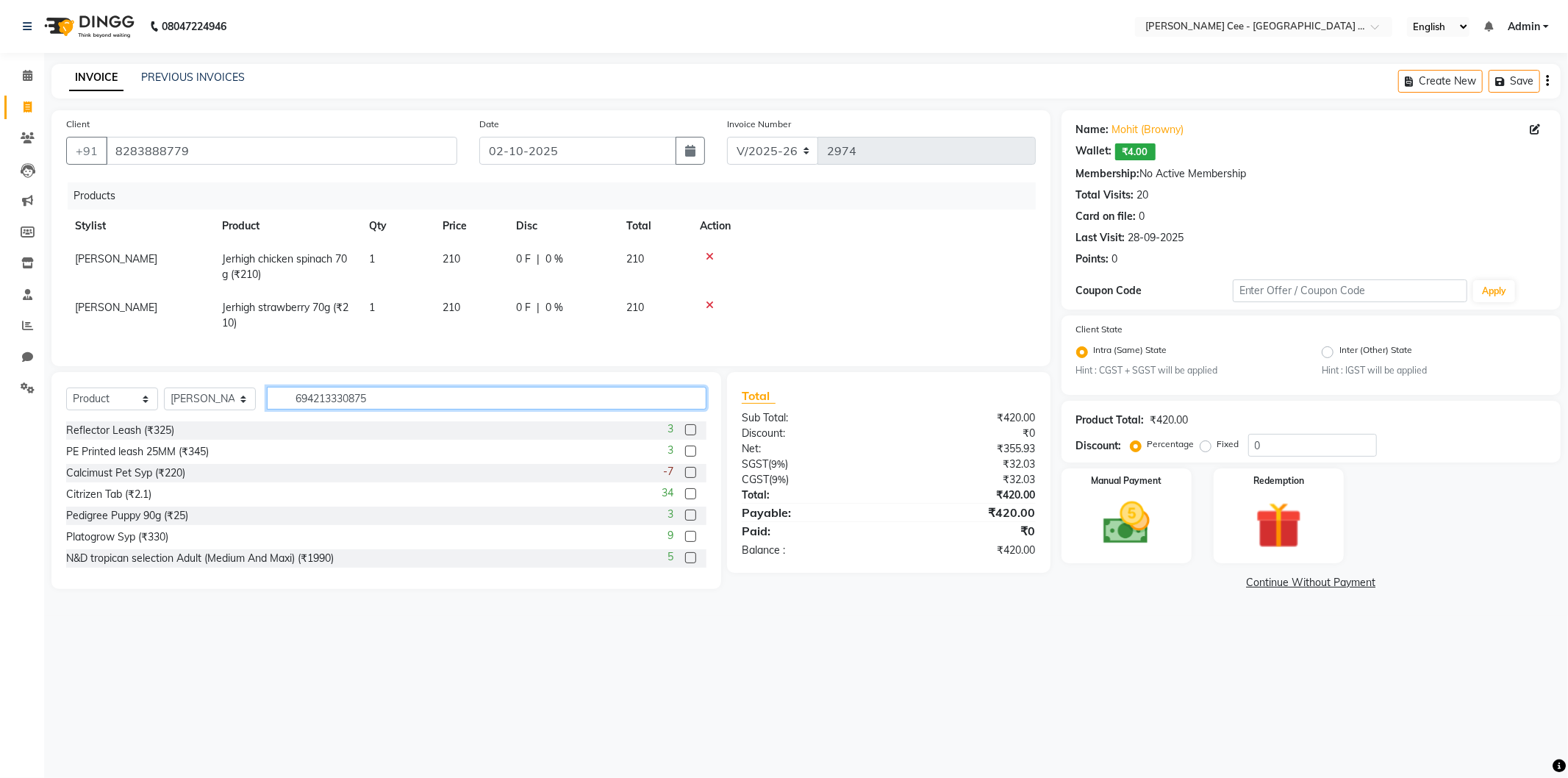
type input "6942133308759"
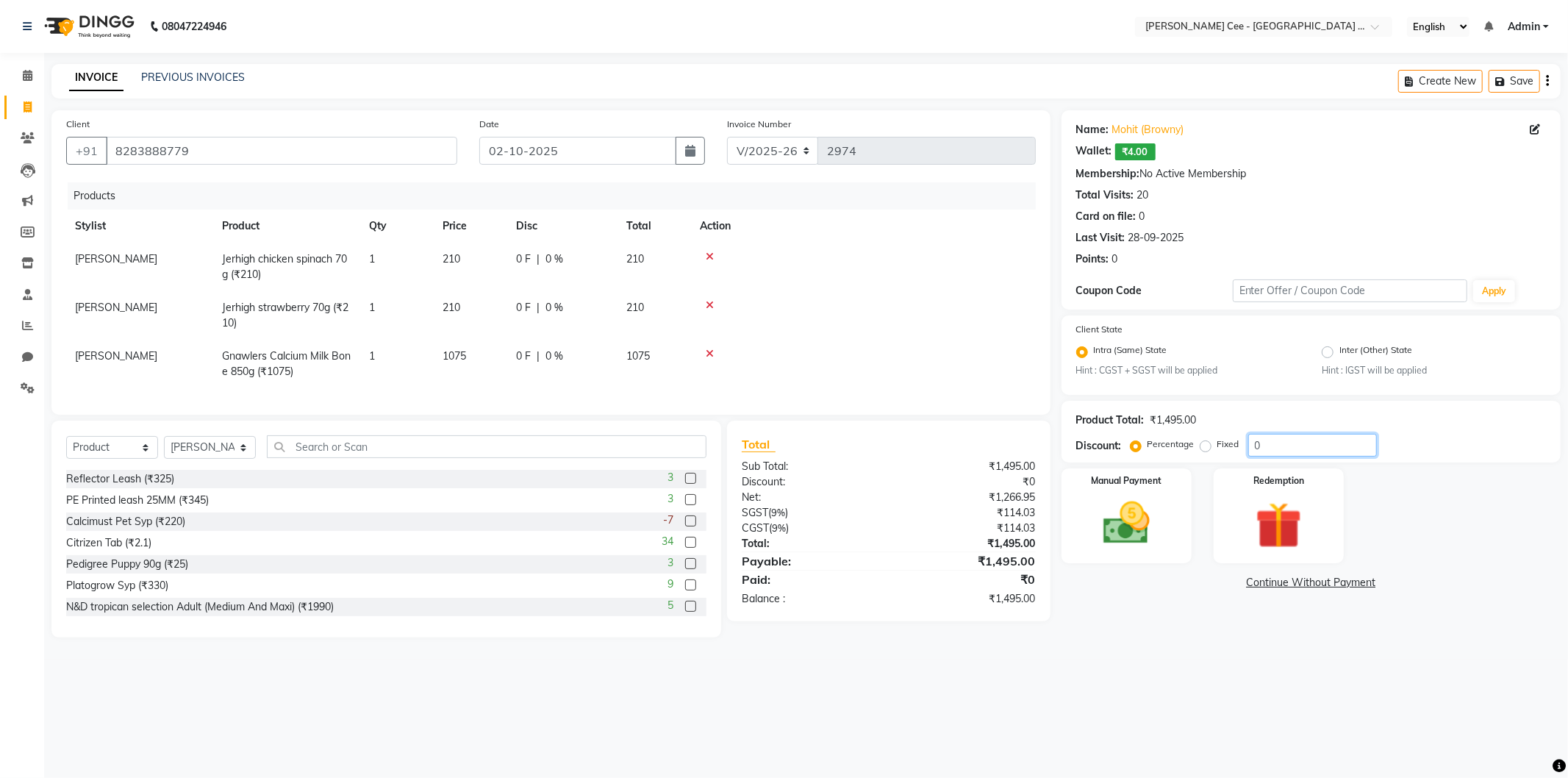
click at [1256, 448] on input "0" at bounding box center [1313, 445] width 129 height 23
type input "20"
click at [541, 350] on span "215 F" at bounding box center [529, 356] width 27 height 15
select select "80155"
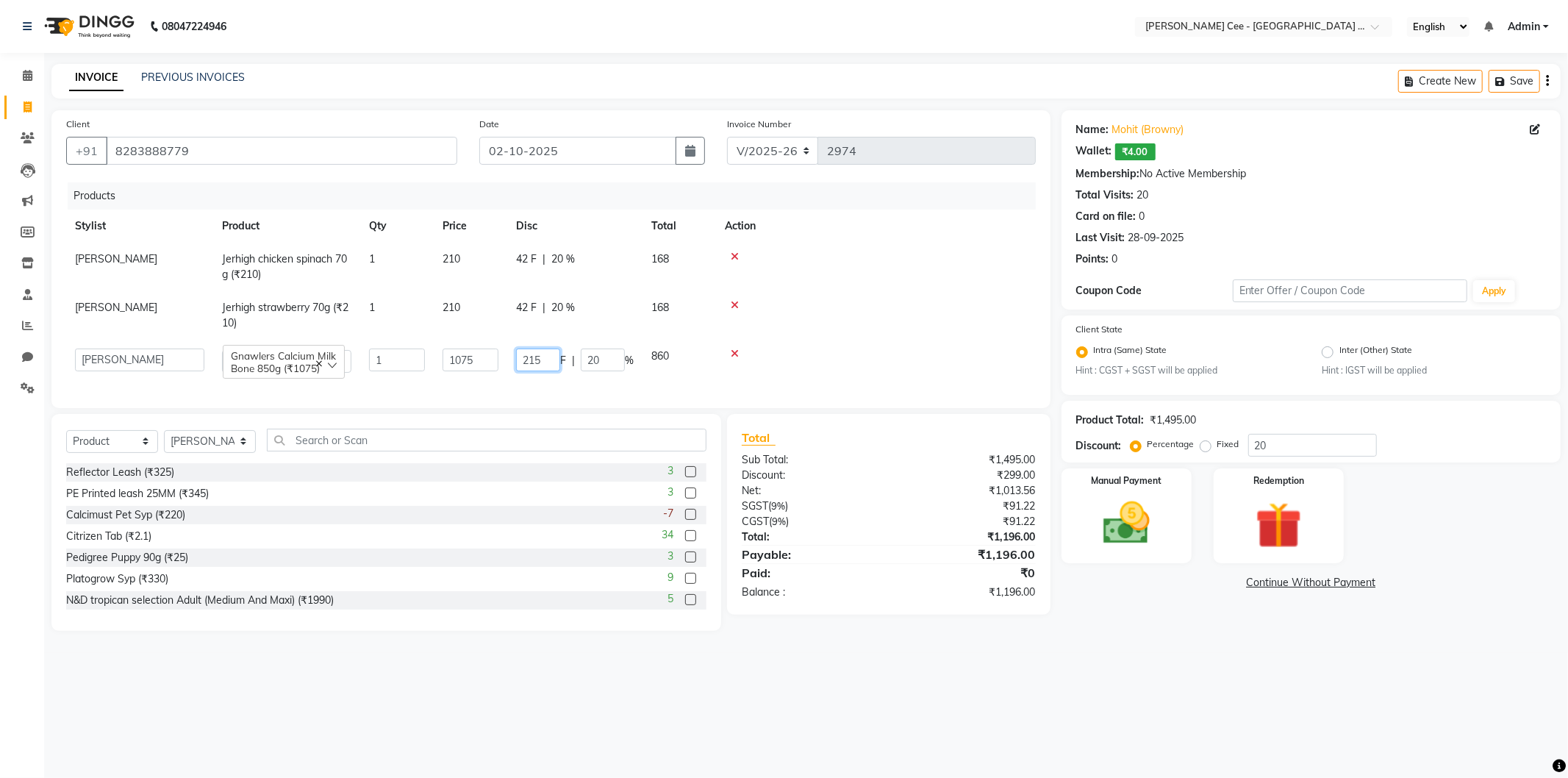
click at [547, 358] on input "215" at bounding box center [538, 360] width 44 height 23
type input "220"
click at [839, 322] on td at bounding box center [863, 315] width 345 height 48
click at [531, 356] on span "220 F" at bounding box center [529, 356] width 27 height 15
select select "80155"
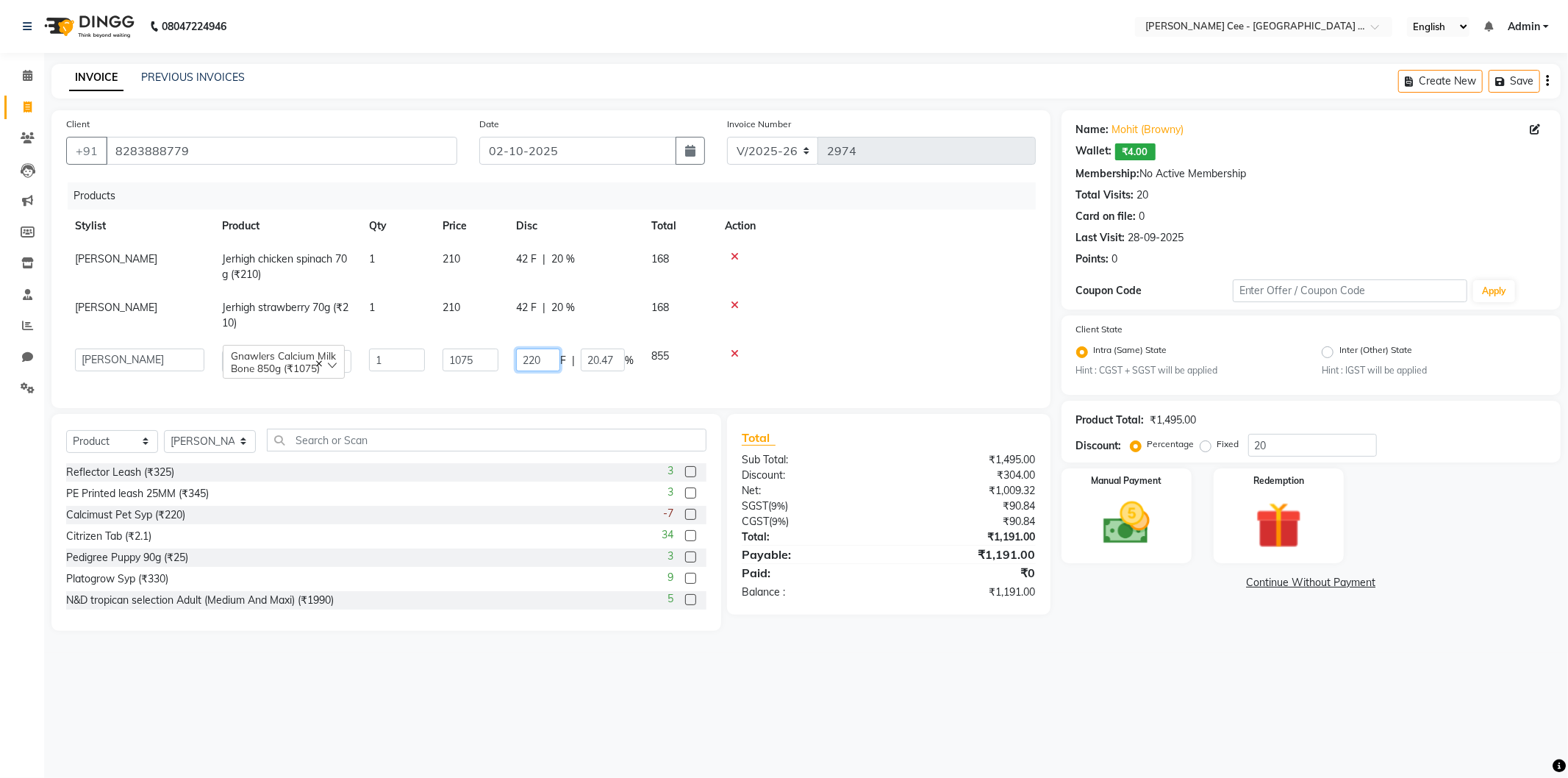
click at [545, 358] on input "220" at bounding box center [538, 360] width 44 height 23
type input "210"
click at [883, 305] on div at bounding box center [876, 305] width 302 height 10
click at [533, 313] on span "42 F" at bounding box center [527, 307] width 21 height 15
select select "80155"
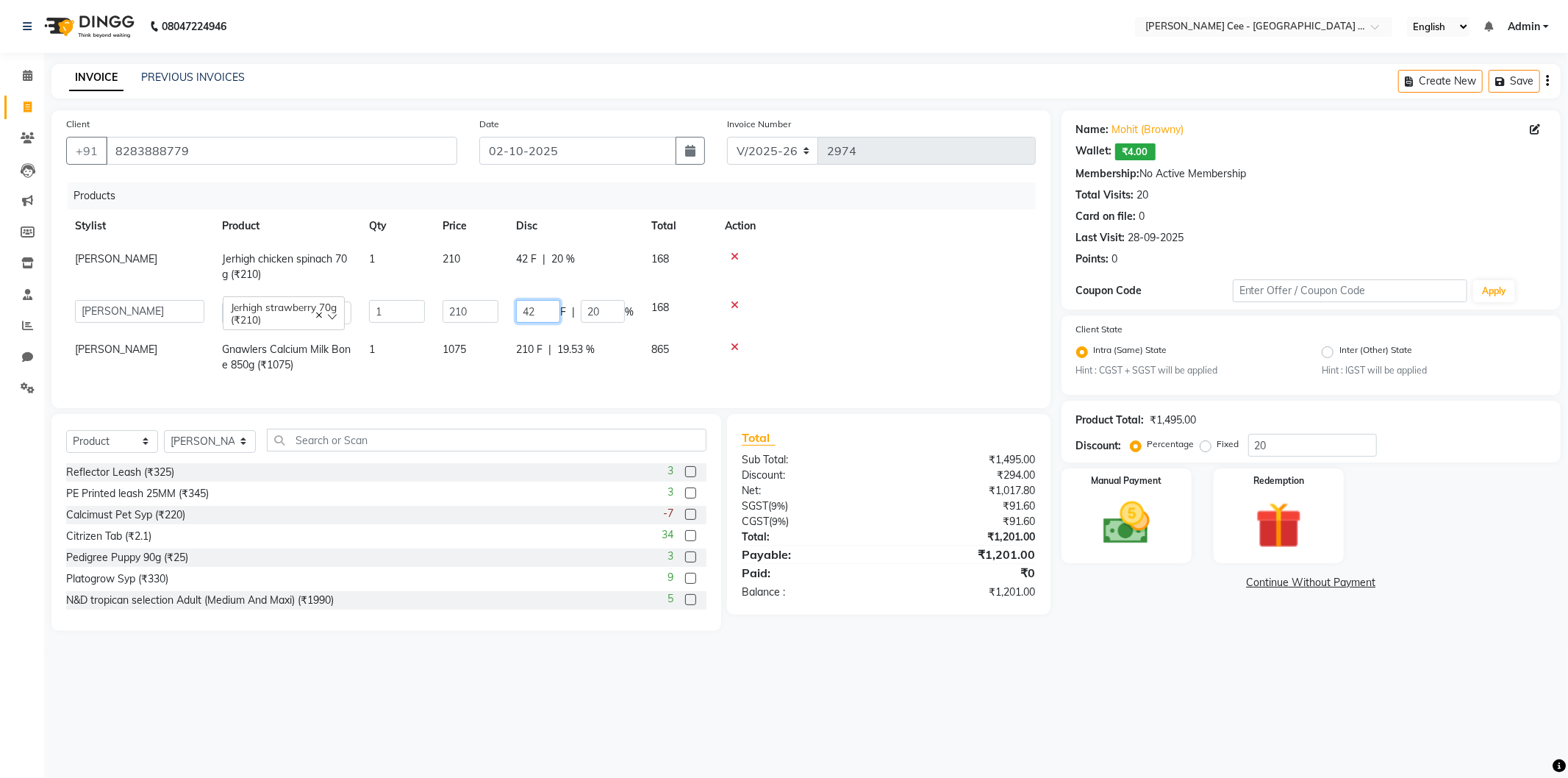
click at [533, 313] on input "42" at bounding box center [538, 311] width 44 height 23
type input "42"
click at [521, 350] on span "210 F" at bounding box center [529, 350] width 27 height 15
select select "80155"
click at [542, 361] on input "210" at bounding box center [538, 360] width 44 height 23
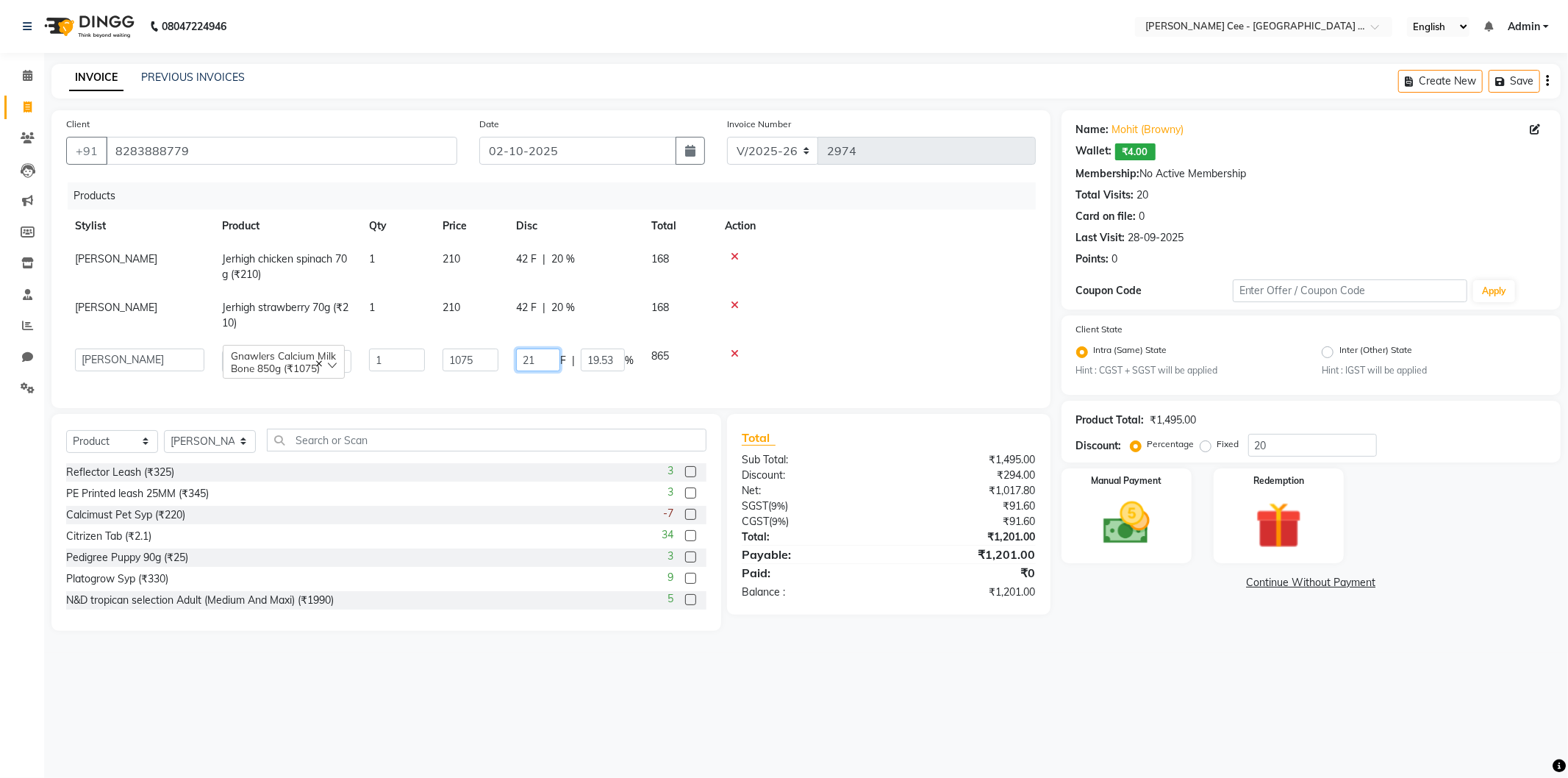
type input "211"
click at [899, 317] on td at bounding box center [876, 315] width 320 height 48
click at [1116, 499] on img at bounding box center [1127, 524] width 79 height 56
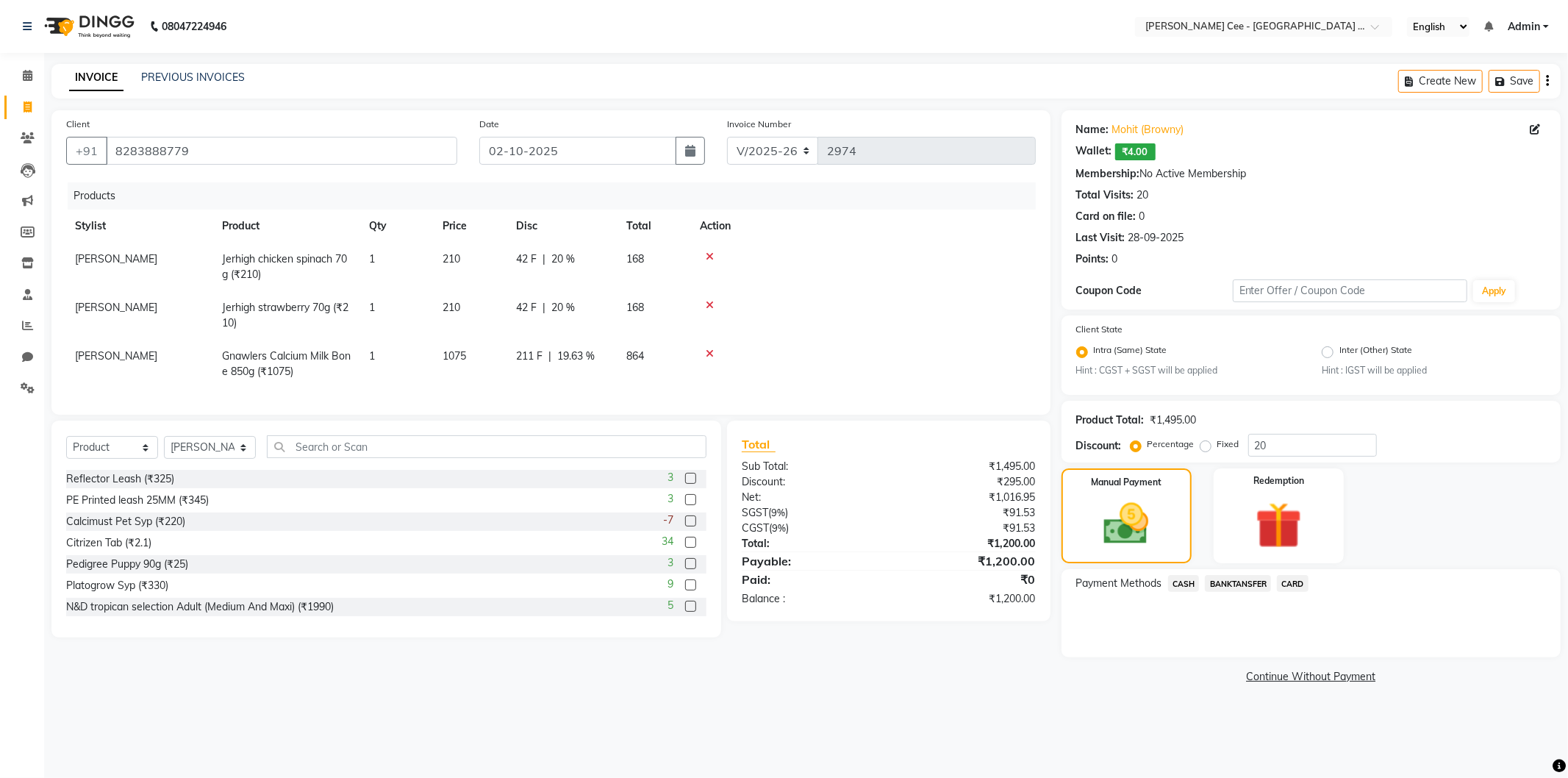
click at [1289, 581] on span "CARD" at bounding box center [1292, 584] width 31 height 17
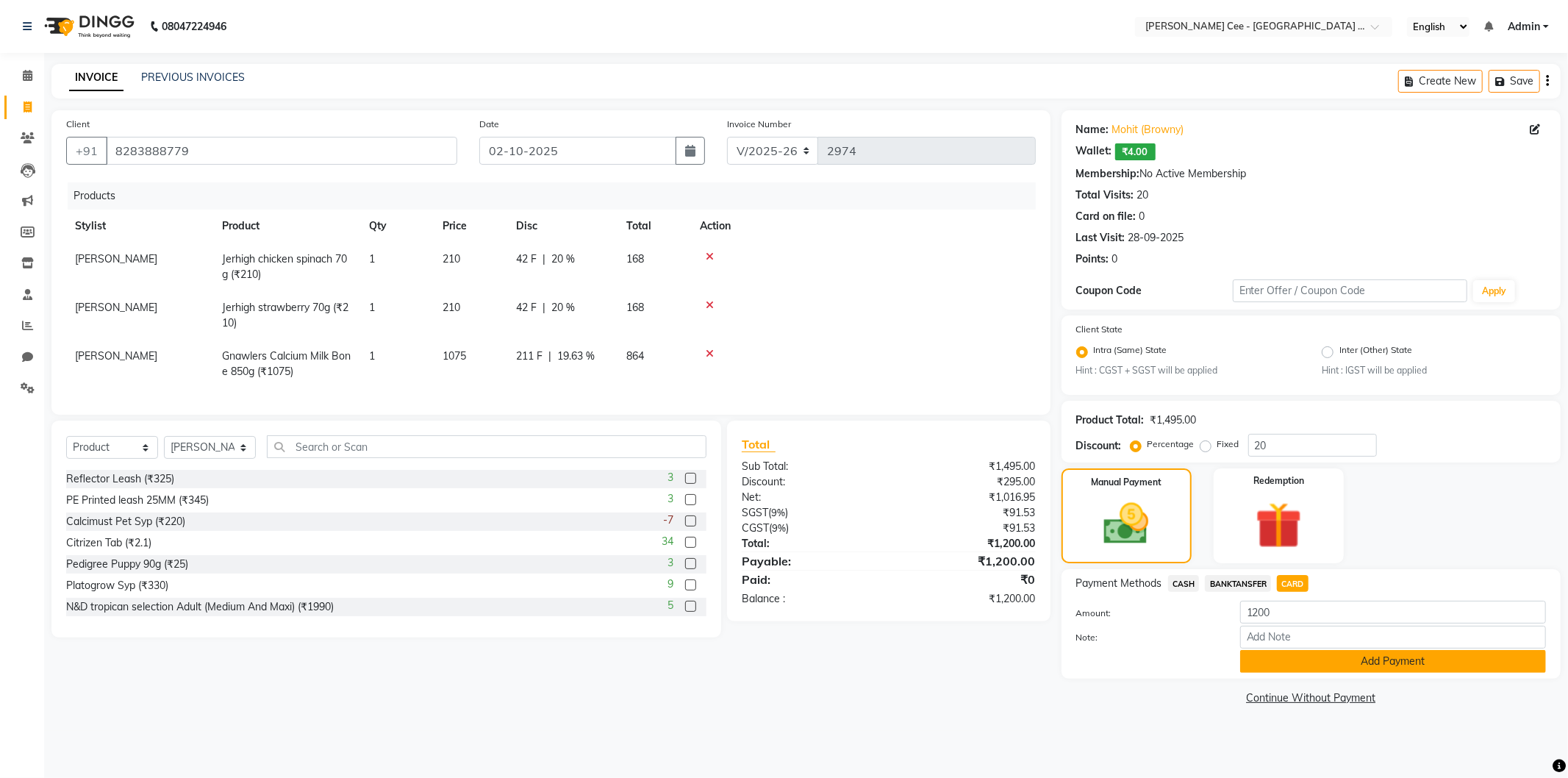
click at [1300, 660] on button "Add Payment" at bounding box center [1393, 661] width 306 height 23
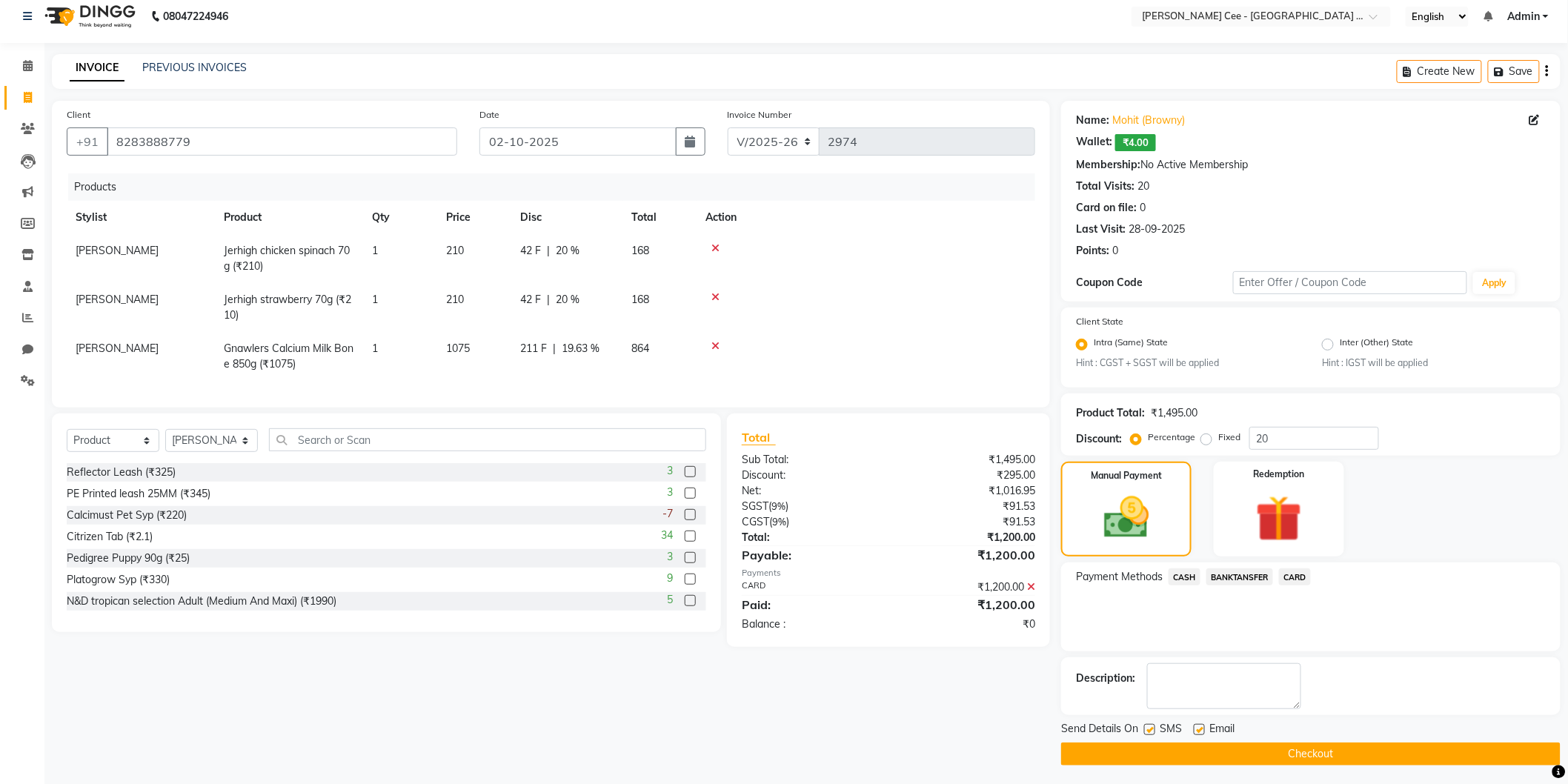
scroll to position [13, 0]
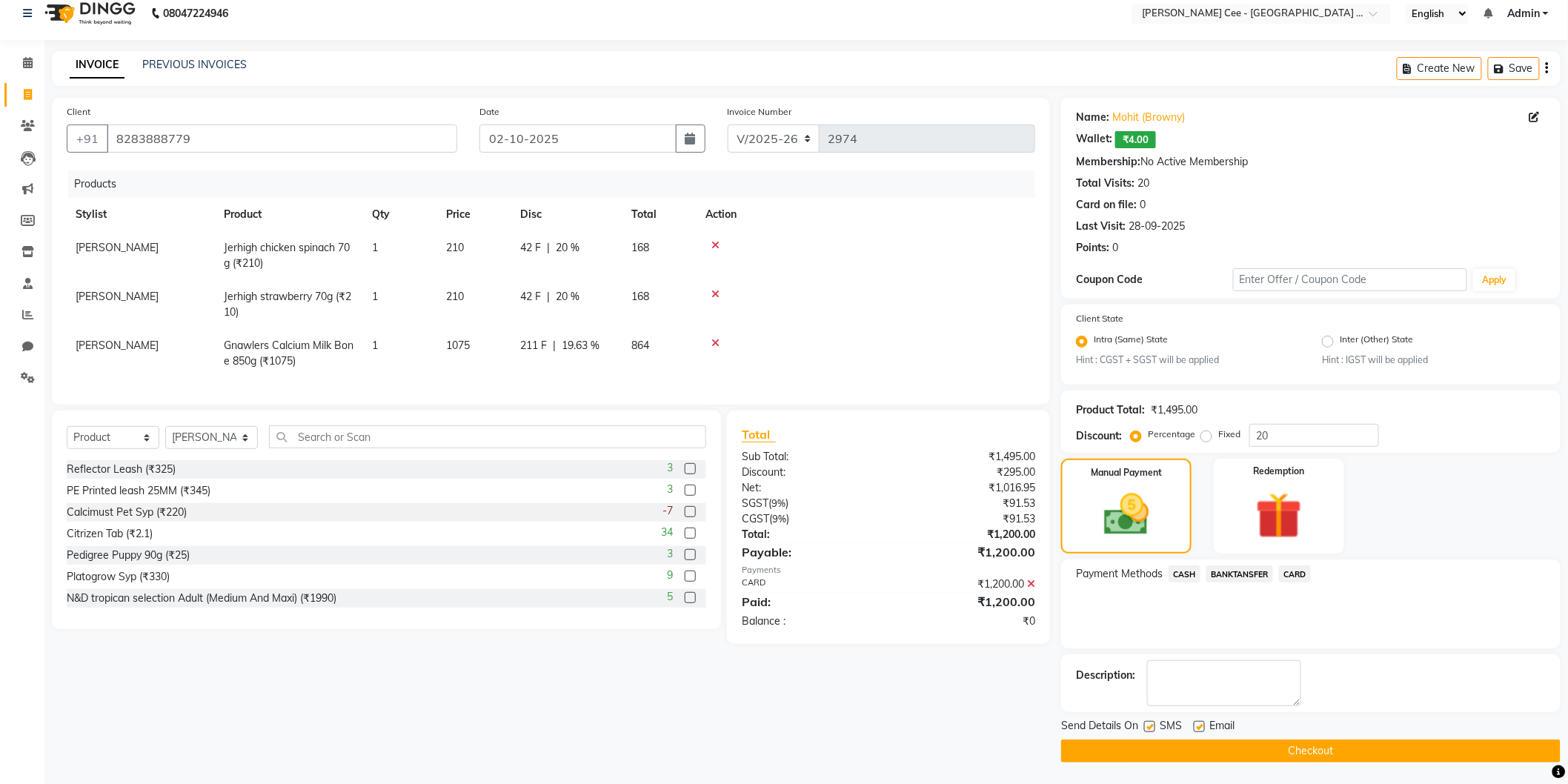
click at [1269, 752] on button "Checkout" at bounding box center [1311, 752] width 499 height 23
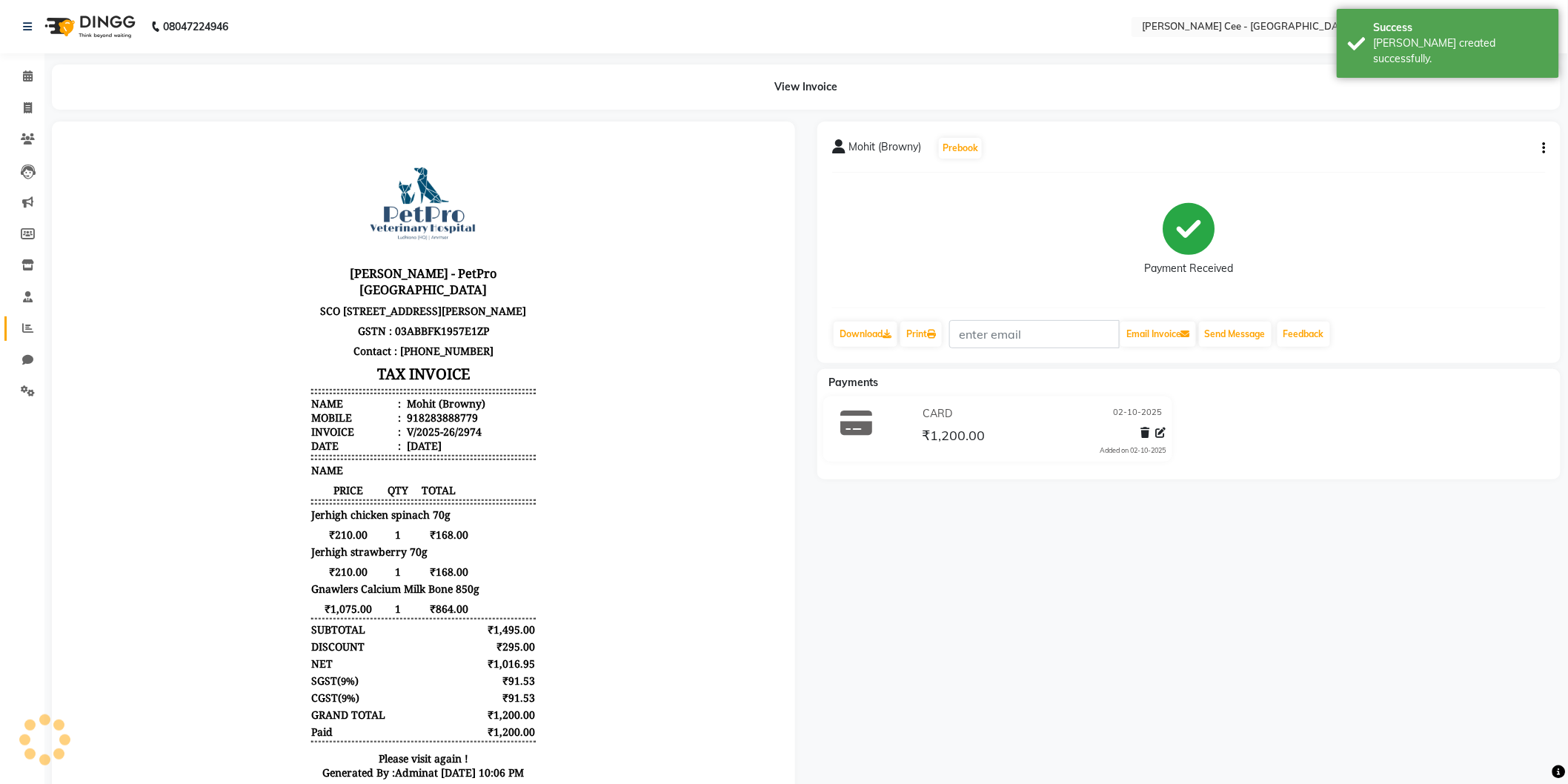
click at [30, 320] on link "Reports" at bounding box center [22, 329] width 36 height 24
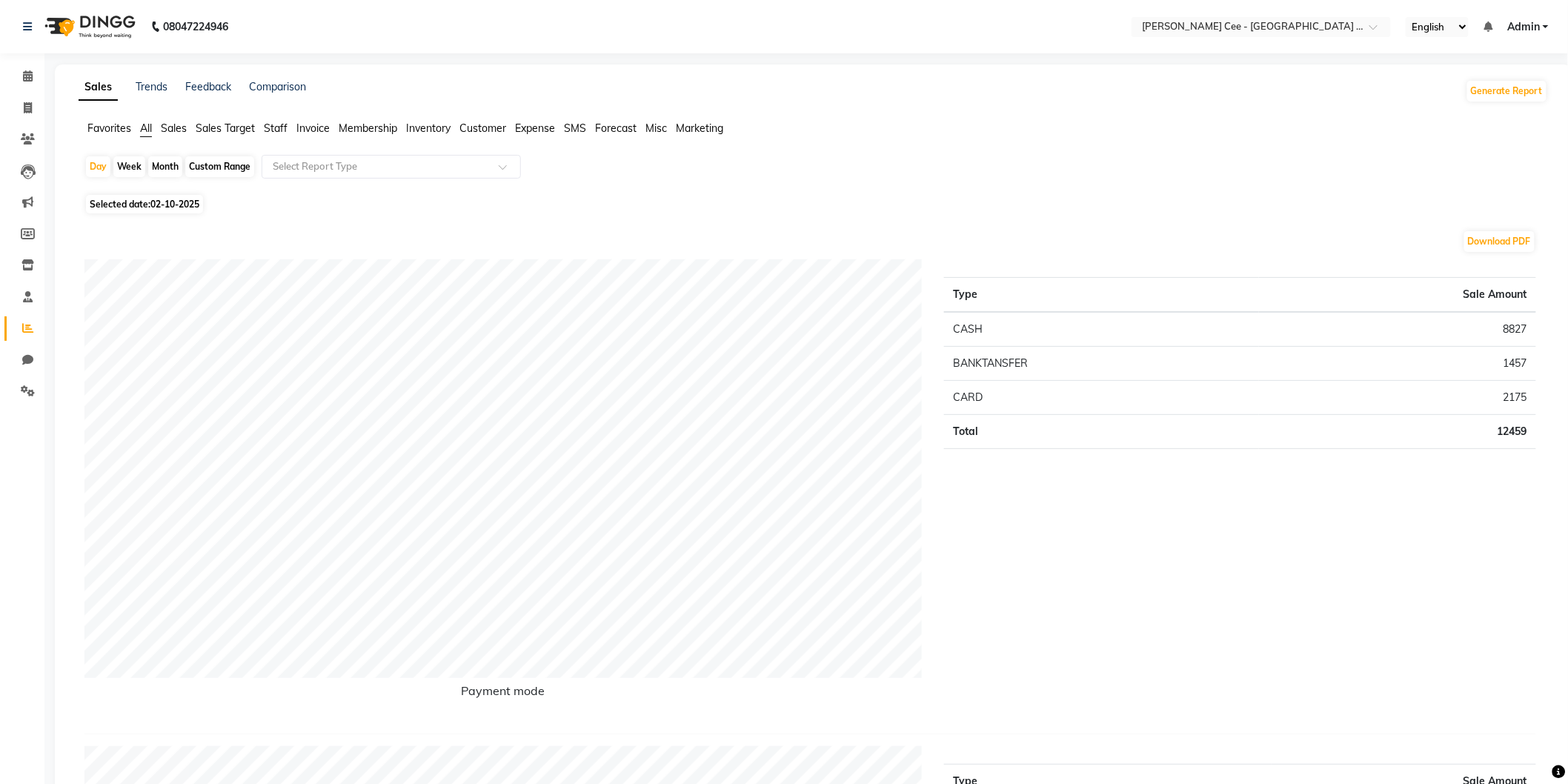
click at [197, 171] on div "Custom Range" at bounding box center [219, 167] width 69 height 21
select select "10"
select select "2025"
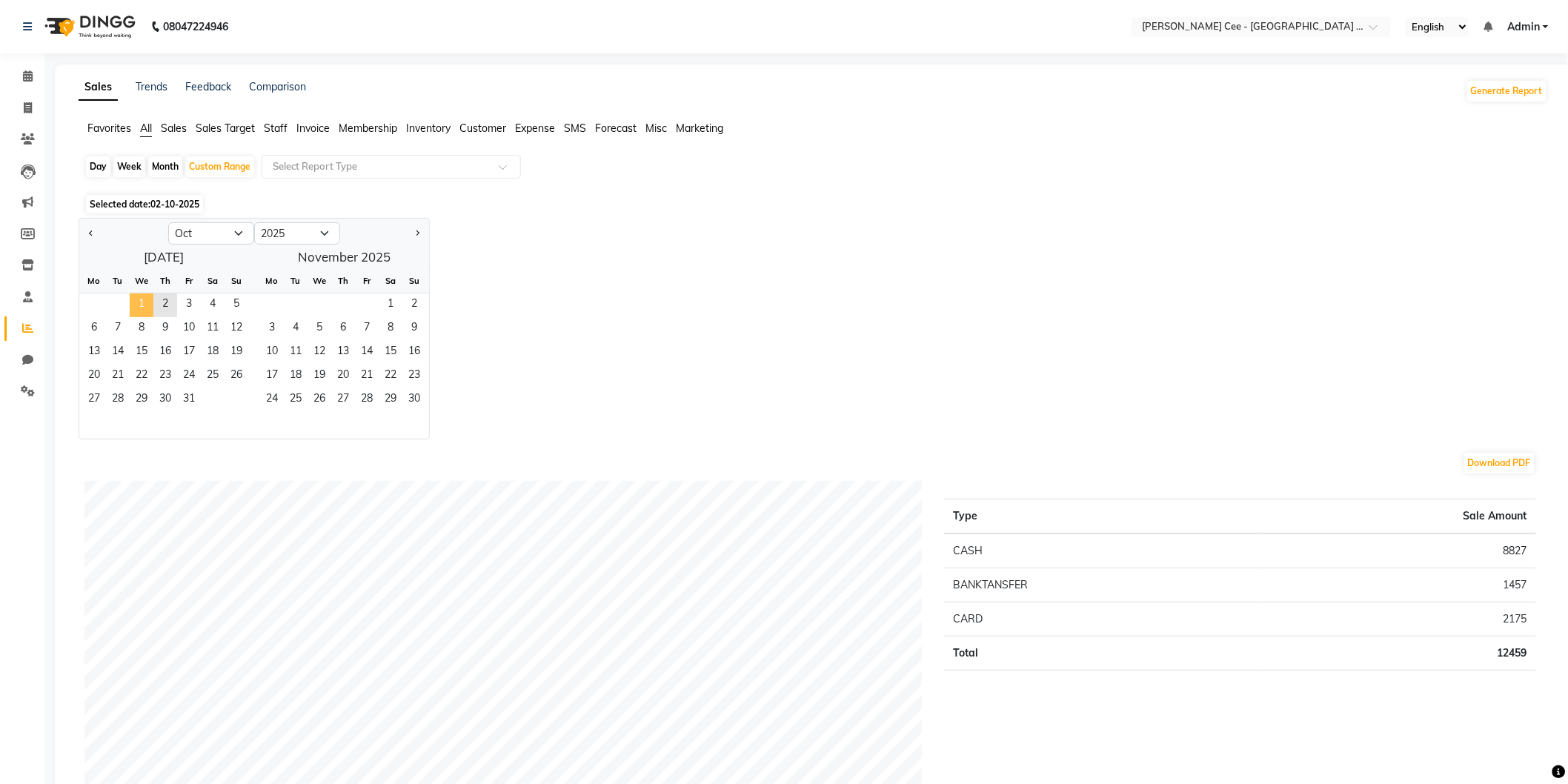
click at [145, 304] on span "1" at bounding box center [141, 305] width 23 height 23
click at [155, 305] on span "2" at bounding box center [164, 305] width 23 height 23
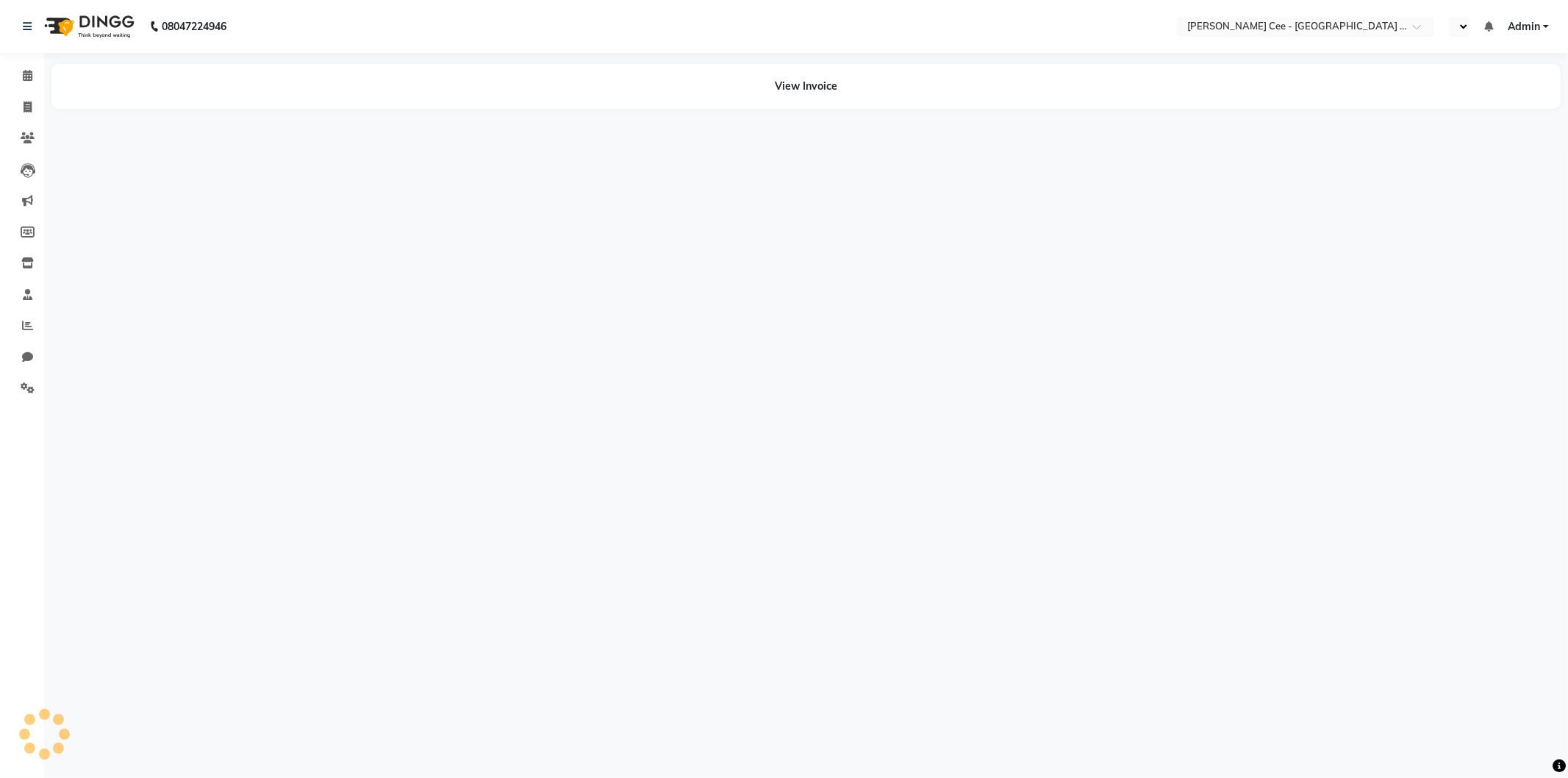
select select "en"
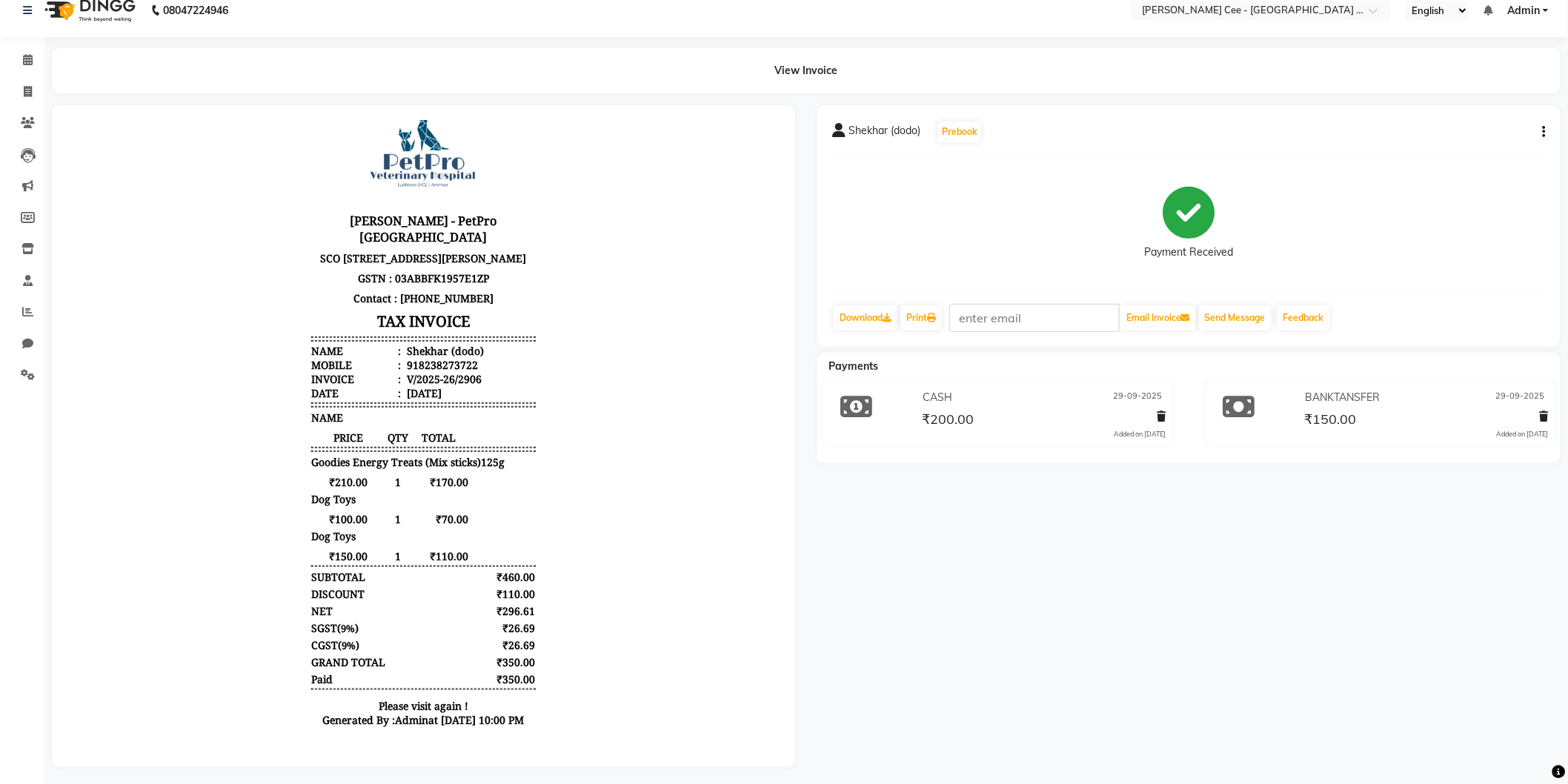
scroll to position [32, 0]
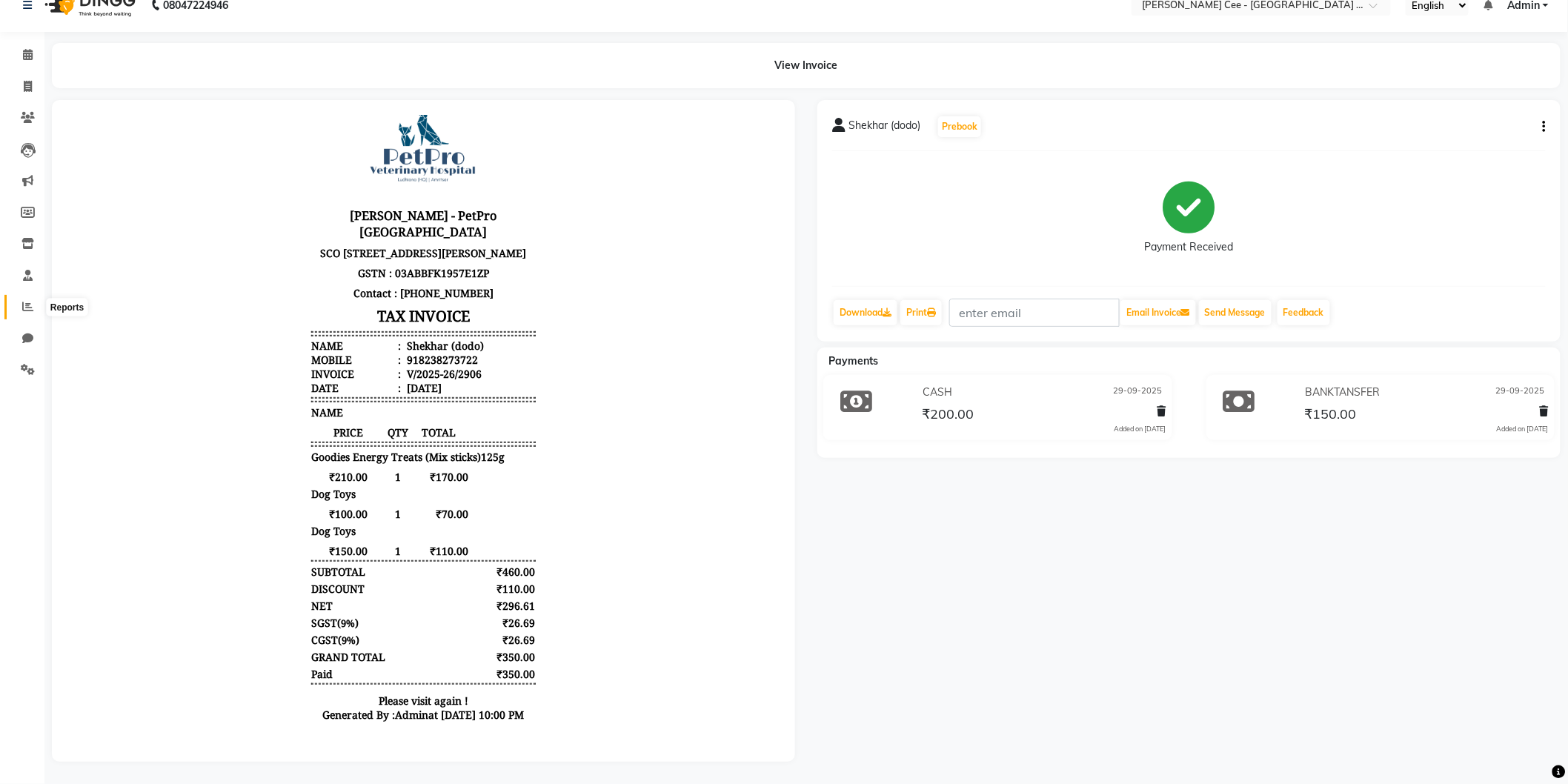
click at [35, 299] on span at bounding box center [28, 307] width 26 height 17
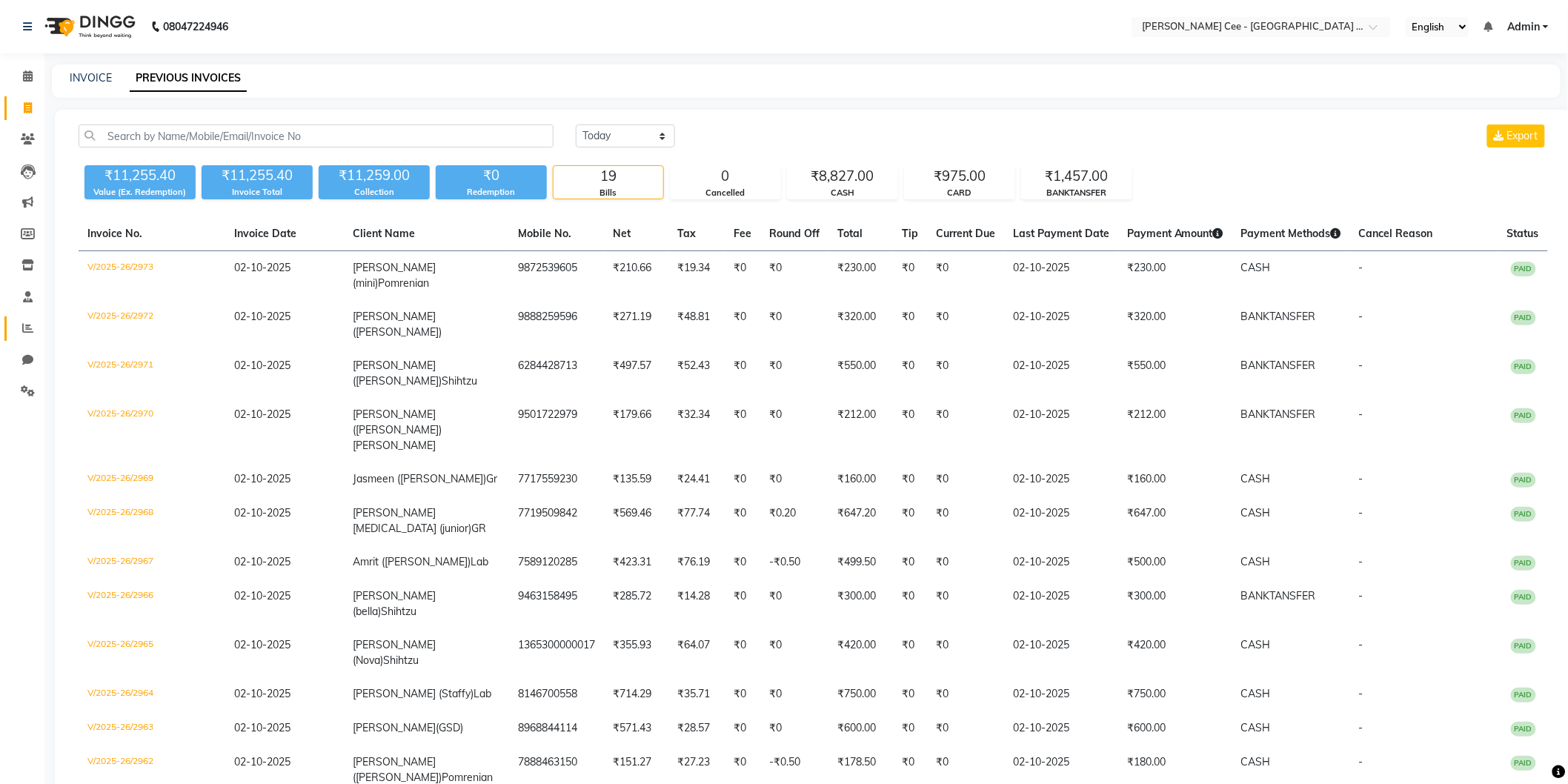
click at [25, 337] on link "Reports" at bounding box center [22, 329] width 36 height 24
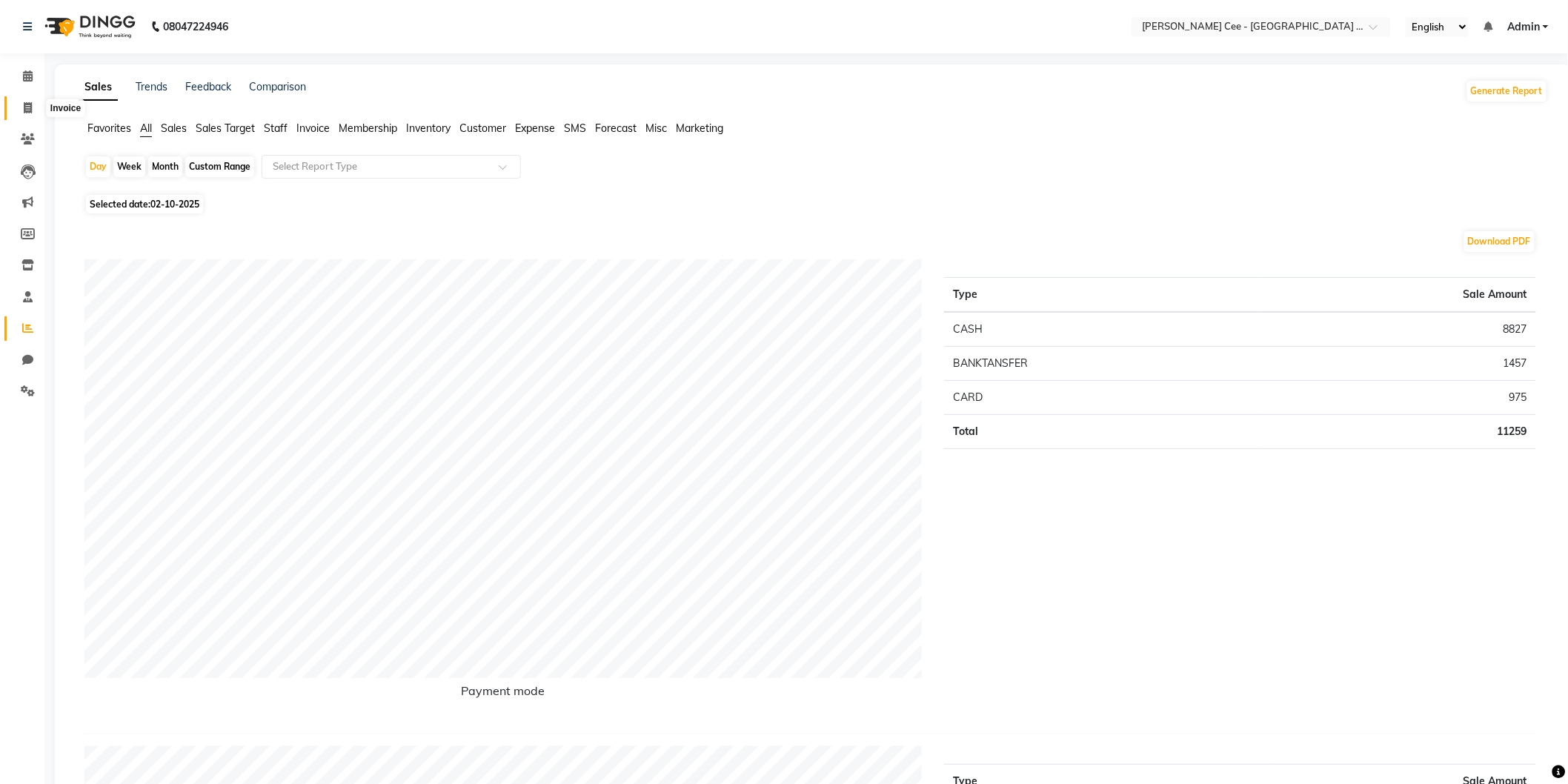
click at [19, 106] on span at bounding box center [28, 109] width 26 height 17
select select "service"
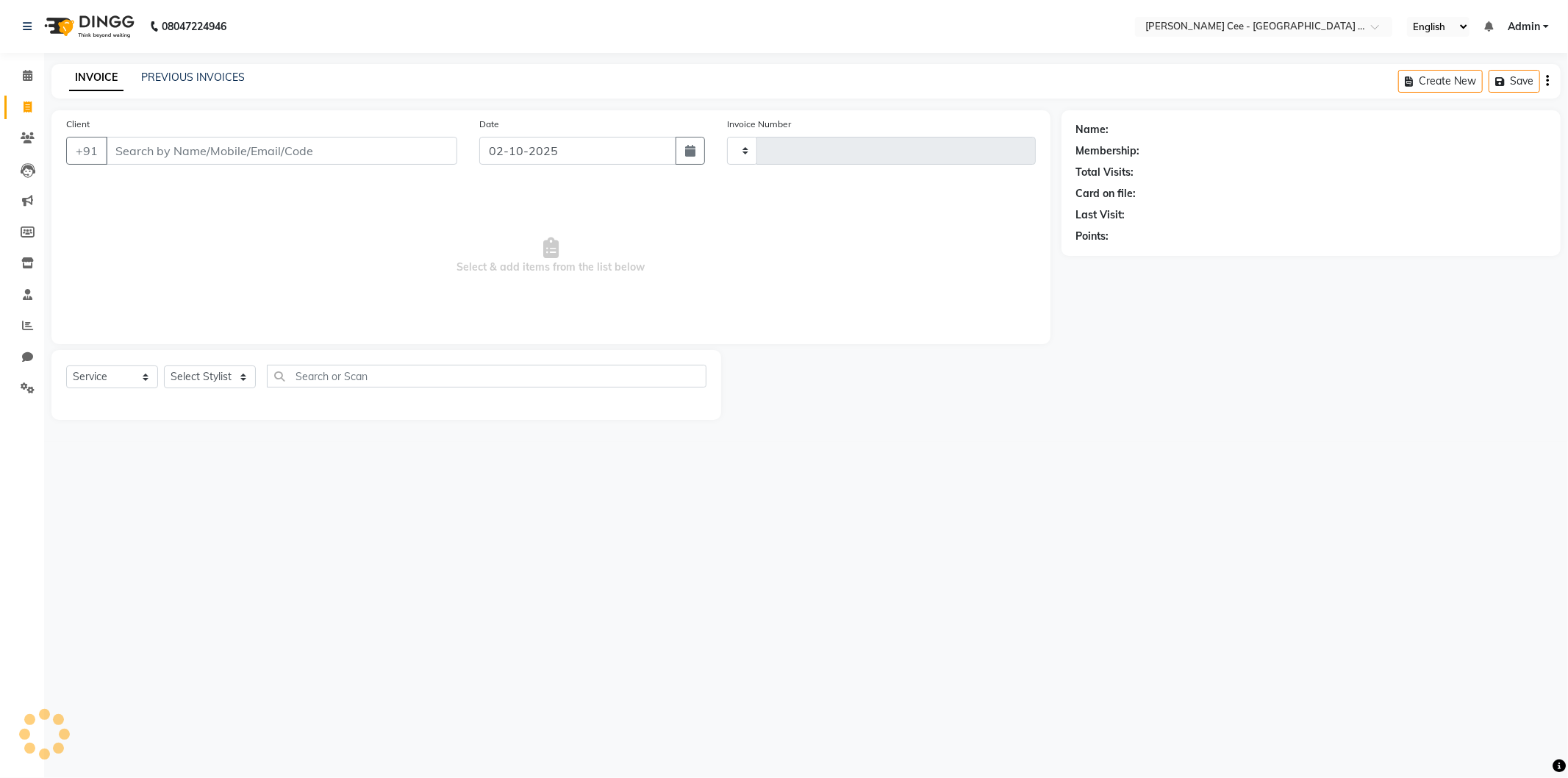
type input "2974"
select select "8239"
select select "product"
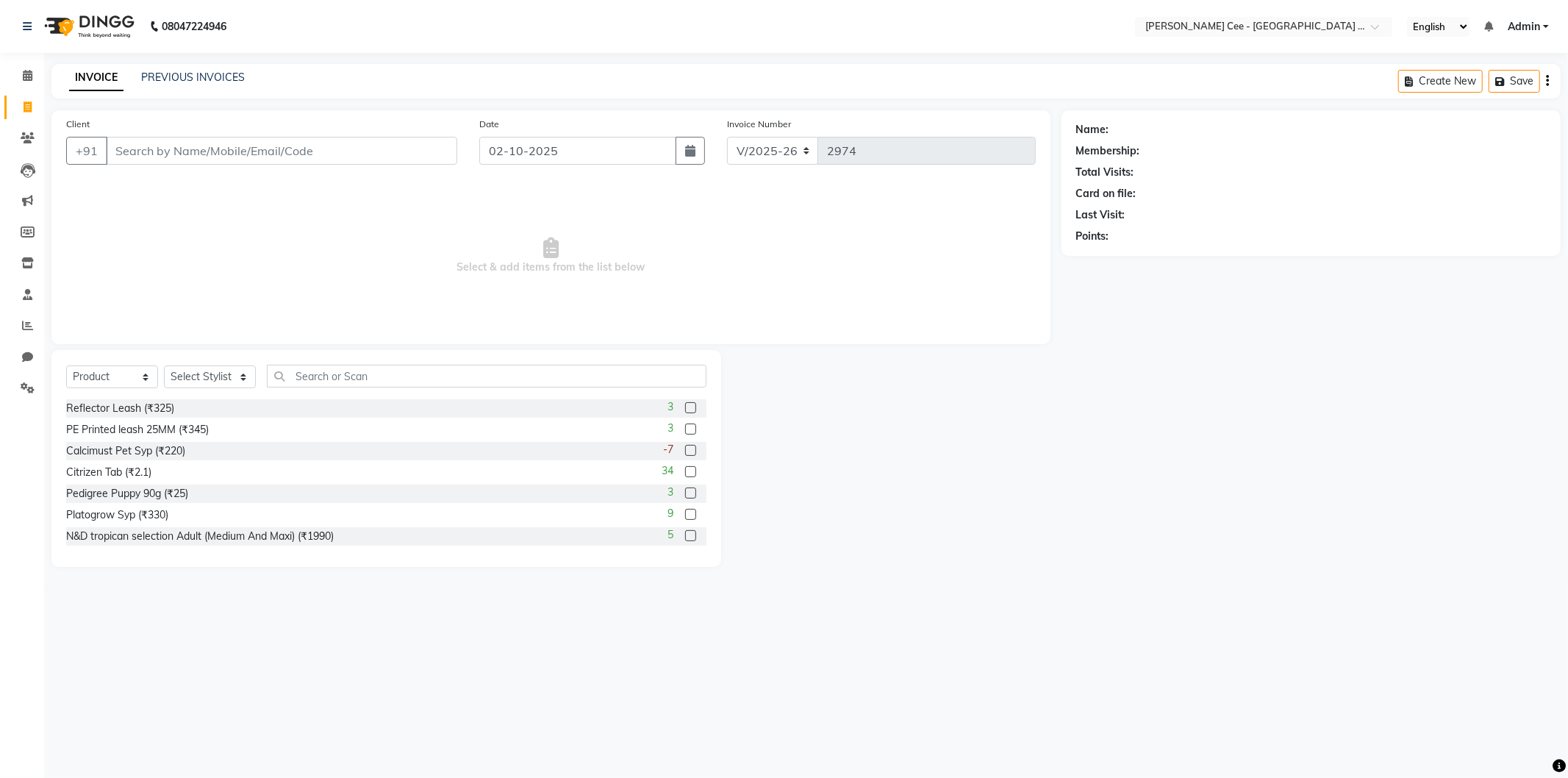
click at [206, 86] on div "INVOICE PREVIOUS INVOICES" at bounding box center [157, 78] width 211 height 17
drag, startPoint x: 227, startPoint y: 67, endPoint x: 233, endPoint y: 84, distance: 18.0
click at [230, 77] on div "INVOICE PREVIOUS INVOICES Create New Save" at bounding box center [806, 81] width 1509 height 35
click at [184, 65] on div "INVOICE PREVIOUS INVOICES Create New Save" at bounding box center [806, 81] width 1509 height 35
click at [191, 79] on link "PREVIOUS INVOICES" at bounding box center [193, 77] width 104 height 13
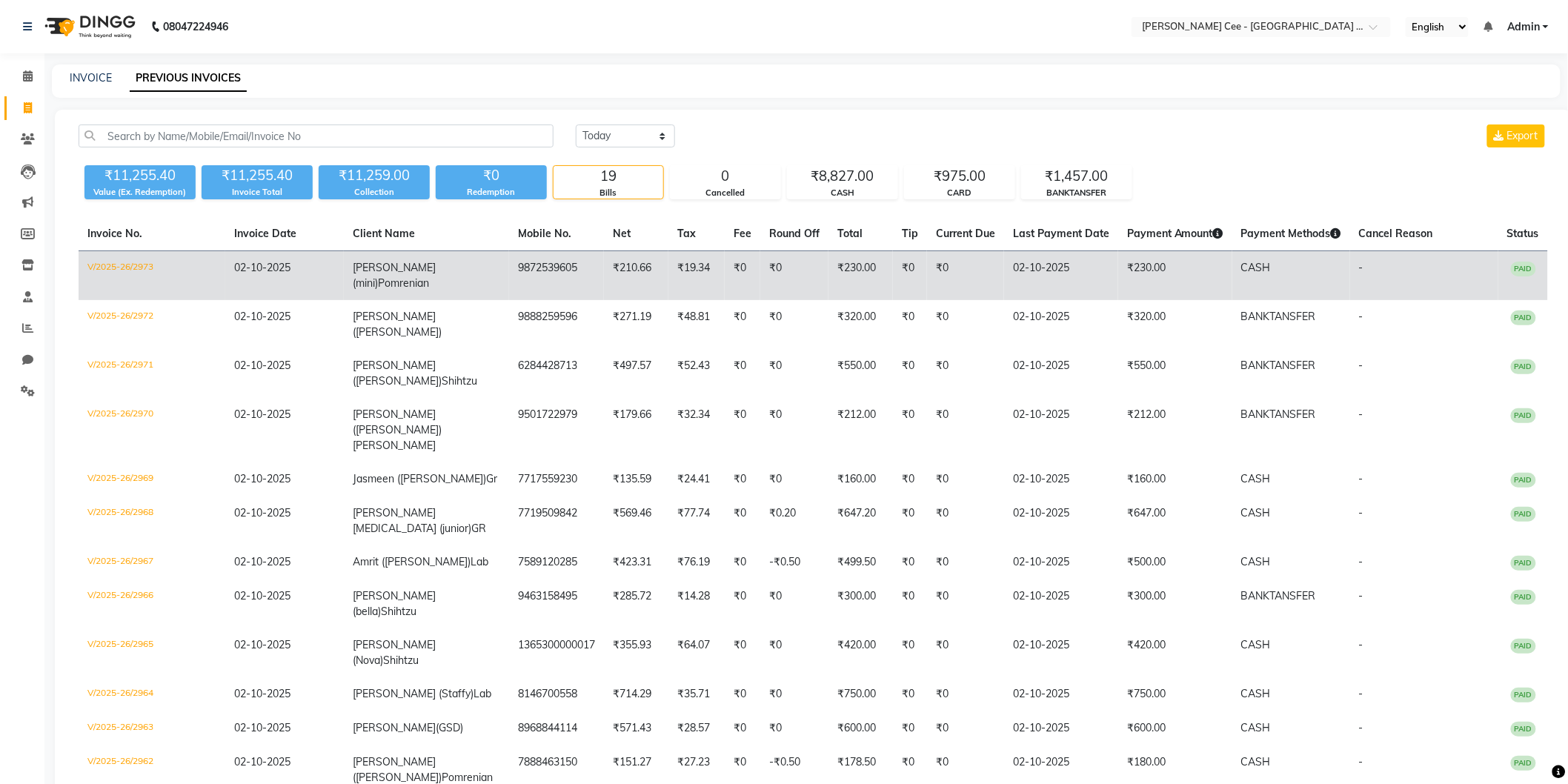
click at [1358, 279] on td "-" at bounding box center [1424, 275] width 148 height 49
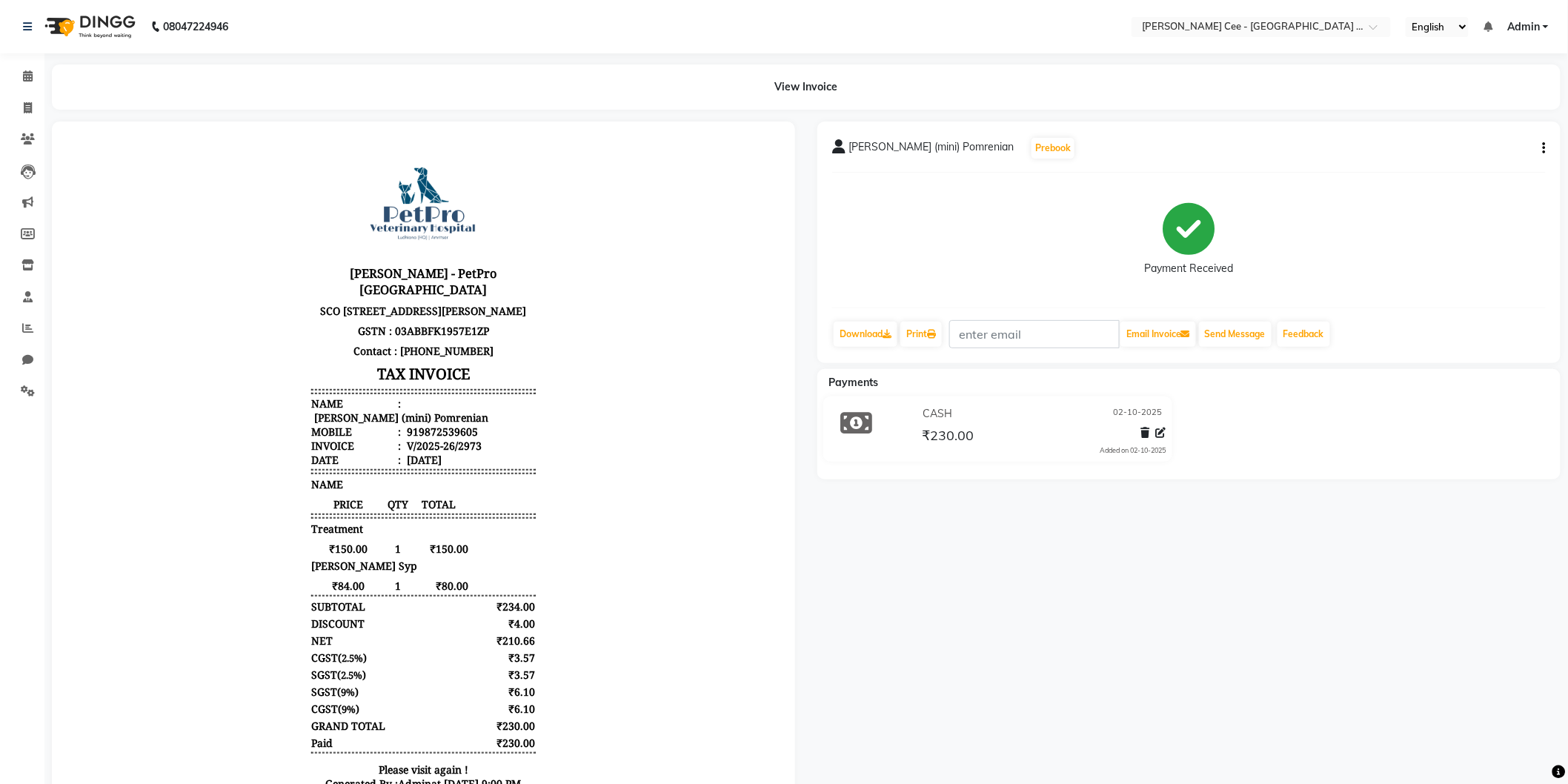
click at [1544, 148] on icon "button" at bounding box center [1545, 148] width 3 height 1
click at [1446, 151] on div "Edit Item Staff" at bounding box center [1446, 148] width 152 height 19
select select
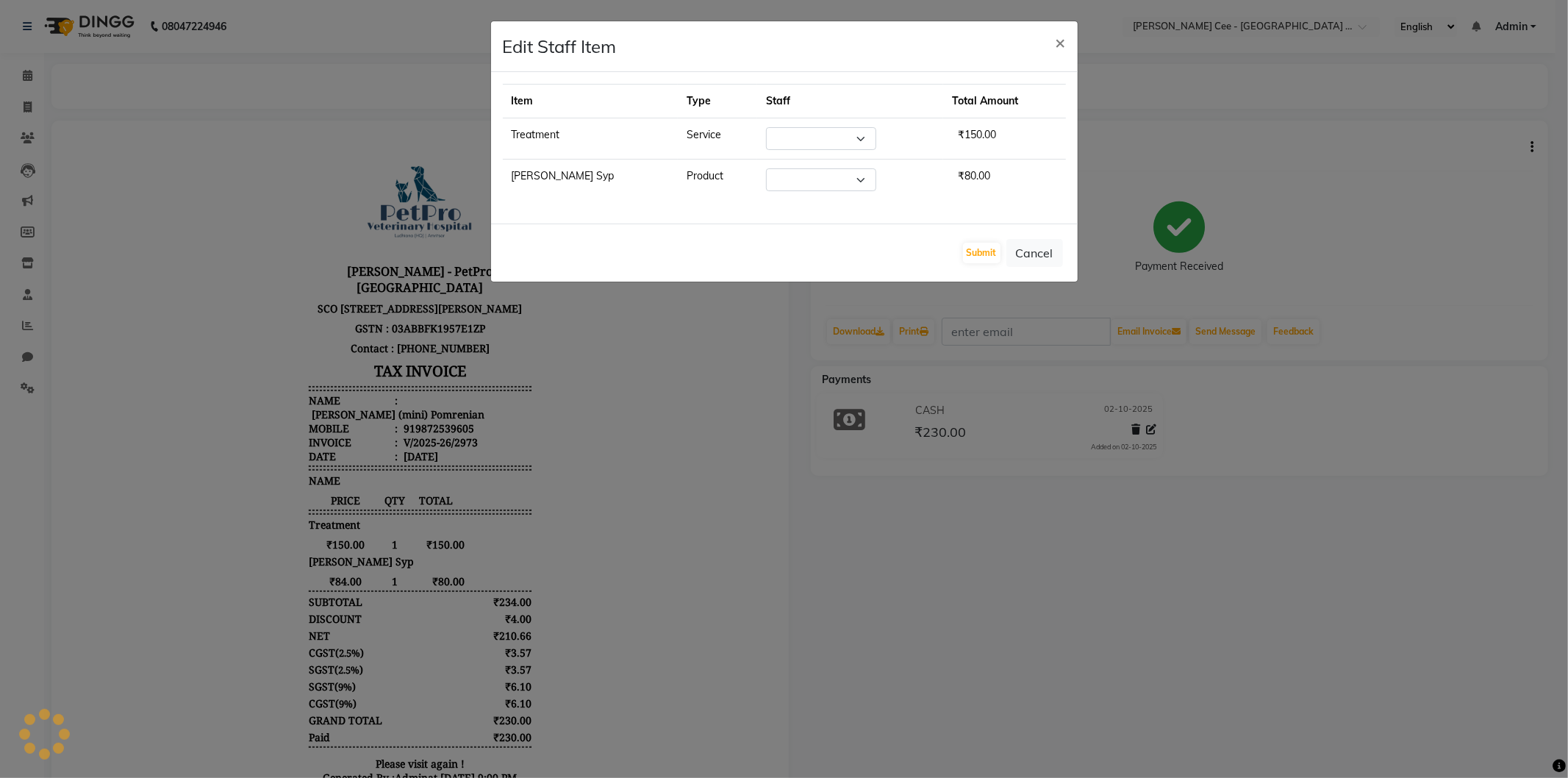
select select "80155"
click at [1059, 44] on span "×" at bounding box center [1060, 41] width 10 height 22
